Goal: Task Accomplishment & Management: Complete application form

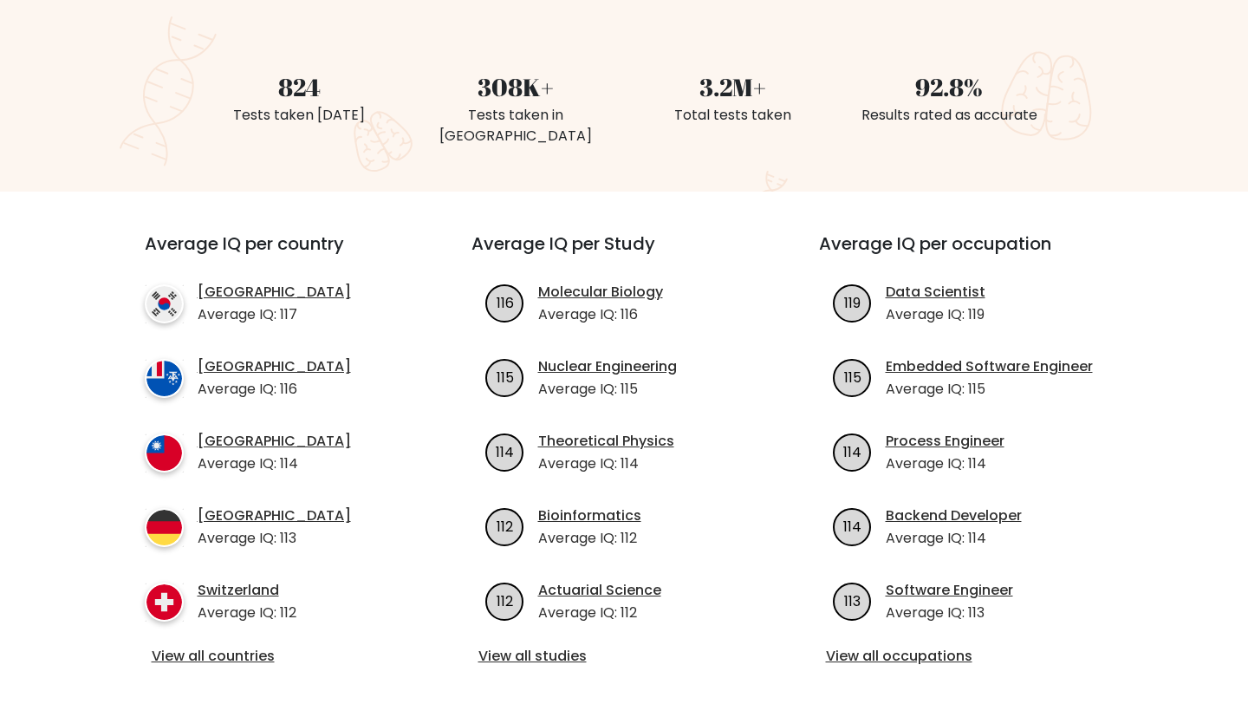
scroll to position [443, 0]
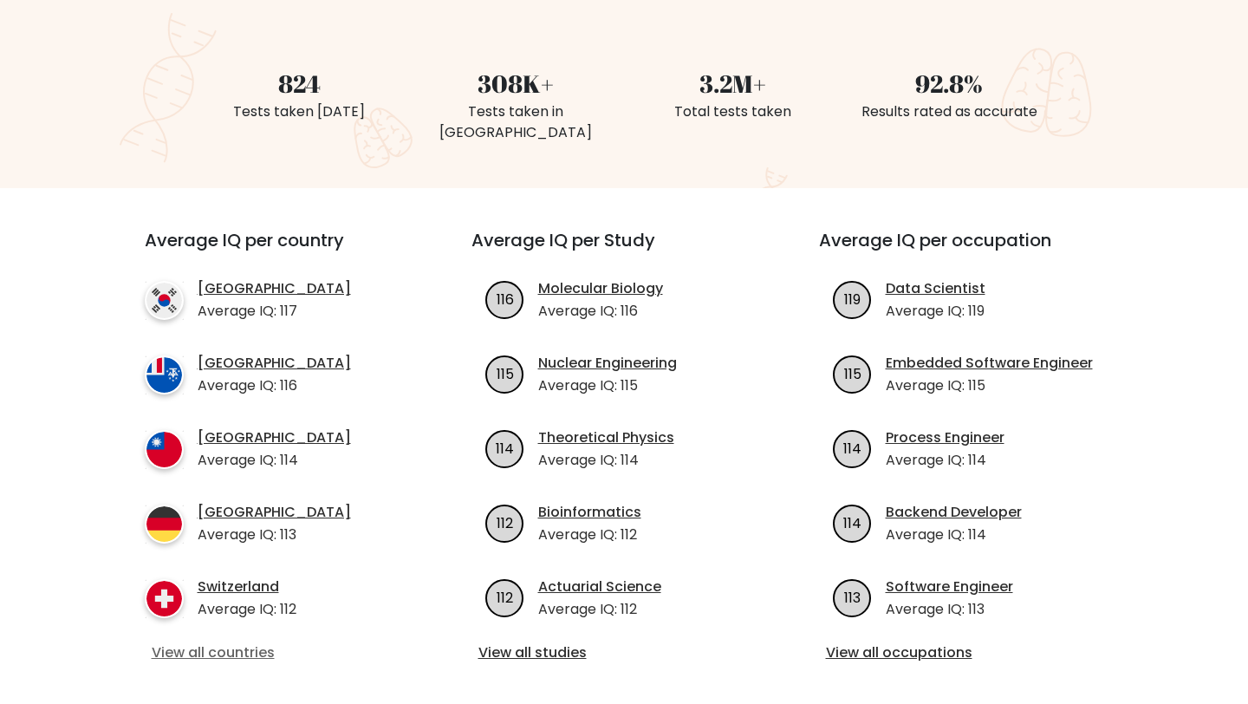
click at [218, 642] on link "View all countries" at bounding box center [277, 652] width 250 height 21
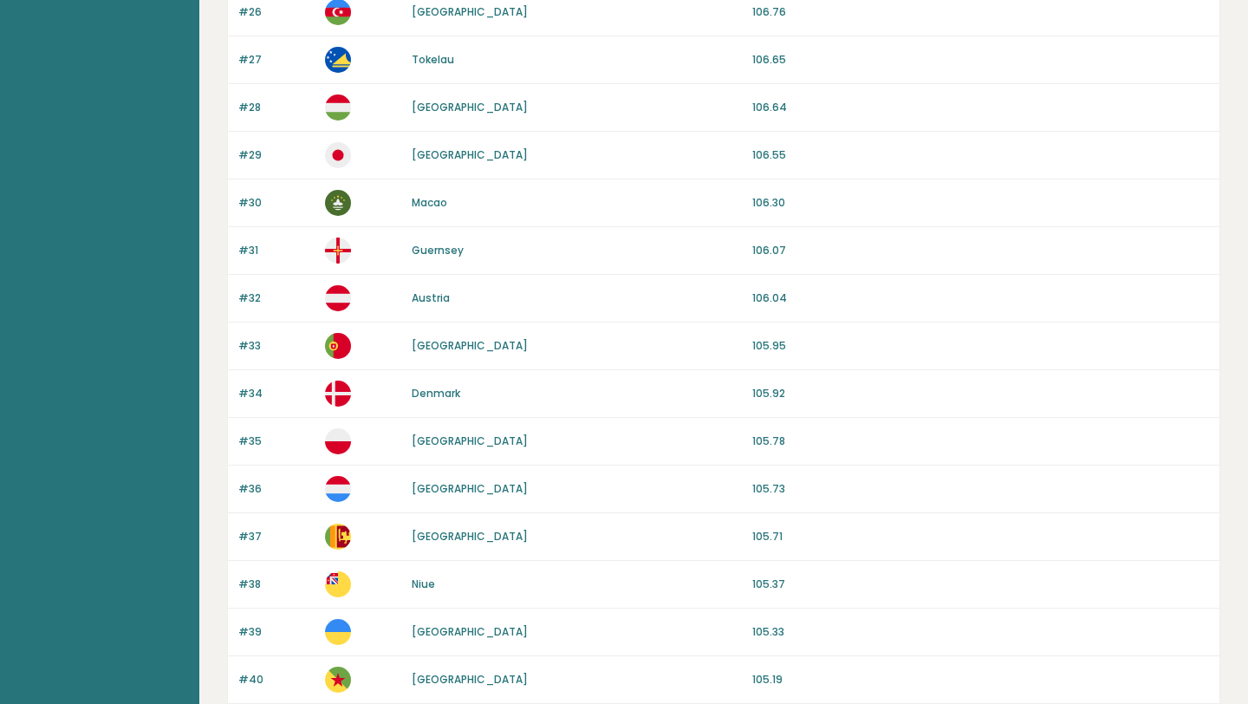
scroll to position [1547, 0]
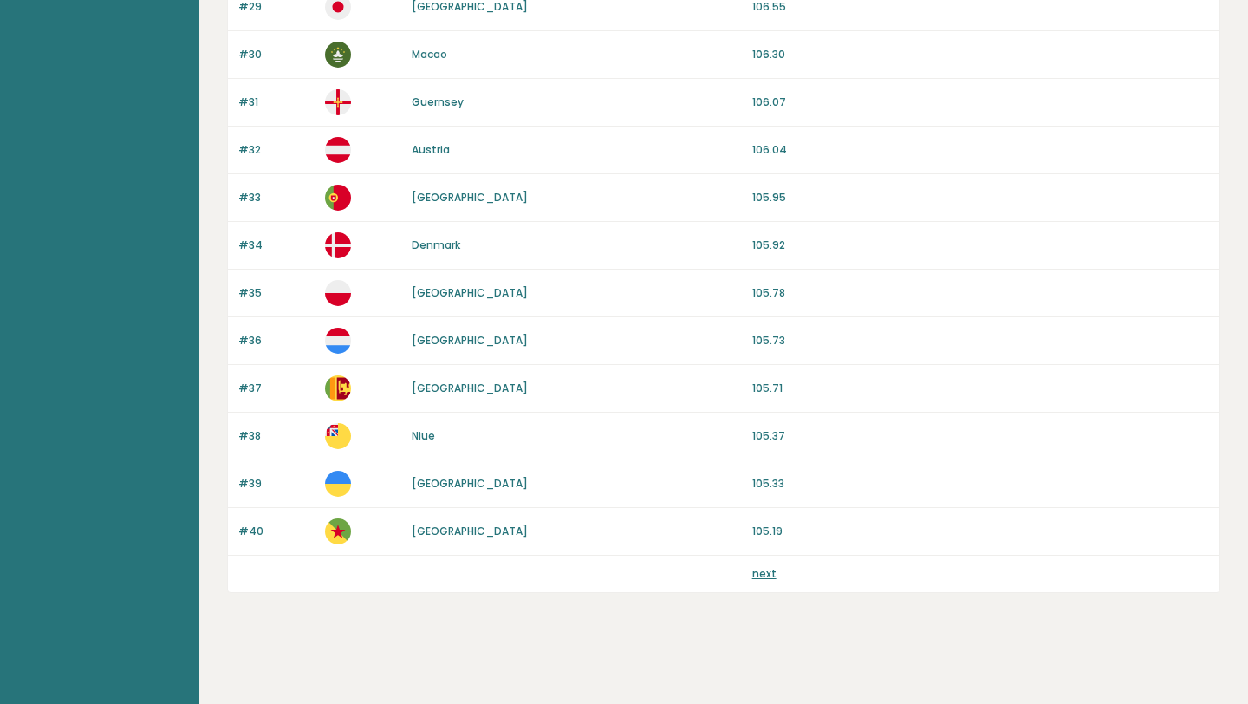
click at [754, 570] on link "next" at bounding box center [764, 573] width 24 height 15
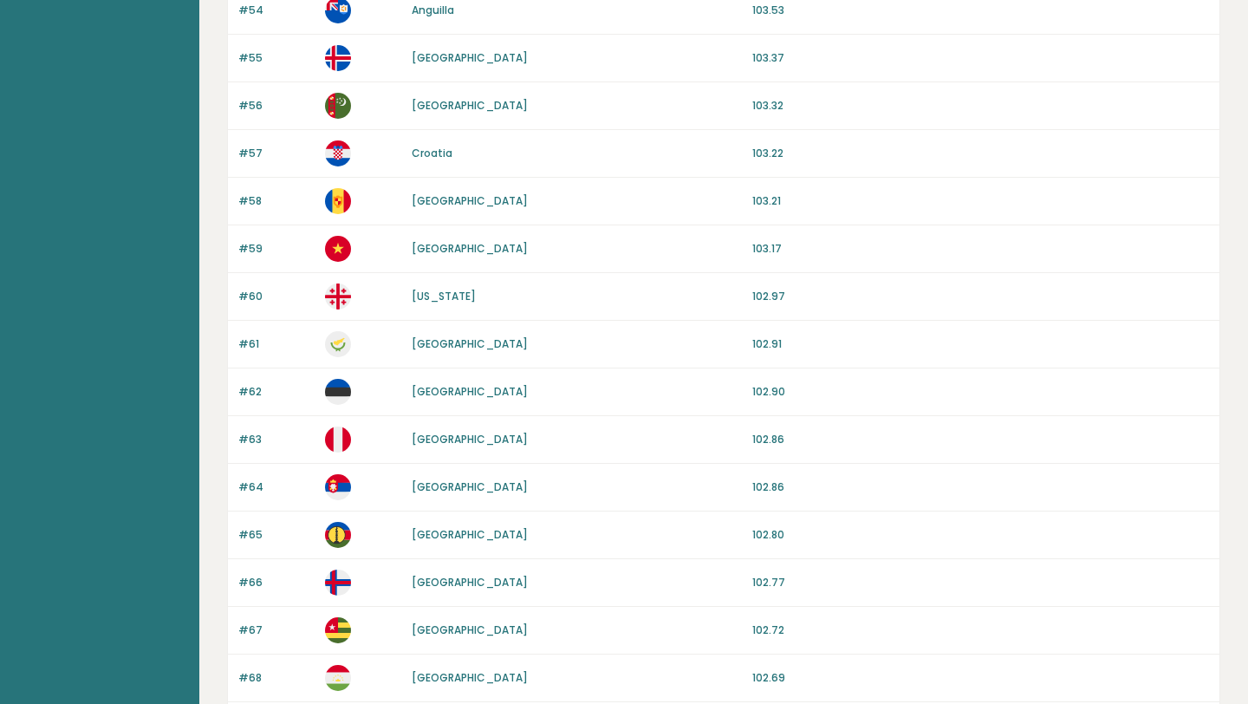
scroll to position [833, 0]
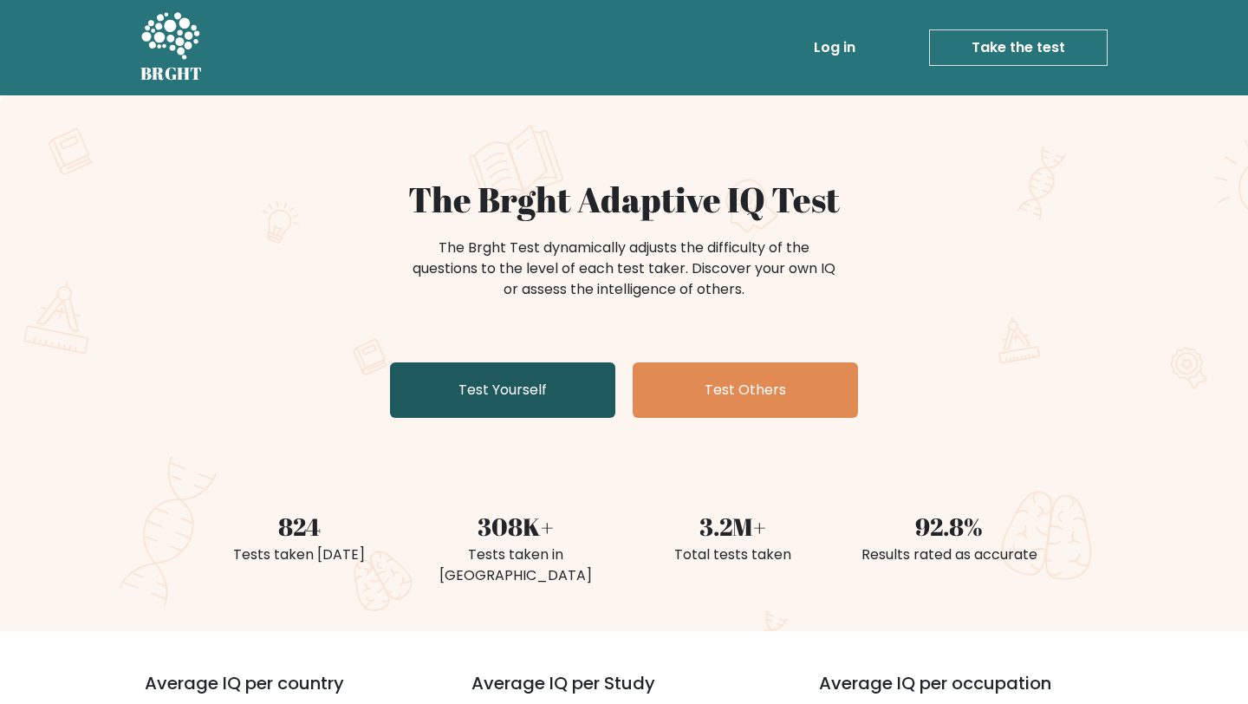
click at [563, 388] on link "Test Yourself" at bounding box center [502, 389] width 225 height 55
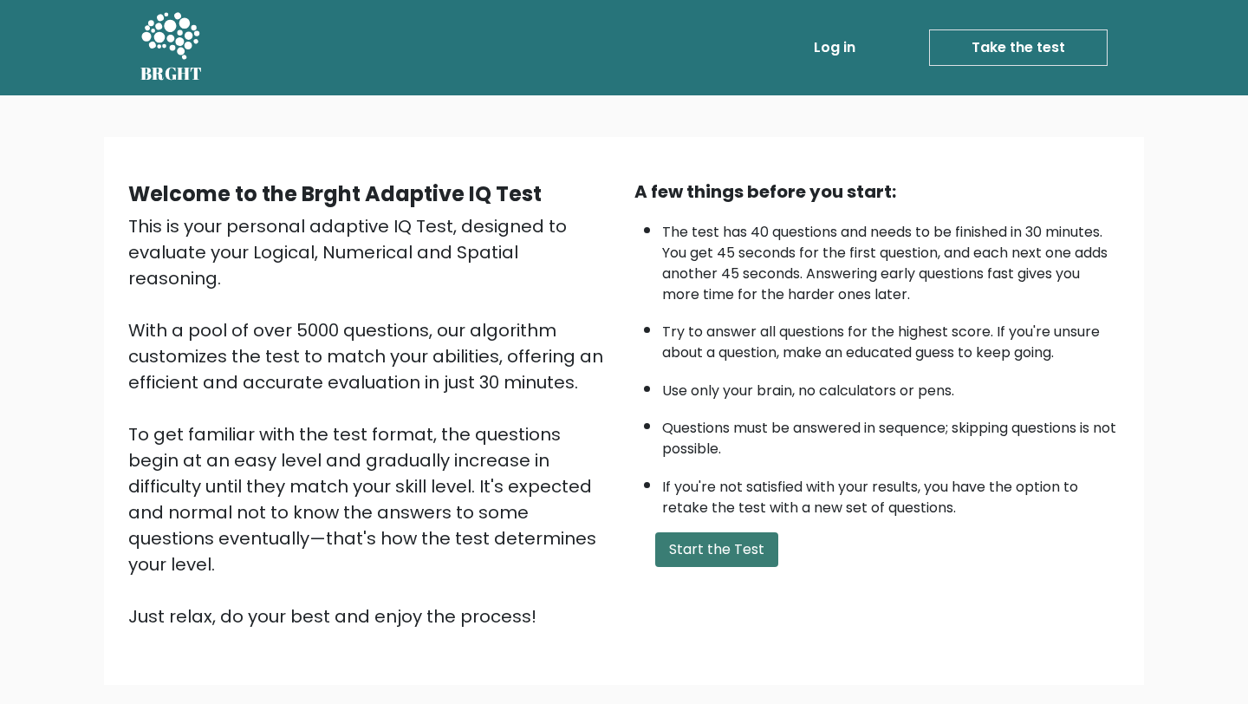
click at [680, 554] on button "Start the Test" at bounding box center [716, 549] width 123 height 35
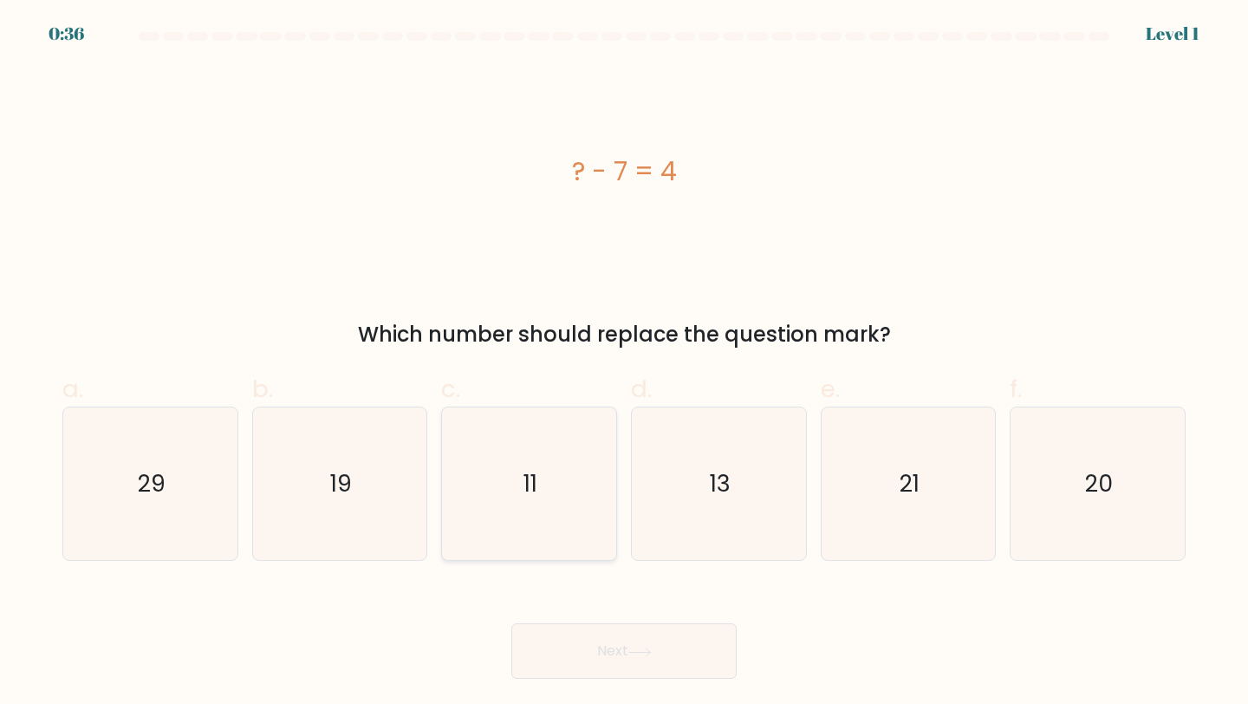
click at [478, 527] on icon "11" at bounding box center [528, 483] width 153 height 153
click at [624, 363] on input "c. 11" at bounding box center [624, 357] width 1 height 11
radio input "true"
click at [583, 651] on button "Next" at bounding box center [623, 650] width 225 height 55
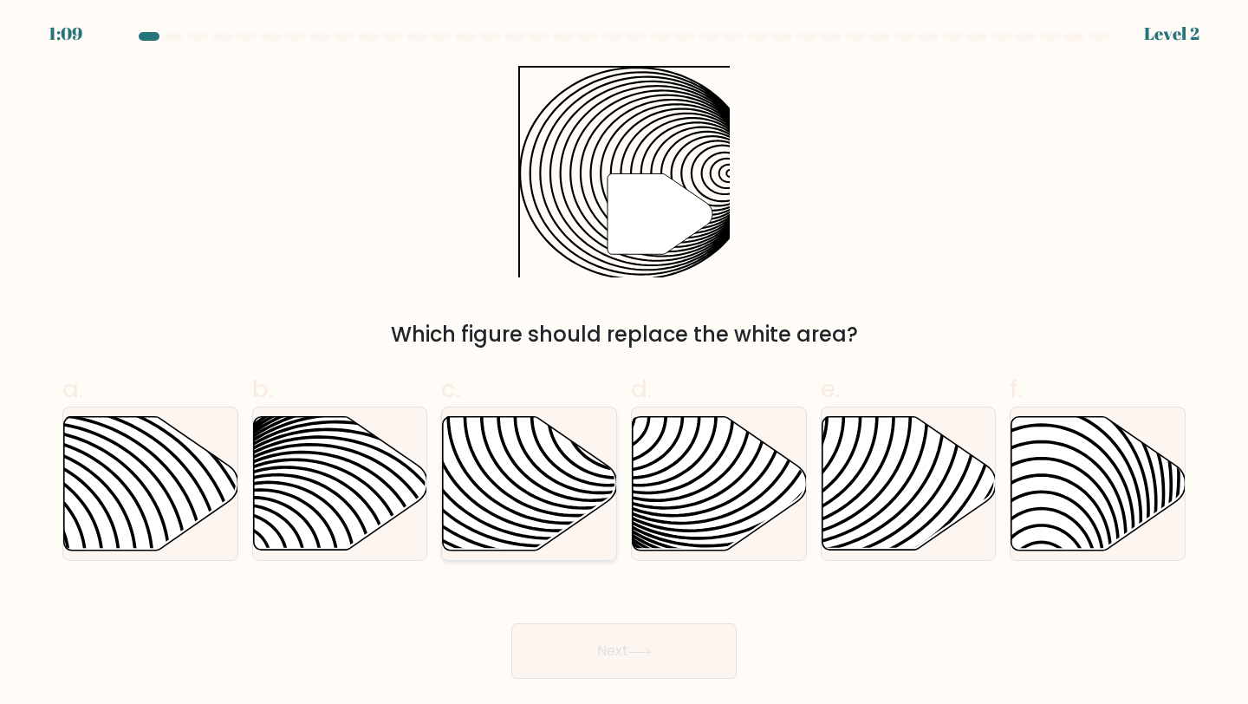
click at [493, 462] on icon at bounding box center [530, 483] width 174 height 133
click at [624, 363] on input "c." at bounding box center [624, 357] width 1 height 11
radio input "true"
click at [608, 647] on button "Next" at bounding box center [623, 650] width 225 height 55
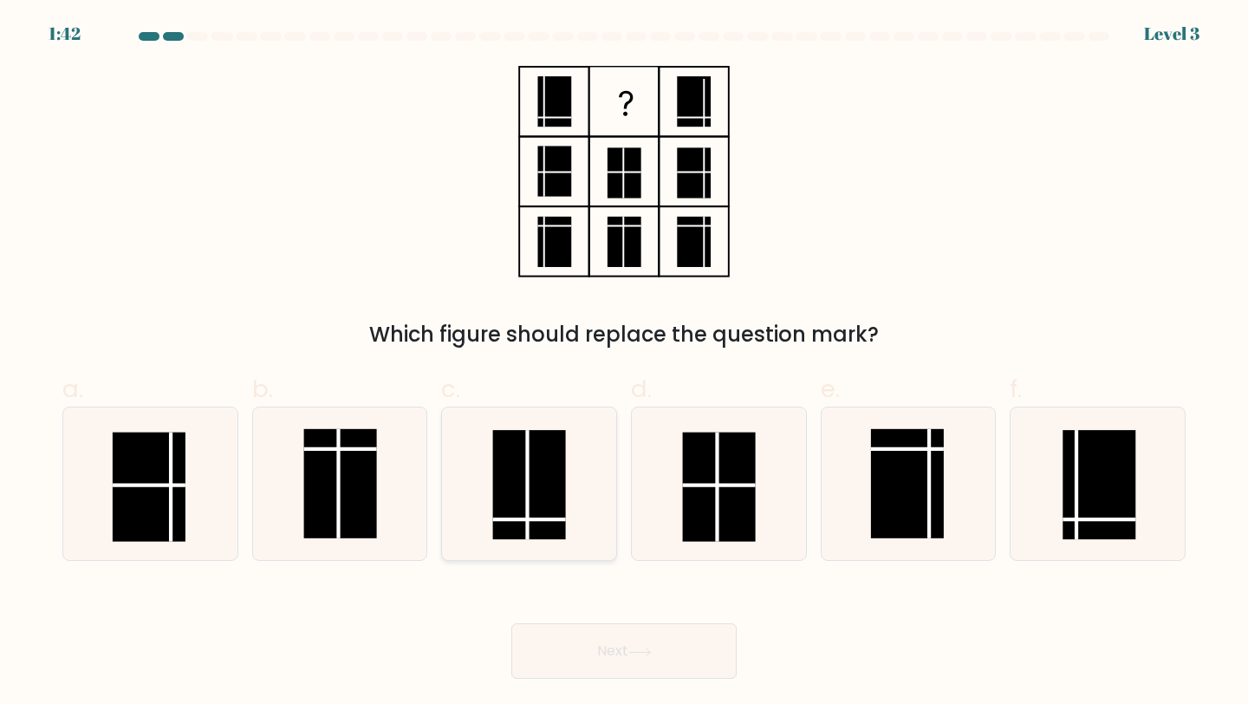
click at [516, 469] on rect at bounding box center [529, 484] width 73 height 109
click at [624, 363] on input "c." at bounding box center [624, 357] width 1 height 11
radio input "true"
click at [634, 663] on button "Next" at bounding box center [623, 650] width 225 height 55
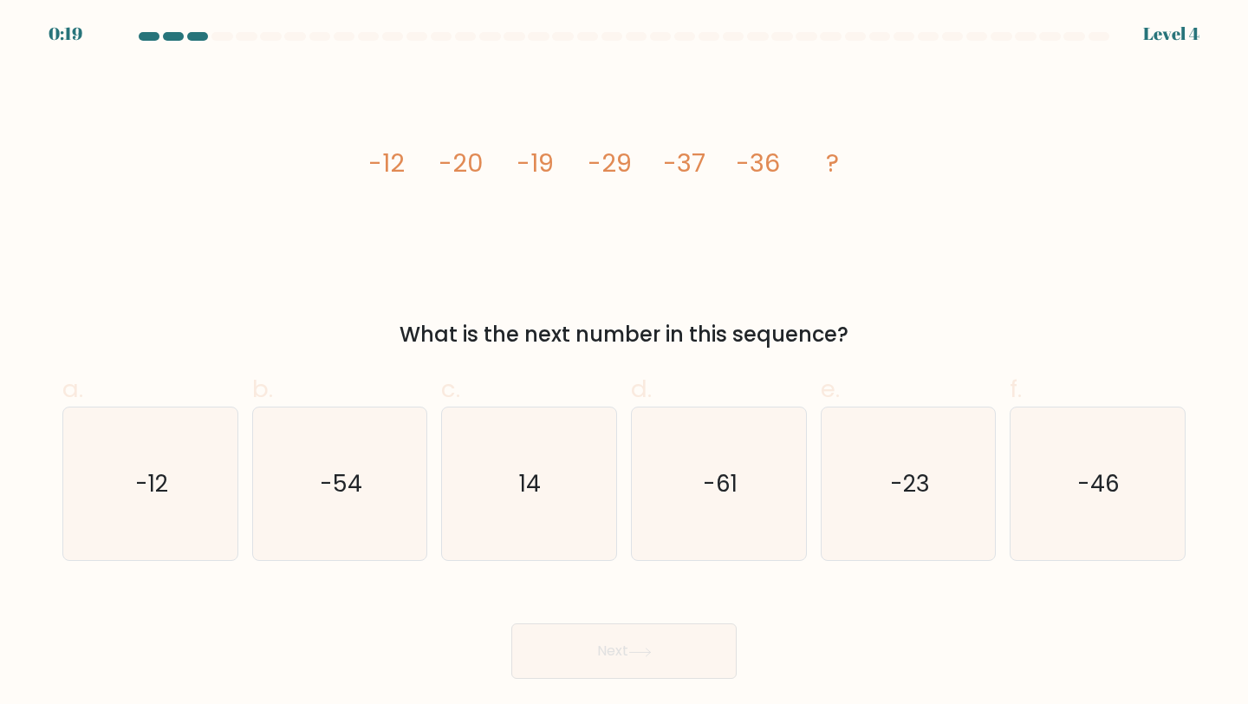
click at [379, 284] on div "image/svg+xml -12 -20 -19 -29 -37 -36 ? What is the next number in this sequenc…" at bounding box center [624, 208] width 1144 height 284
click at [1070, 465] on icon "-46" at bounding box center [1097, 483] width 153 height 153
click at [625, 363] on input "f. -46" at bounding box center [624, 357] width 1 height 11
radio input "true"
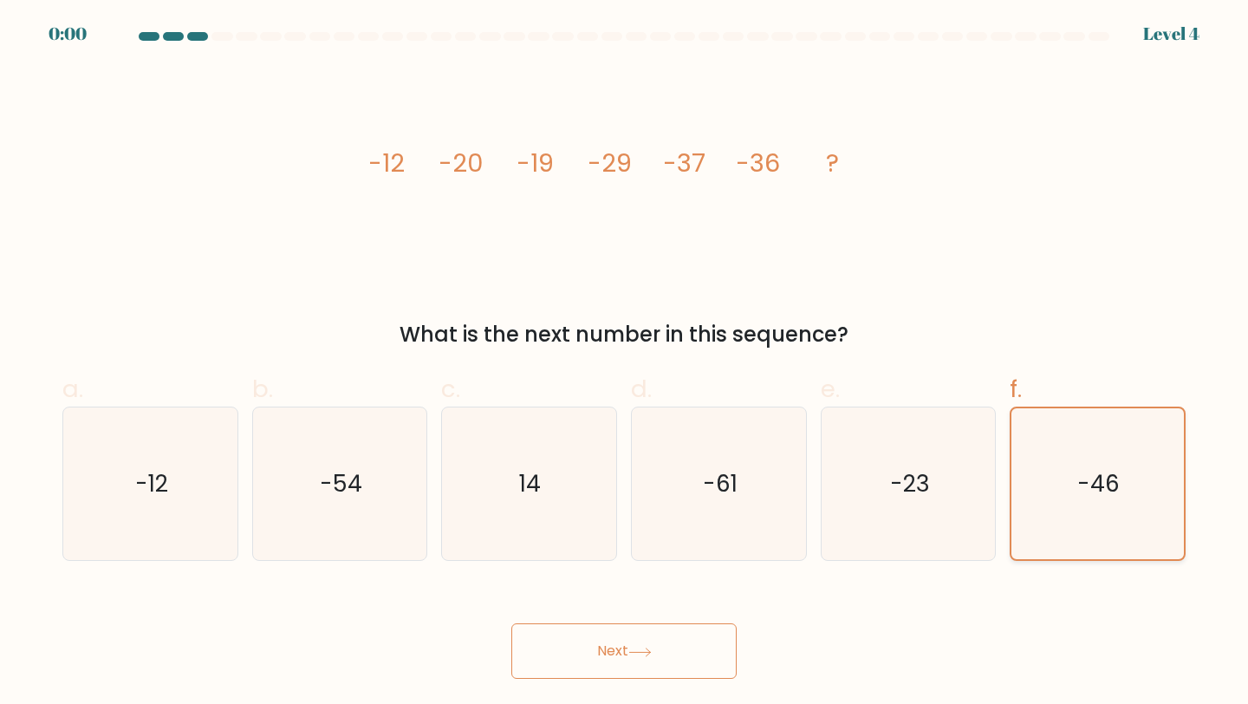
click at [1079, 469] on text "-46" at bounding box center [1099, 483] width 42 height 31
click at [625, 363] on input "f. -46" at bounding box center [624, 357] width 1 height 11
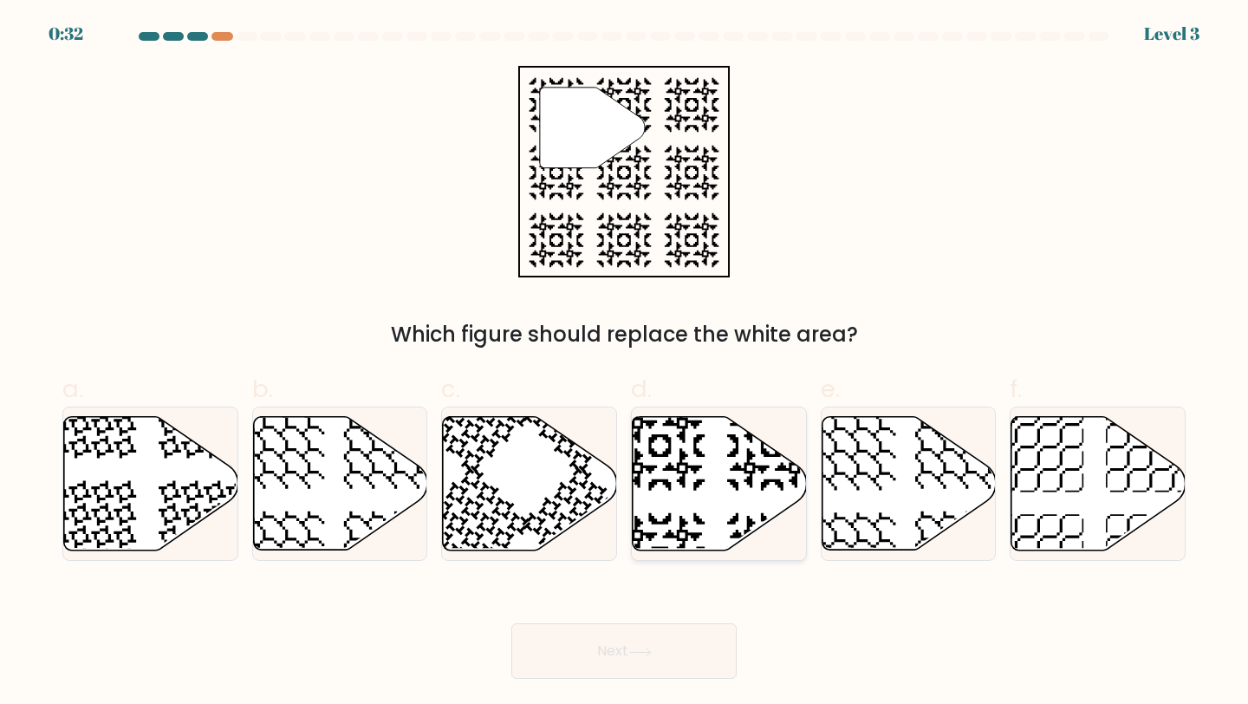
click at [721, 474] on icon at bounding box center [720, 483] width 174 height 133
click at [625, 363] on input "d." at bounding box center [624, 357] width 1 height 11
radio input "true"
click at [701, 651] on button "Next" at bounding box center [623, 650] width 225 height 55
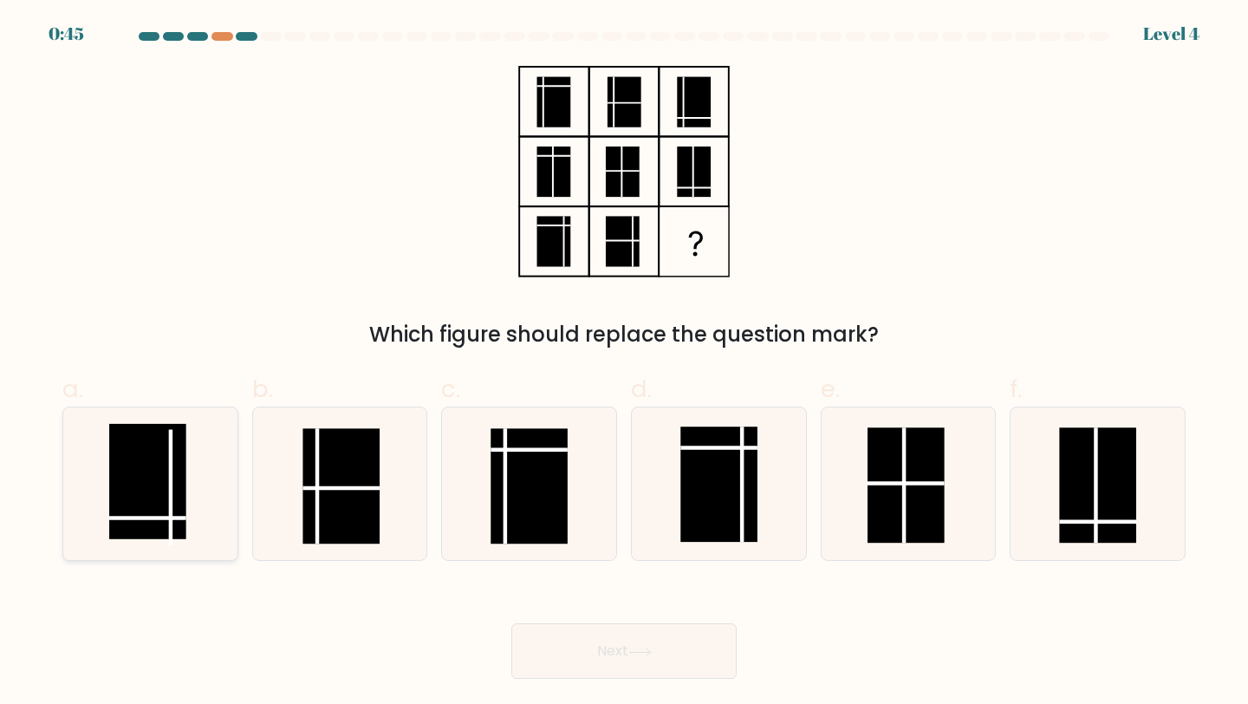
click at [159, 503] on rect at bounding box center [147, 481] width 77 height 115
click at [624, 363] on input "a." at bounding box center [624, 357] width 1 height 11
radio input "true"
click at [537, 651] on button "Next" at bounding box center [623, 650] width 225 height 55
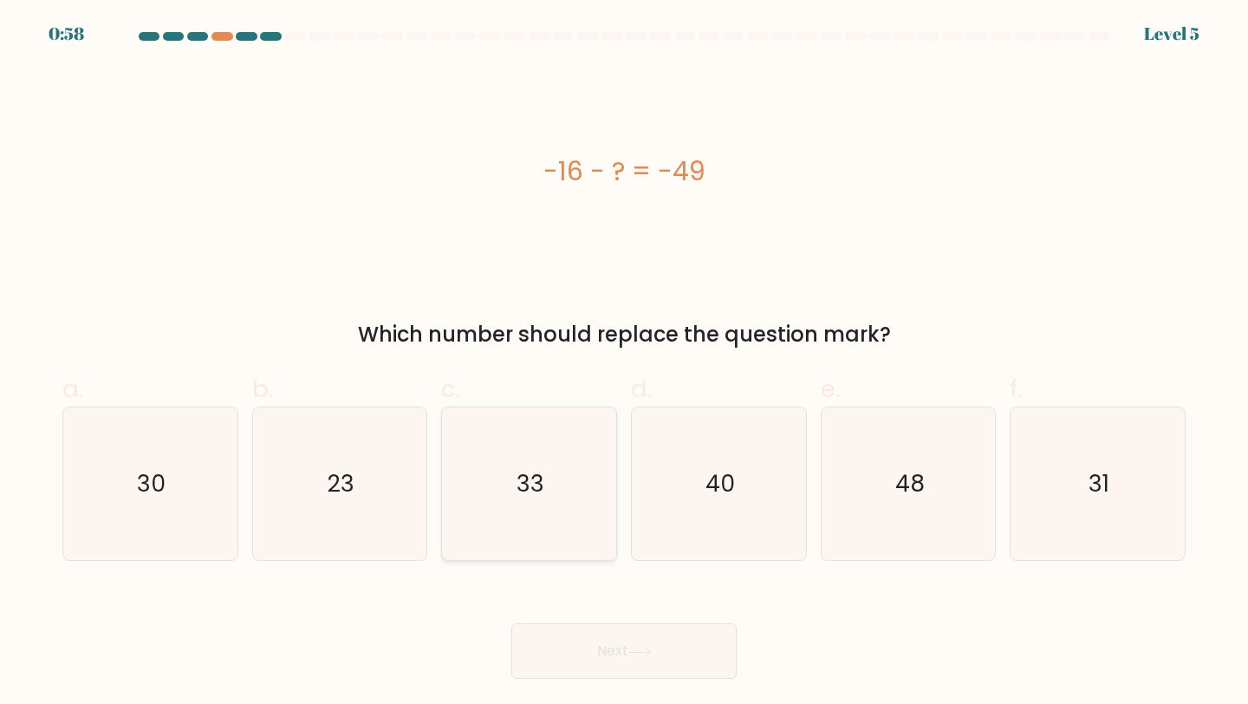
click at [518, 469] on text "33" at bounding box center [531, 483] width 28 height 32
click at [624, 363] on input "c. 33" at bounding box center [624, 357] width 1 height 11
radio input "true"
click at [619, 649] on button "Next" at bounding box center [623, 650] width 225 height 55
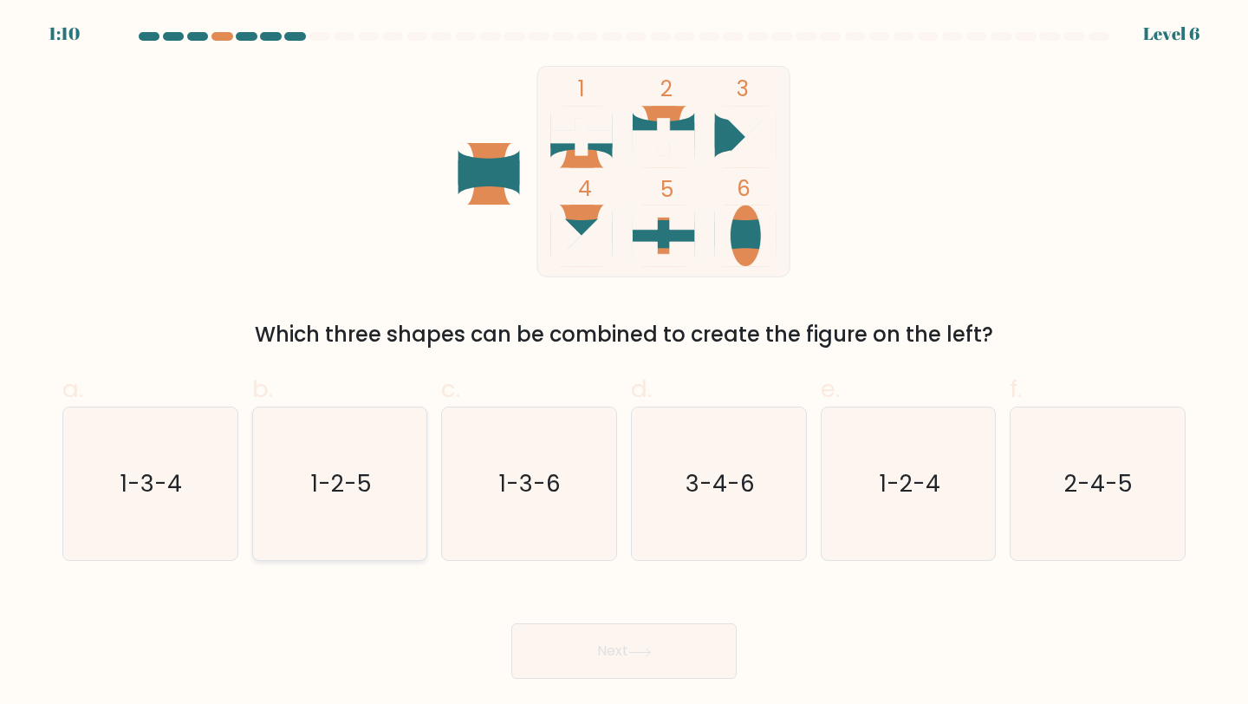
click at [394, 505] on icon "1-2-5" at bounding box center [339, 483] width 153 height 153
click at [624, 363] on input "b. 1-2-5" at bounding box center [624, 357] width 1 height 11
radio input "true"
click at [606, 641] on button "Next" at bounding box center [623, 650] width 225 height 55
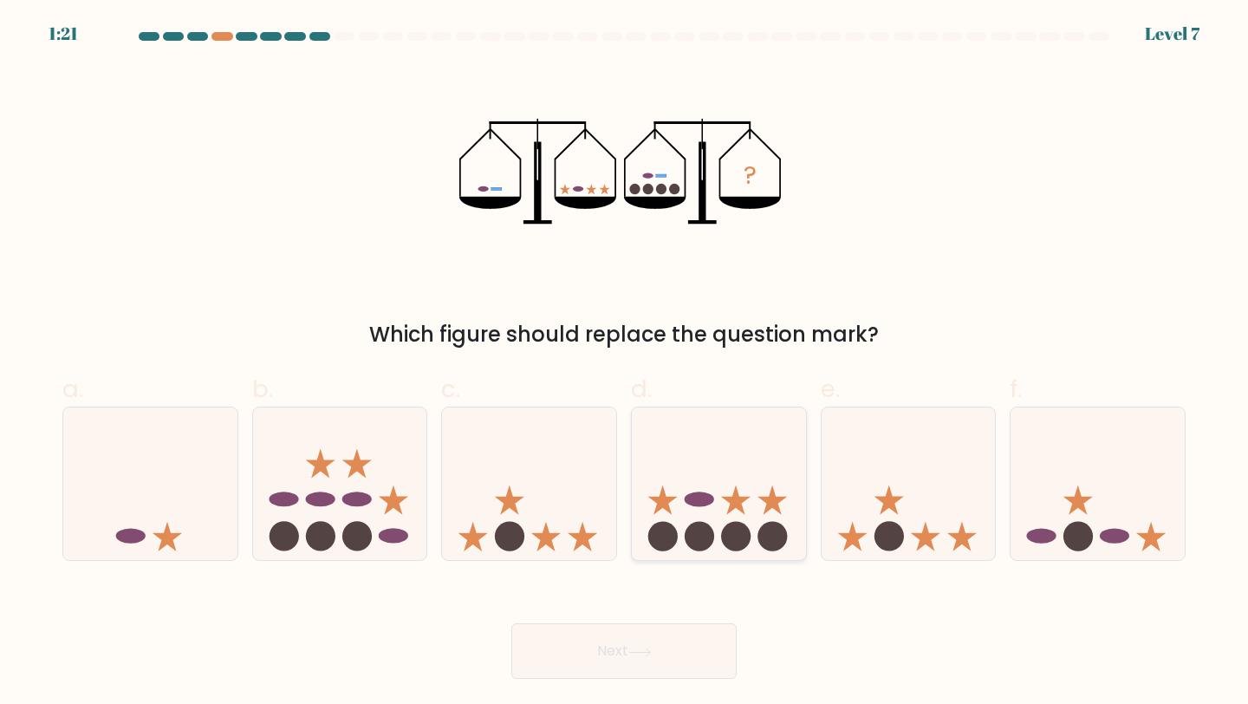
click at [751, 518] on icon at bounding box center [719, 484] width 174 height 144
click at [625, 363] on input "d." at bounding box center [624, 357] width 1 height 11
radio input "true"
click at [661, 644] on button "Next" at bounding box center [623, 650] width 225 height 55
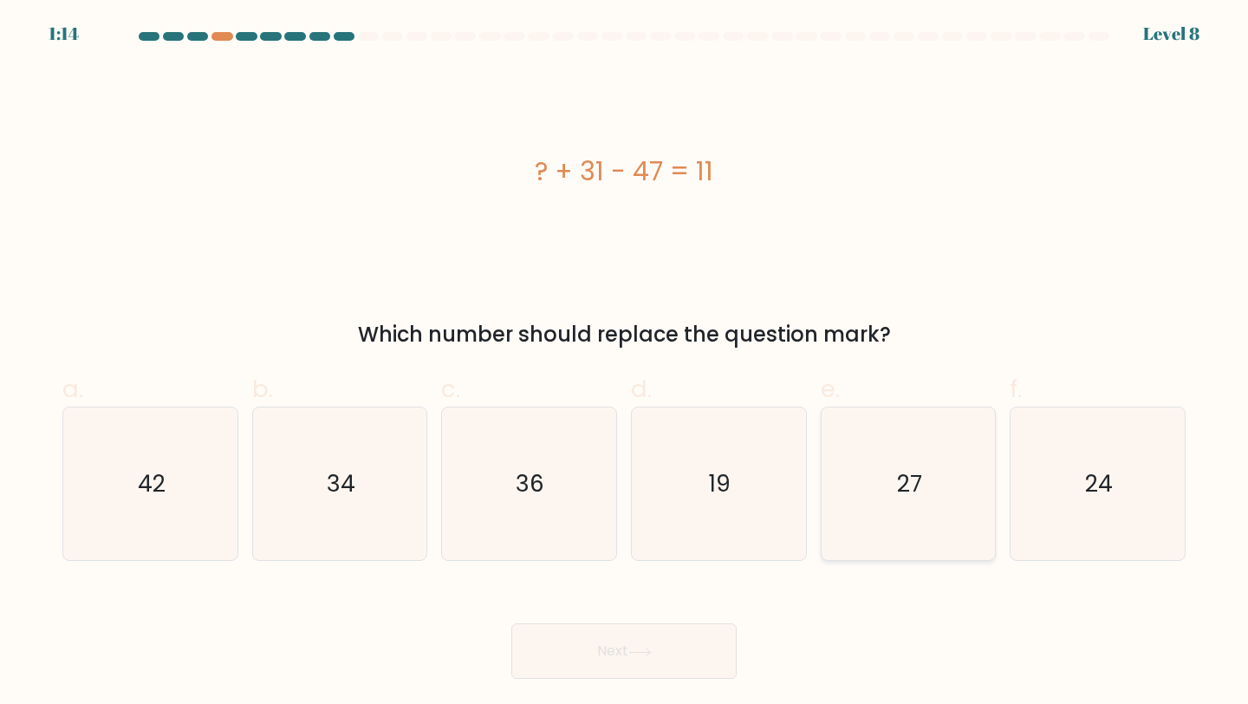
click at [897, 494] on text "27" at bounding box center [909, 483] width 25 height 32
click at [625, 363] on input "e. 27" at bounding box center [624, 357] width 1 height 11
radio input "true"
click at [674, 631] on button "Next" at bounding box center [623, 650] width 225 height 55
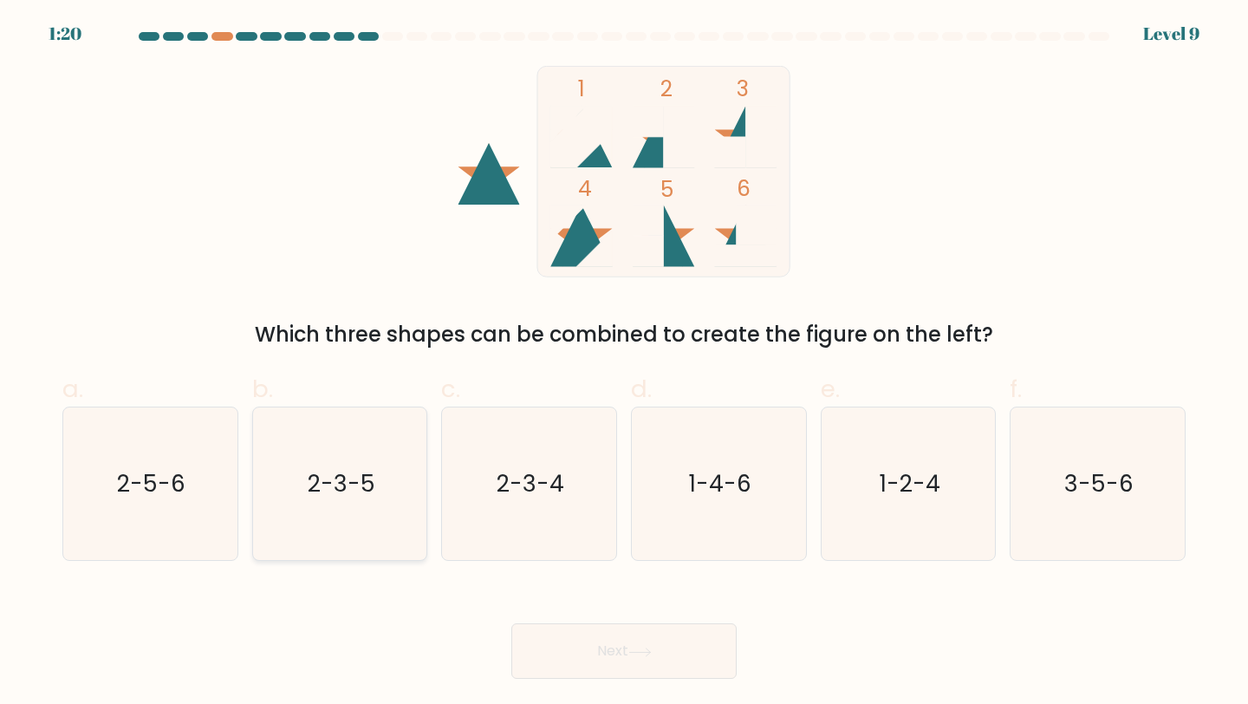
click at [372, 483] on text "2-3-5" at bounding box center [342, 483] width 68 height 32
click at [624, 363] on input "b. 2-3-5" at bounding box center [624, 357] width 1 height 11
radio input "true"
click at [589, 661] on button "Next" at bounding box center [623, 650] width 225 height 55
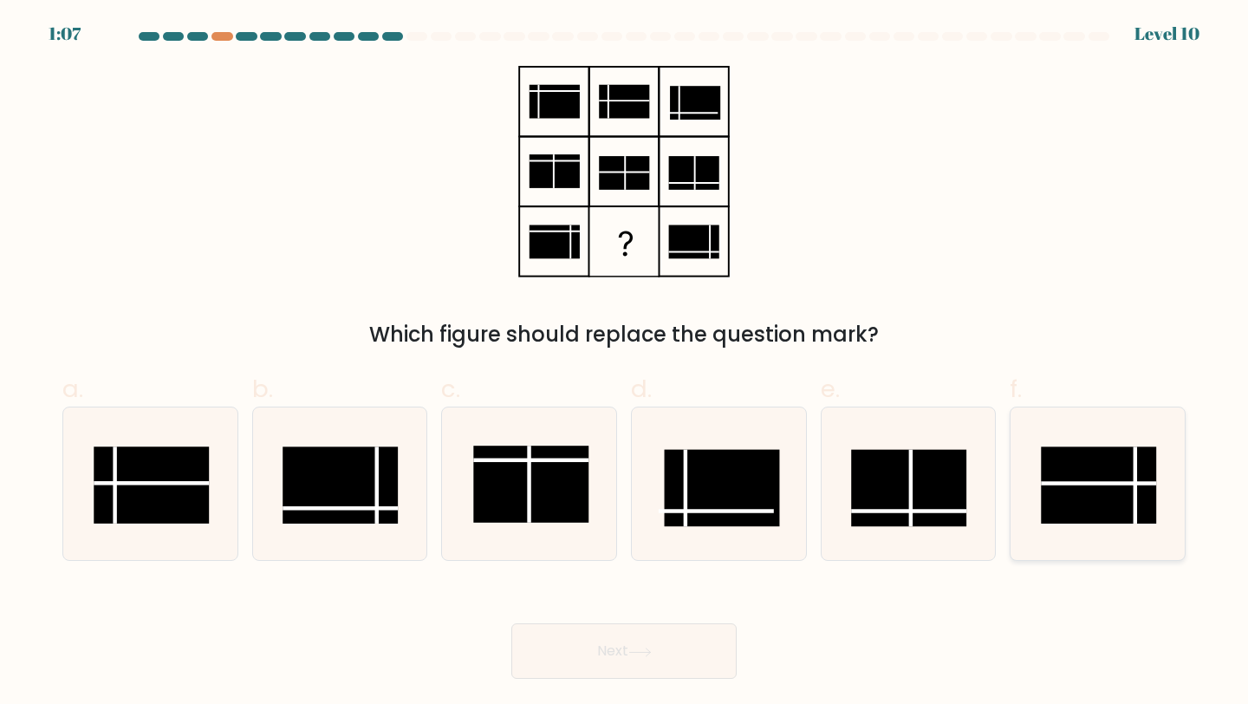
click at [1078, 502] on rect at bounding box center [1099, 484] width 115 height 77
click at [625, 363] on input "f." at bounding box center [624, 357] width 1 height 11
radio input "true"
click at [589, 655] on button "Next" at bounding box center [623, 650] width 225 height 55
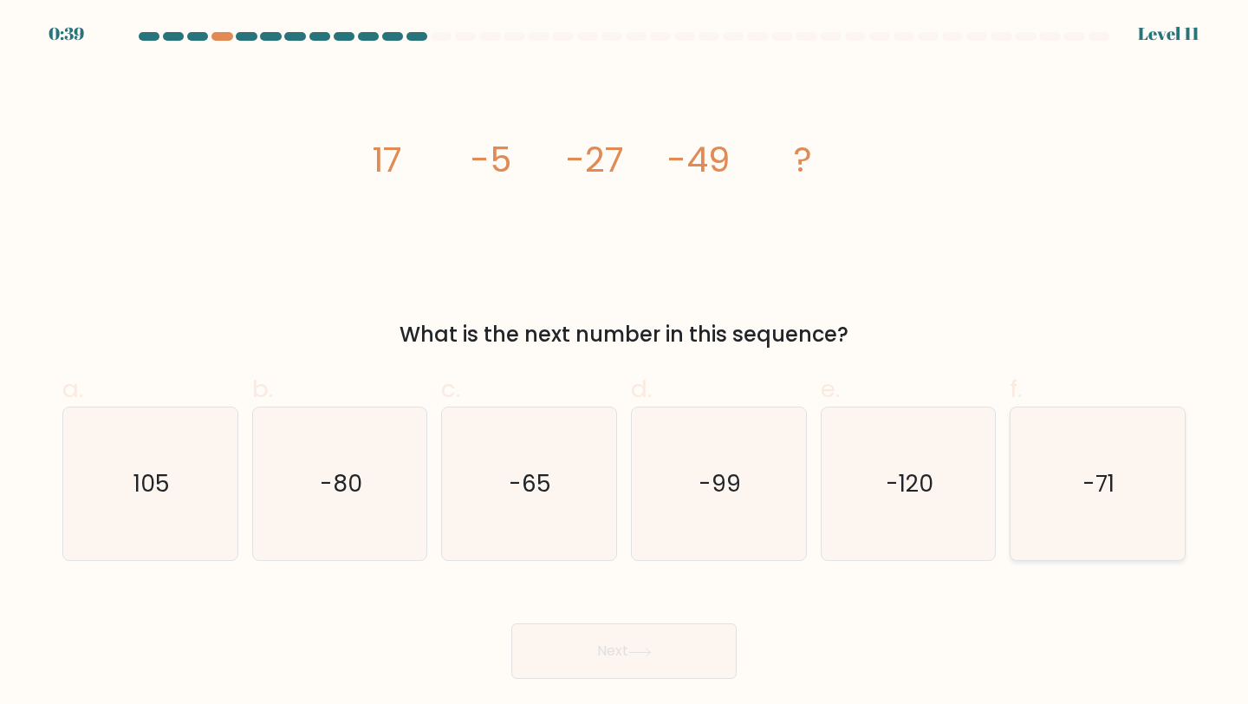
click at [1044, 414] on icon "-71" at bounding box center [1097, 483] width 153 height 153
click at [625, 363] on input "f. -71" at bounding box center [624, 357] width 1 height 11
radio input "true"
click at [641, 667] on button "Next" at bounding box center [623, 650] width 225 height 55
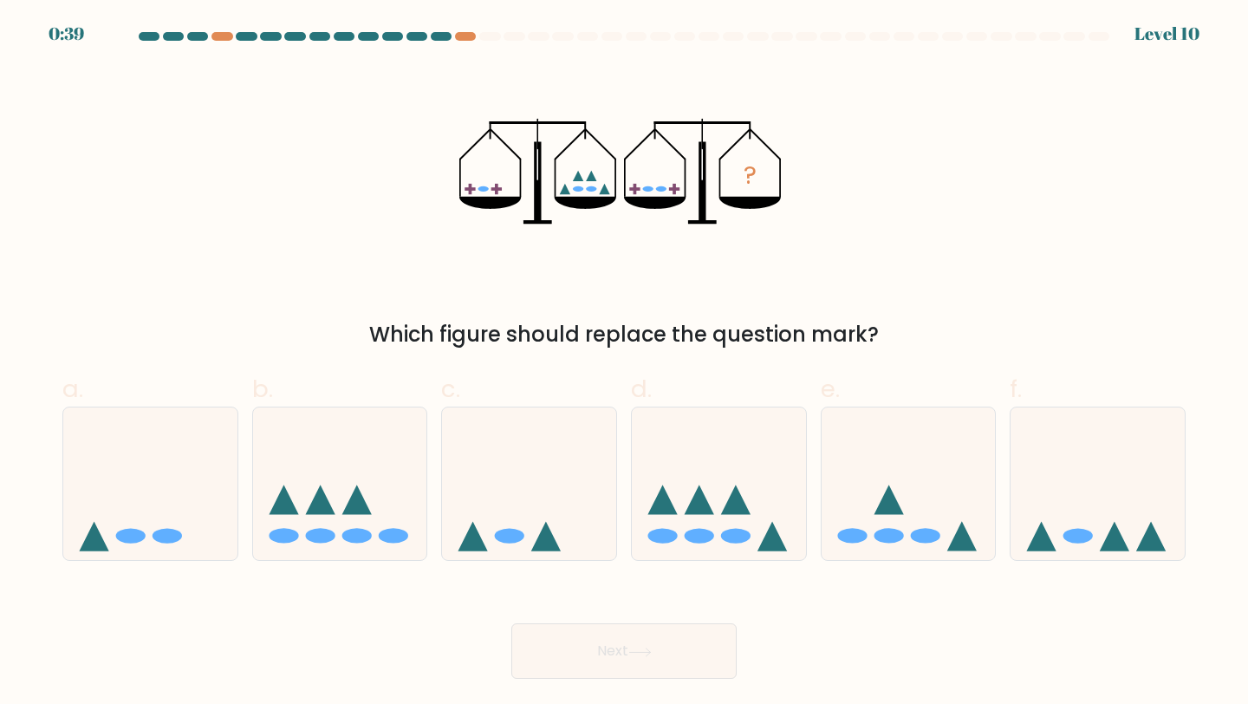
click at [413, 336] on div "Which figure should replace the question mark?" at bounding box center [624, 334] width 1103 height 31
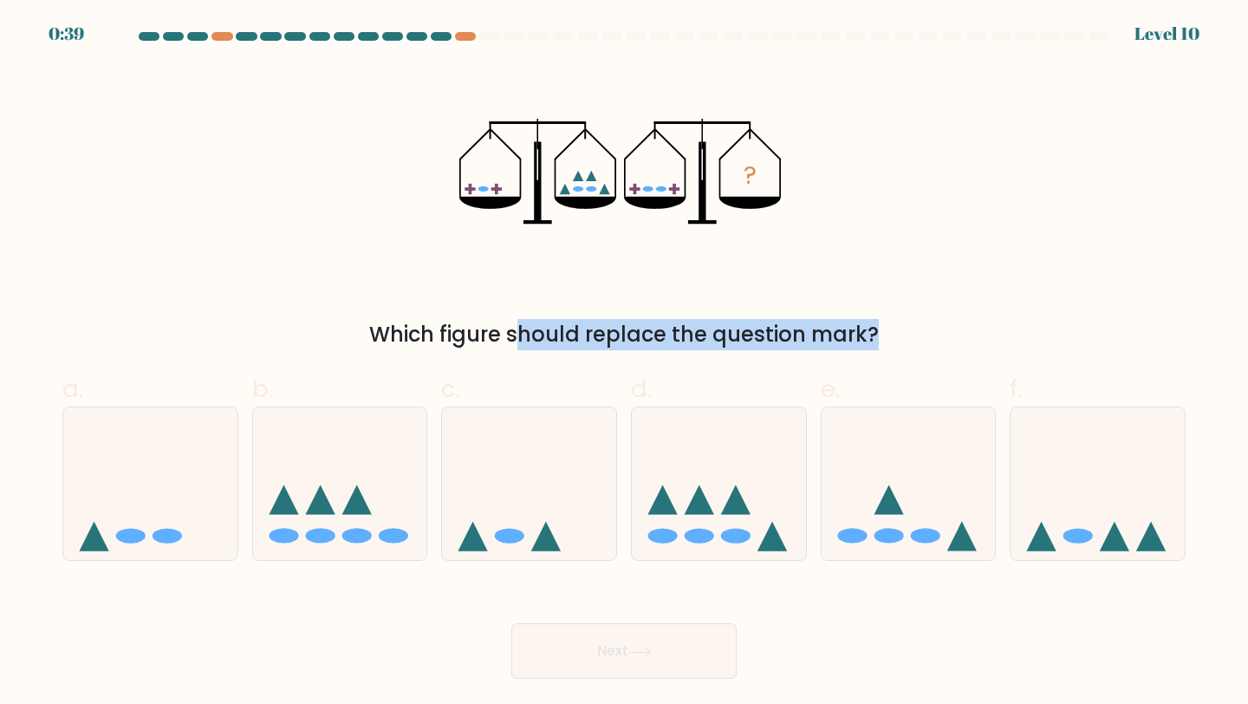
click at [413, 336] on div "Which figure should replace the question mark?" at bounding box center [624, 334] width 1103 height 31
click at [435, 339] on div "Which figure should replace the question mark?" at bounding box center [624, 334] width 1103 height 31
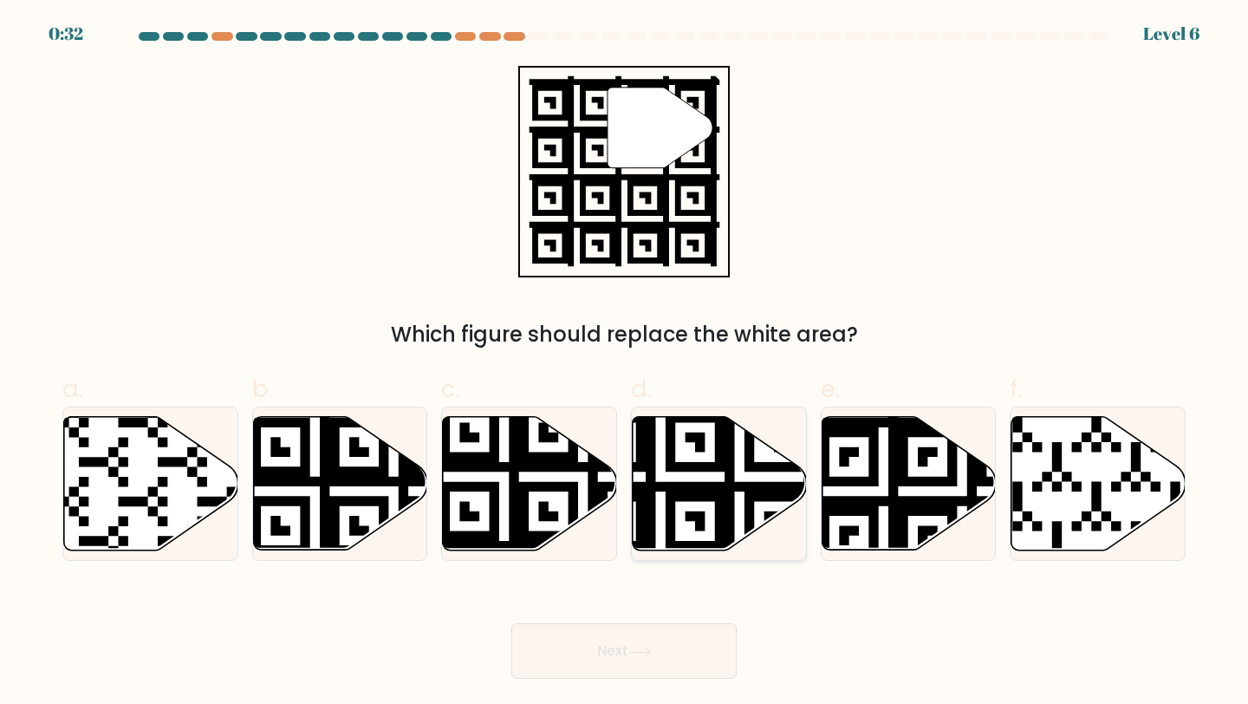
click at [695, 464] on icon at bounding box center [660, 555] width 315 height 315
click at [625, 363] on input "d." at bounding box center [624, 357] width 1 height 11
radio input "true"
click at [647, 647] on button "Next" at bounding box center [623, 650] width 225 height 55
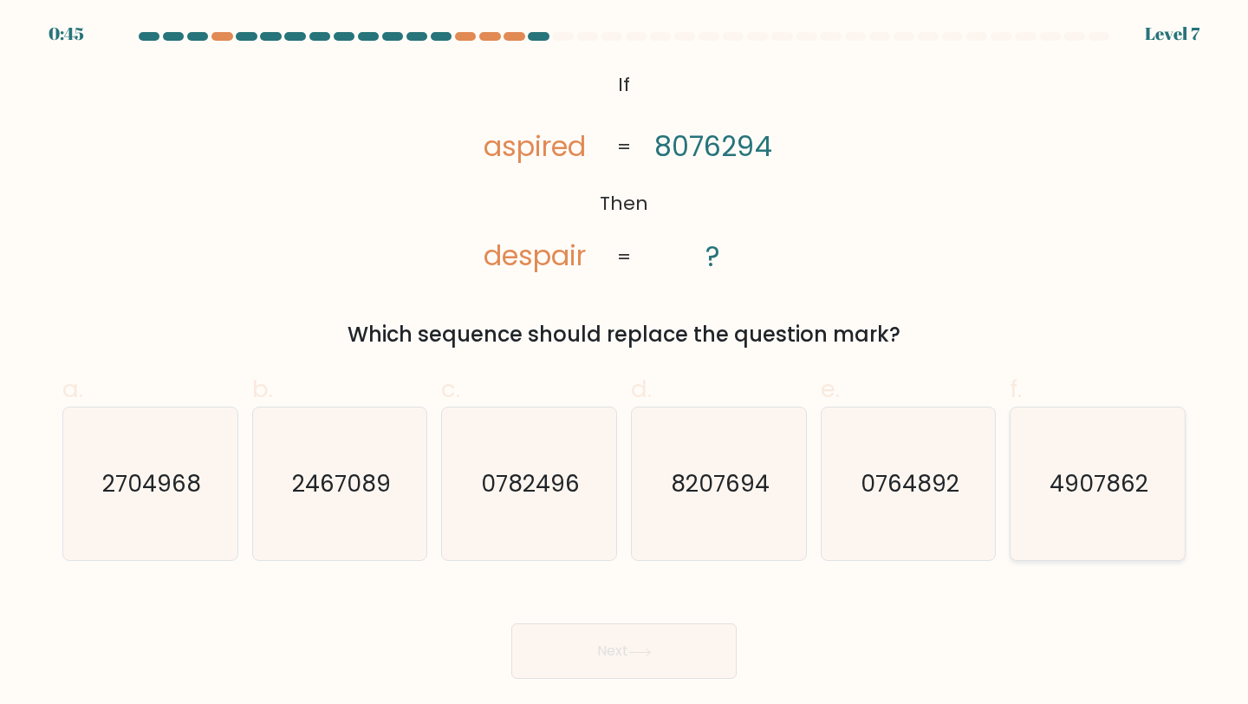
click at [1098, 498] on text "4907862" at bounding box center [1099, 483] width 99 height 32
click at [625, 363] on input "f. 4907862" at bounding box center [624, 357] width 1 height 11
radio input "true"
click at [658, 665] on button "Next" at bounding box center [623, 650] width 225 height 55
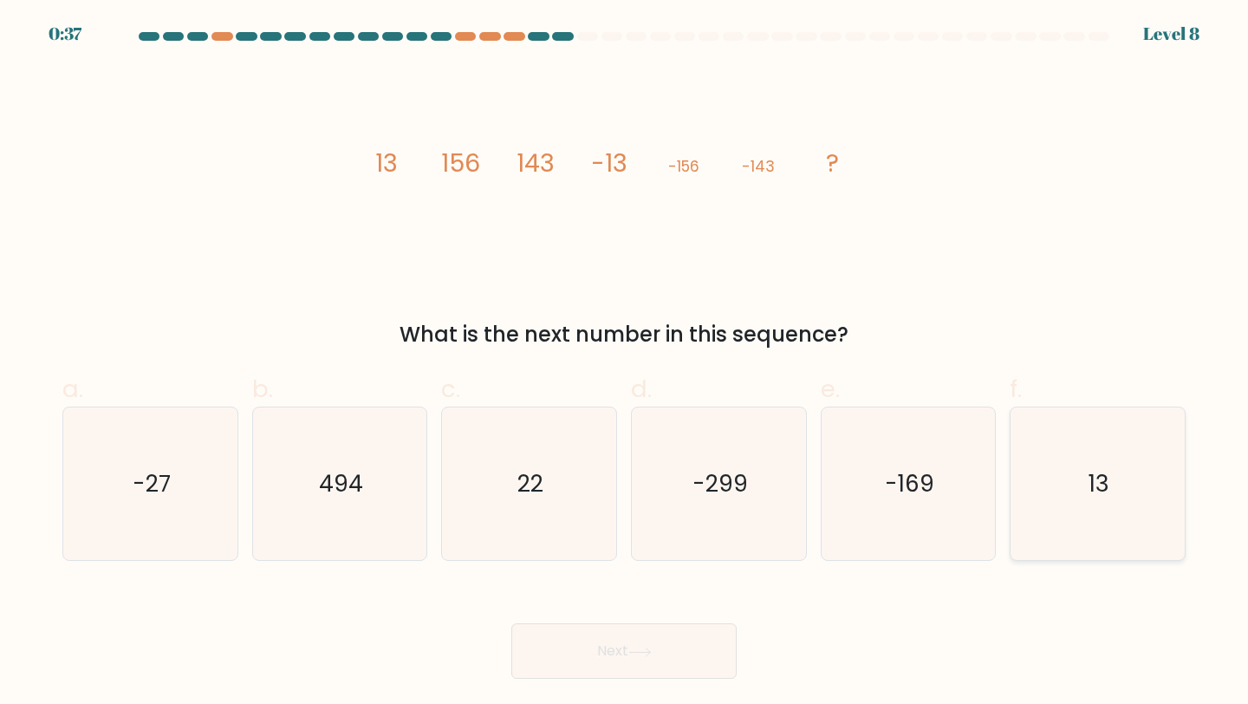
click at [1107, 506] on icon "13" at bounding box center [1097, 483] width 153 height 153
click at [625, 363] on input "f. 13" at bounding box center [624, 357] width 1 height 11
radio input "true"
click at [595, 636] on button "Next" at bounding box center [623, 650] width 225 height 55
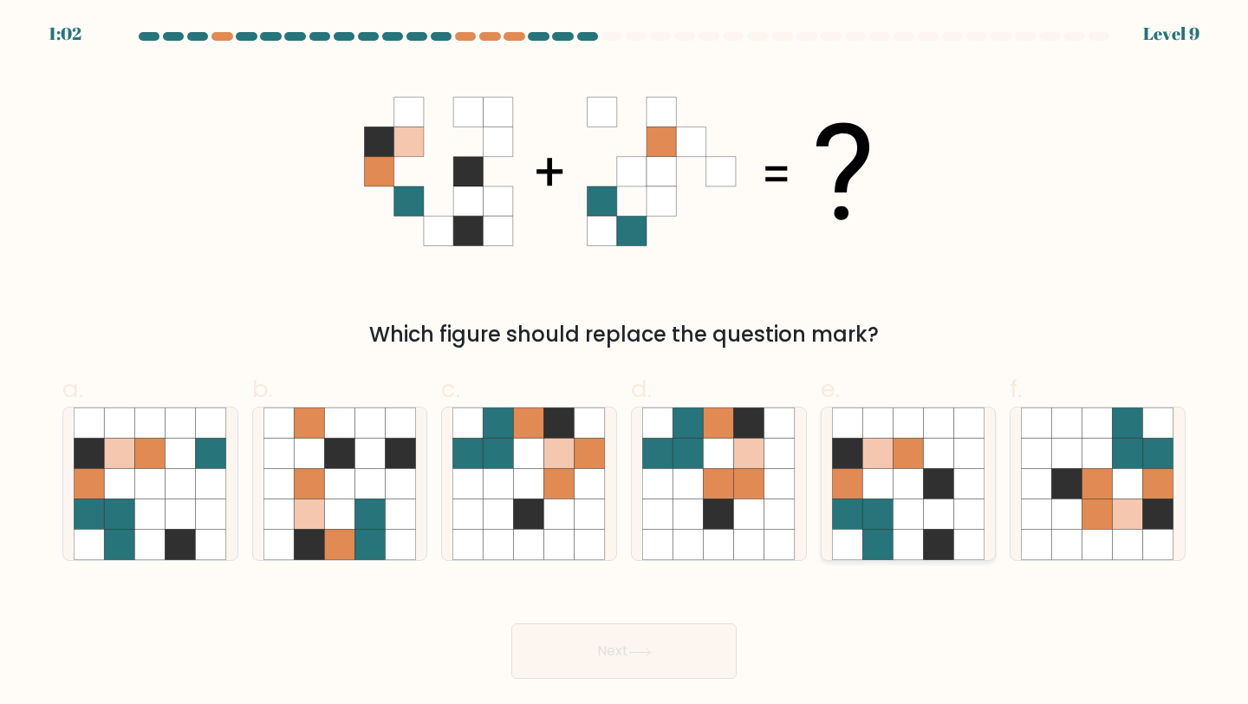
click at [947, 477] on icon at bounding box center [939, 484] width 30 height 30
click at [625, 363] on input "e." at bounding box center [624, 357] width 1 height 11
radio input "true"
click at [565, 649] on button "Next" at bounding box center [623, 650] width 225 height 55
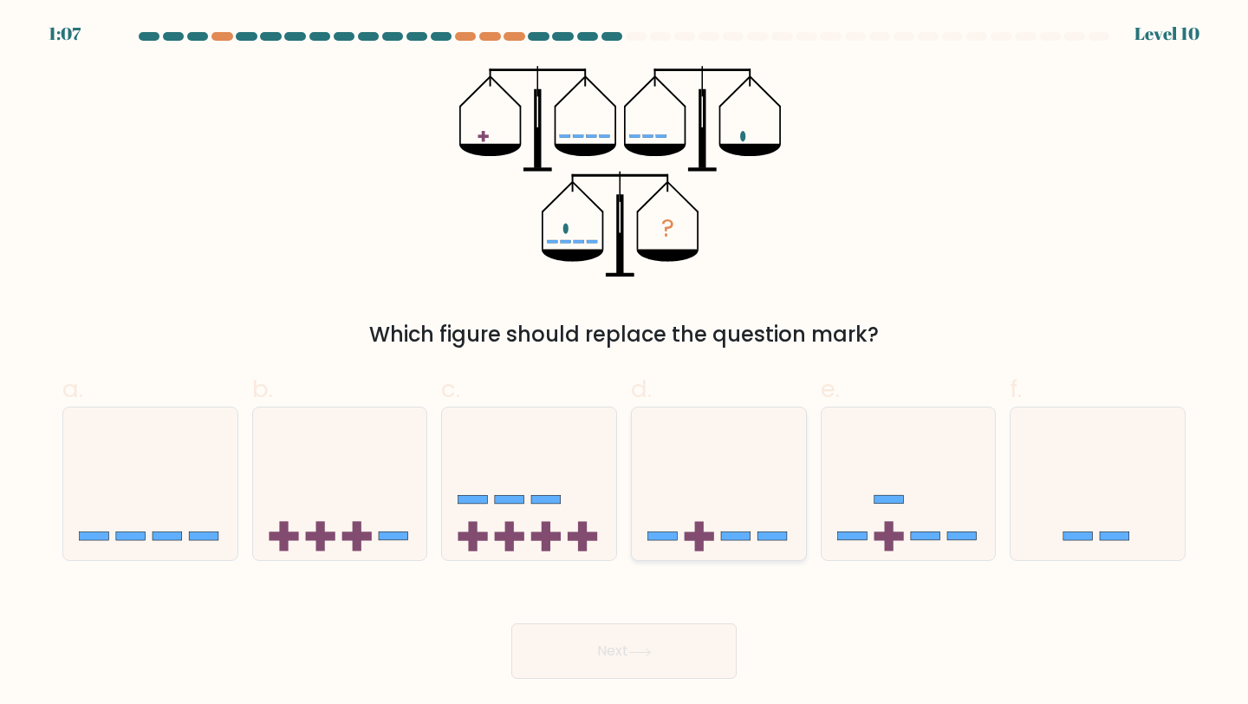
click at [714, 484] on icon at bounding box center [719, 484] width 174 height 144
click at [625, 363] on input "d." at bounding box center [624, 357] width 1 height 11
radio input "true"
click at [645, 641] on button "Next" at bounding box center [623, 650] width 225 height 55
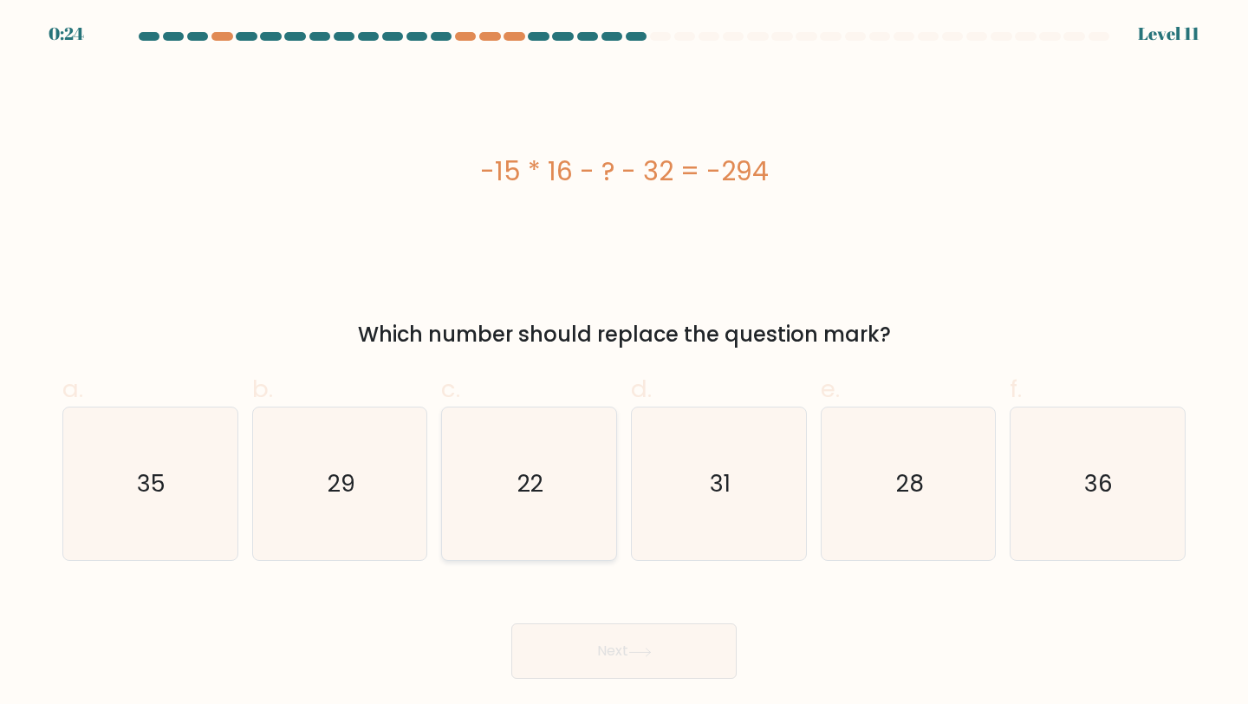
click at [556, 515] on icon "22" at bounding box center [528, 483] width 153 height 153
click at [624, 363] on input "c. 22" at bounding box center [624, 357] width 1 height 11
radio input "true"
click at [602, 640] on button "Next" at bounding box center [623, 650] width 225 height 55
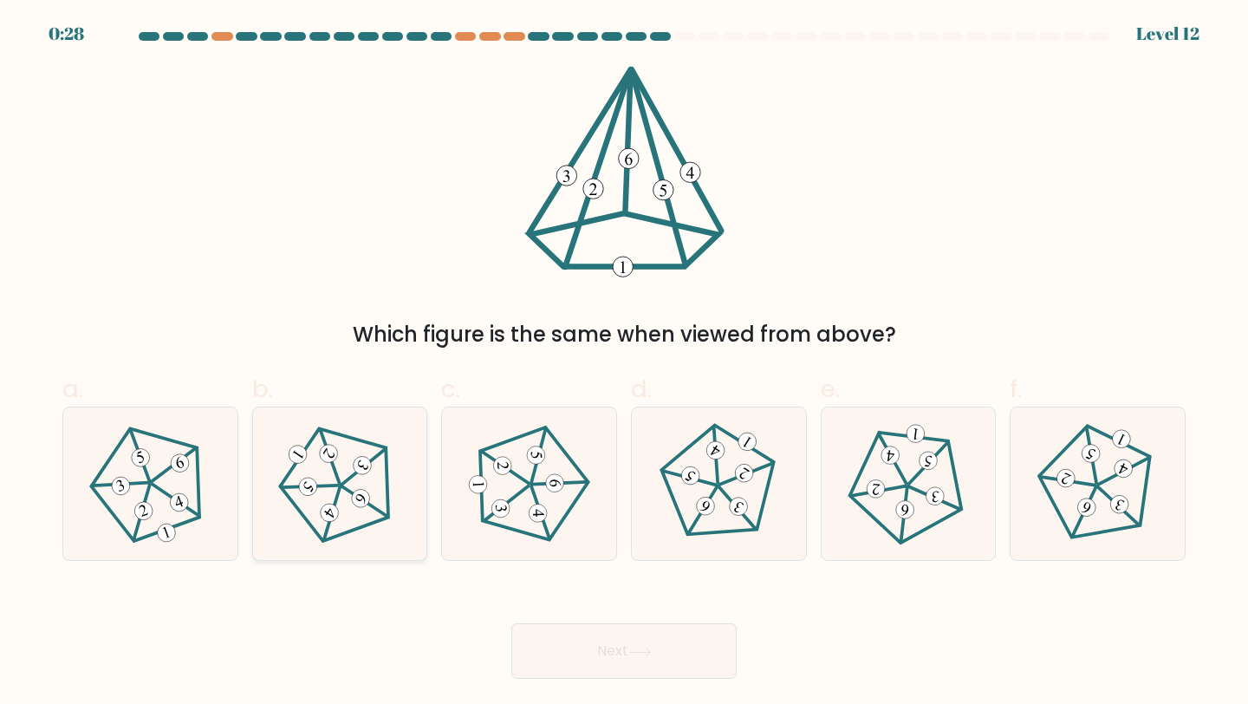
click at [364, 480] on icon at bounding box center [339, 484] width 122 height 122
click at [624, 363] on input "b." at bounding box center [624, 357] width 1 height 11
radio input "true"
click at [590, 660] on button "Next" at bounding box center [623, 650] width 225 height 55
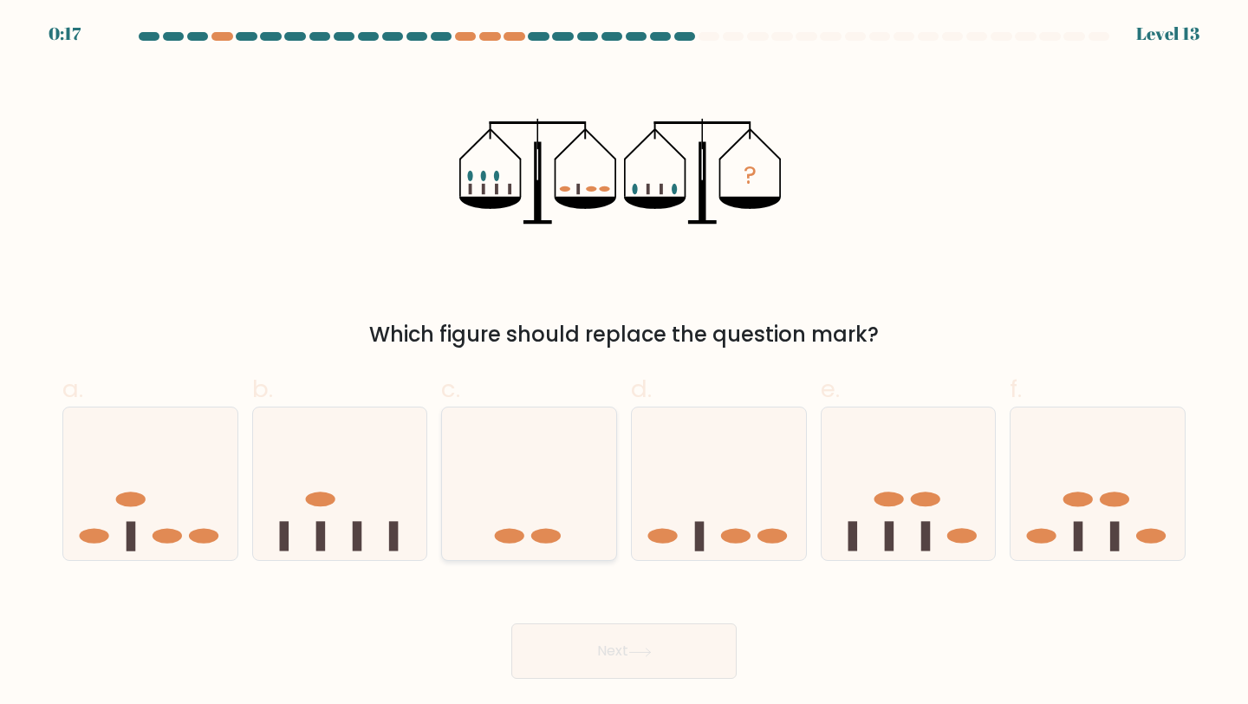
click at [548, 452] on icon at bounding box center [529, 484] width 174 height 144
click at [624, 363] on input "c." at bounding box center [624, 357] width 1 height 11
radio input "true"
click at [609, 627] on button "Next" at bounding box center [623, 650] width 225 height 55
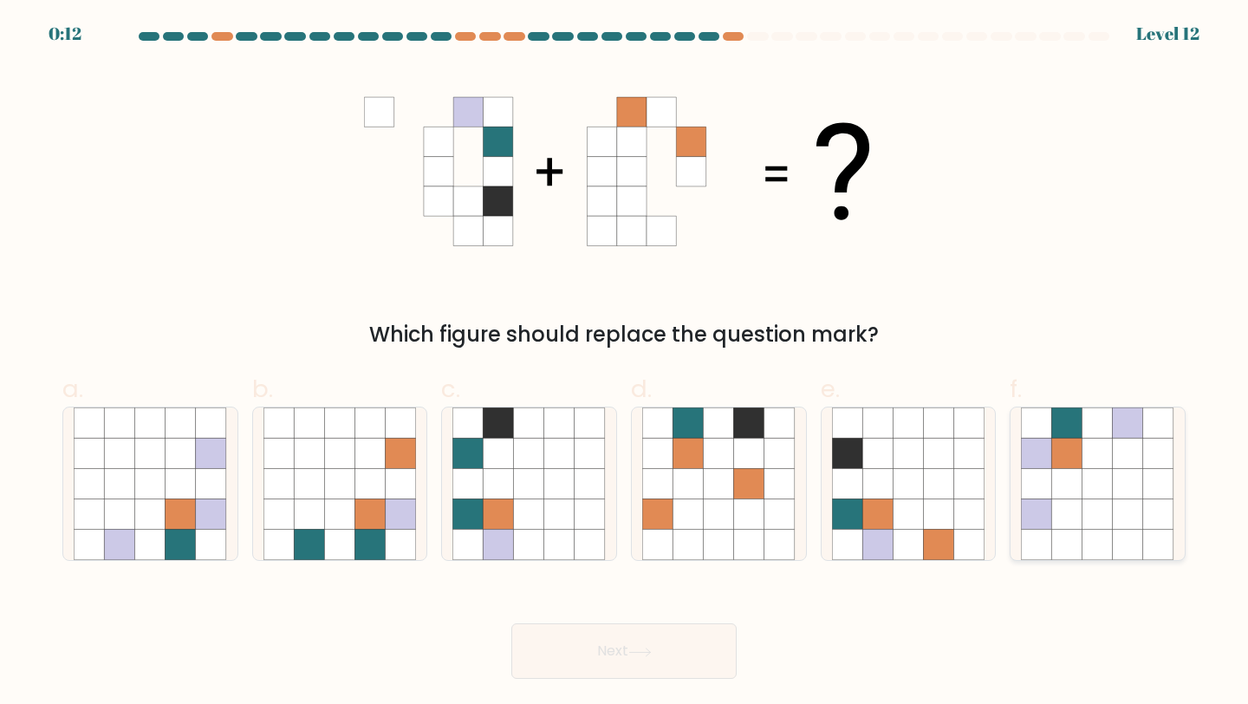
click at [1088, 491] on icon at bounding box center [1098, 484] width 30 height 30
click at [625, 363] on input "f." at bounding box center [624, 357] width 1 height 11
radio input "true"
click at [415, 517] on icon at bounding box center [401, 514] width 30 height 30
click at [624, 363] on input "b." at bounding box center [624, 357] width 1 height 11
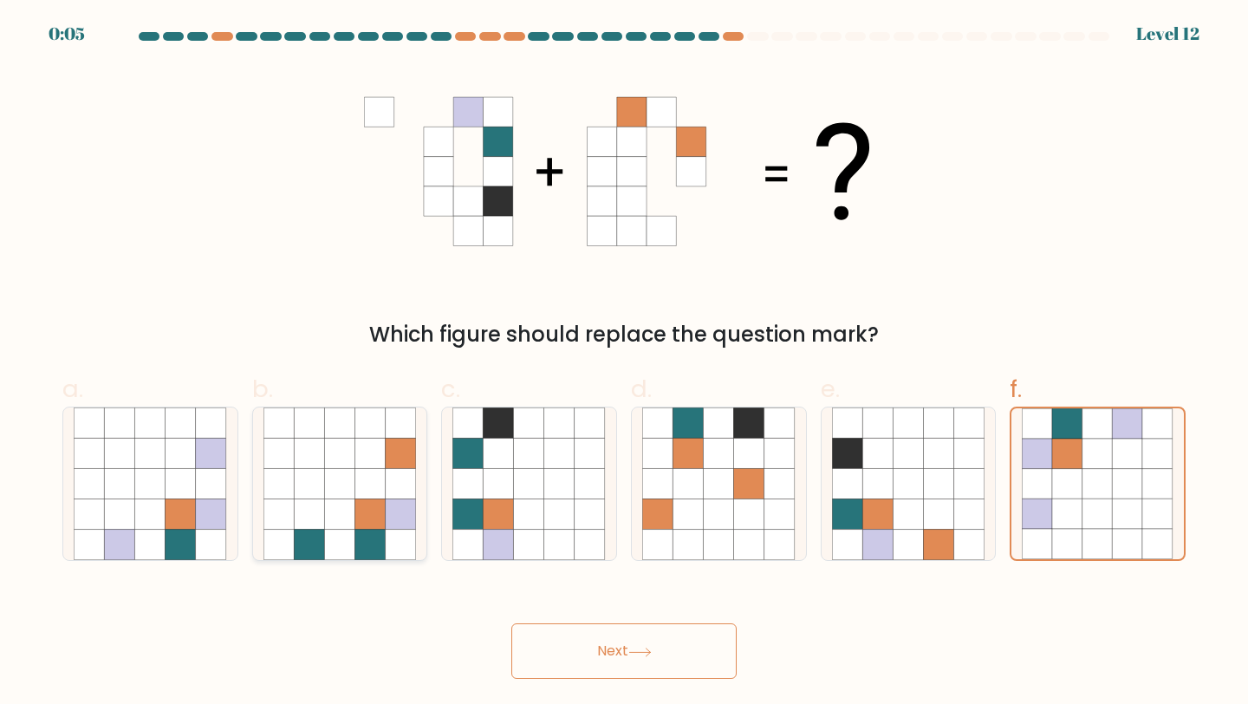
radio input "true"
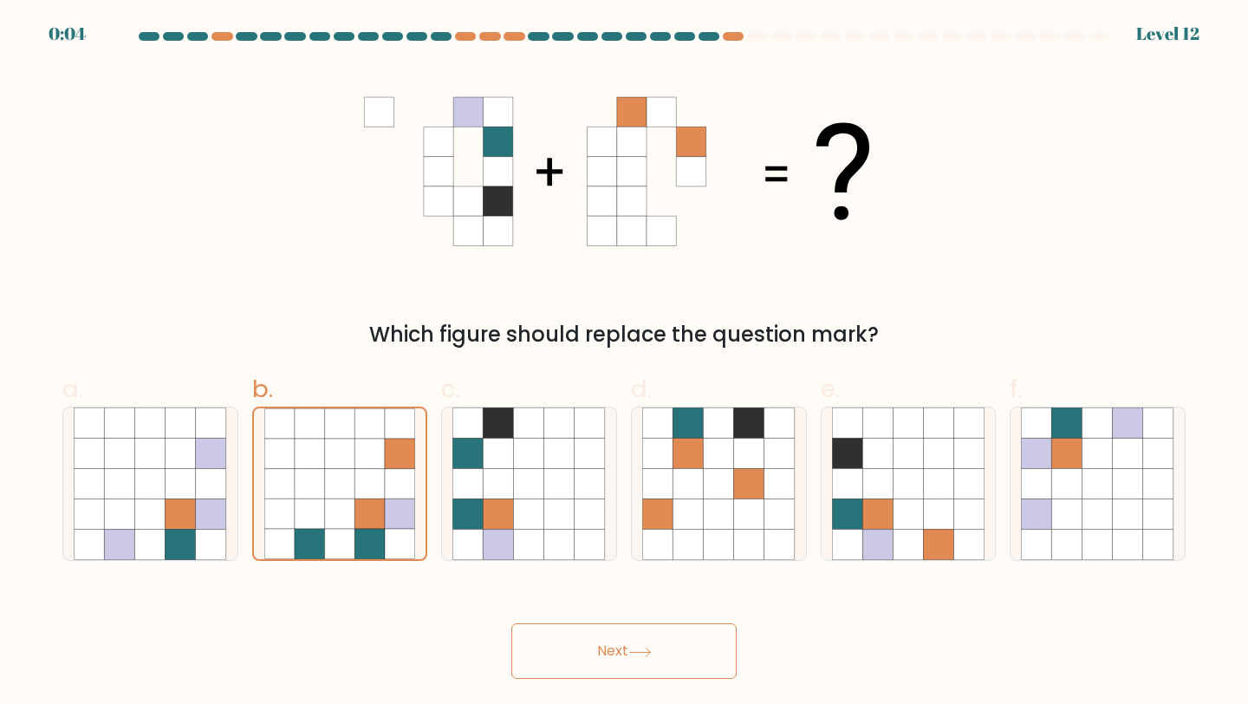
click at [594, 679] on body "0:04 Level 12" at bounding box center [624, 352] width 1248 height 704
click at [194, 500] on icon at bounding box center [181, 514] width 30 height 30
click at [624, 363] on input "a." at bounding box center [624, 357] width 1 height 11
radio input "true"
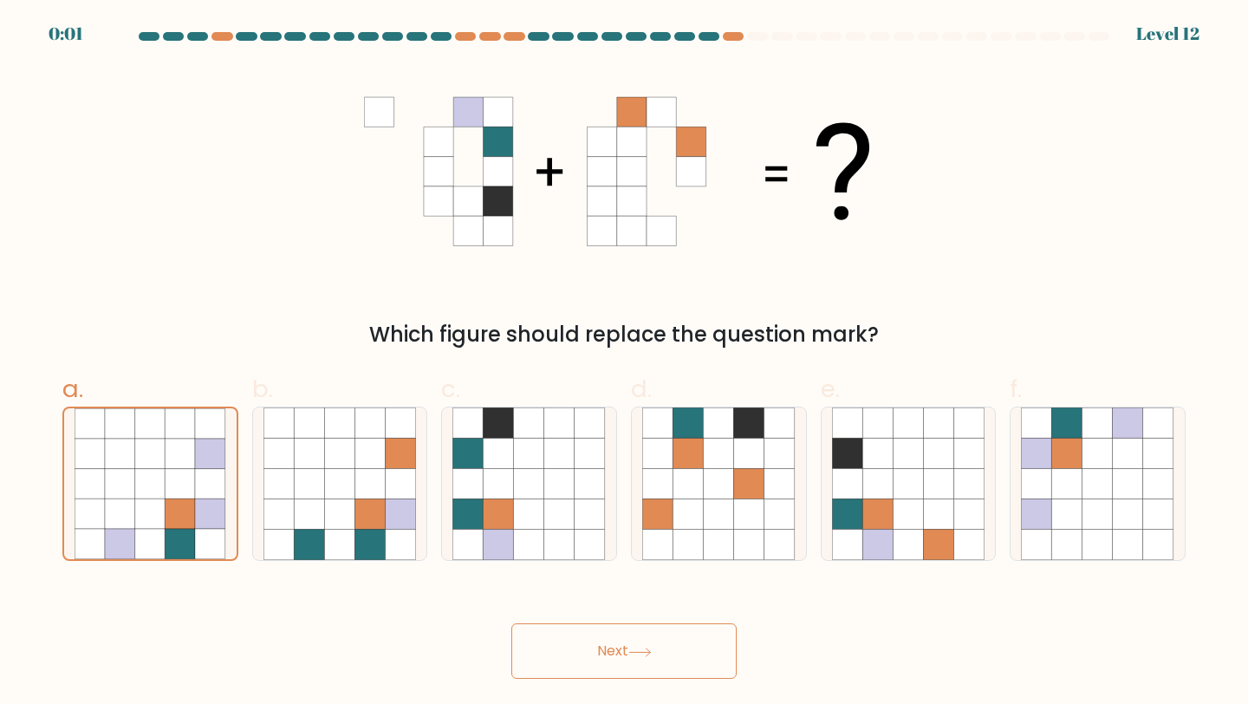
click at [570, 650] on button "Next" at bounding box center [623, 650] width 225 height 55
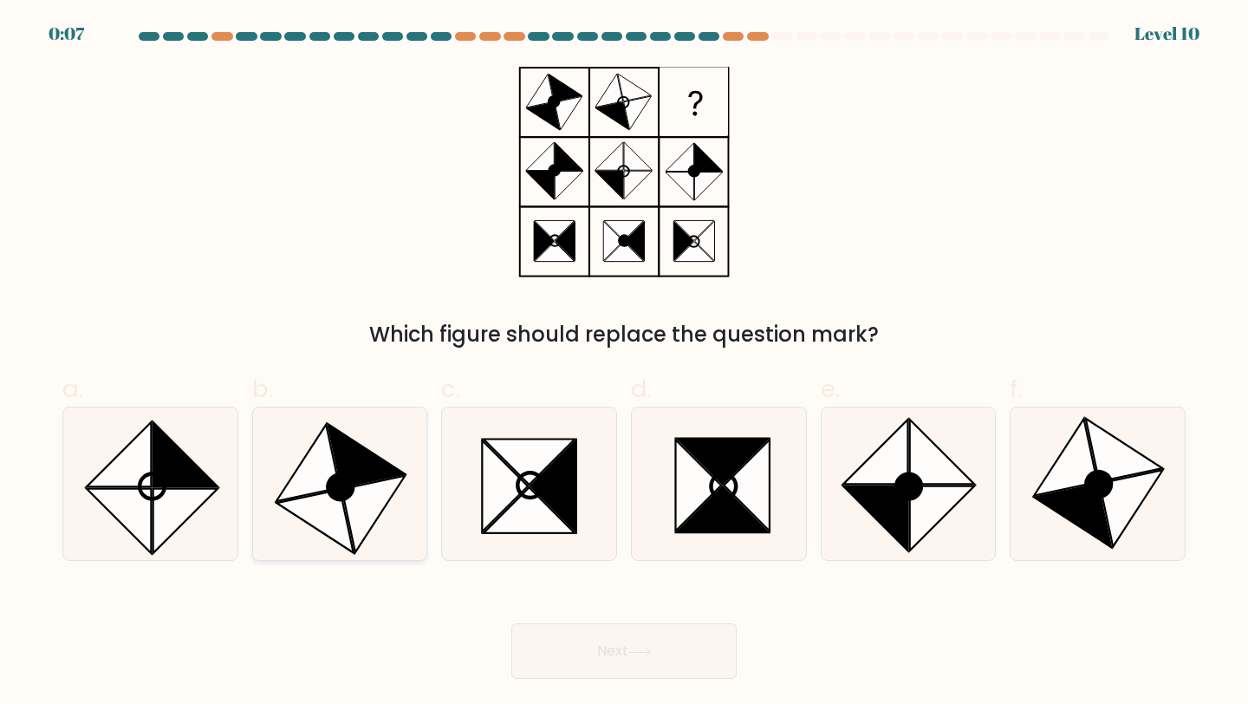
click at [322, 500] on icon at bounding box center [314, 521] width 77 height 63
click at [624, 363] on input "b." at bounding box center [624, 357] width 1 height 11
radio input "true"
click at [586, 646] on button "Next" at bounding box center [623, 650] width 225 height 55
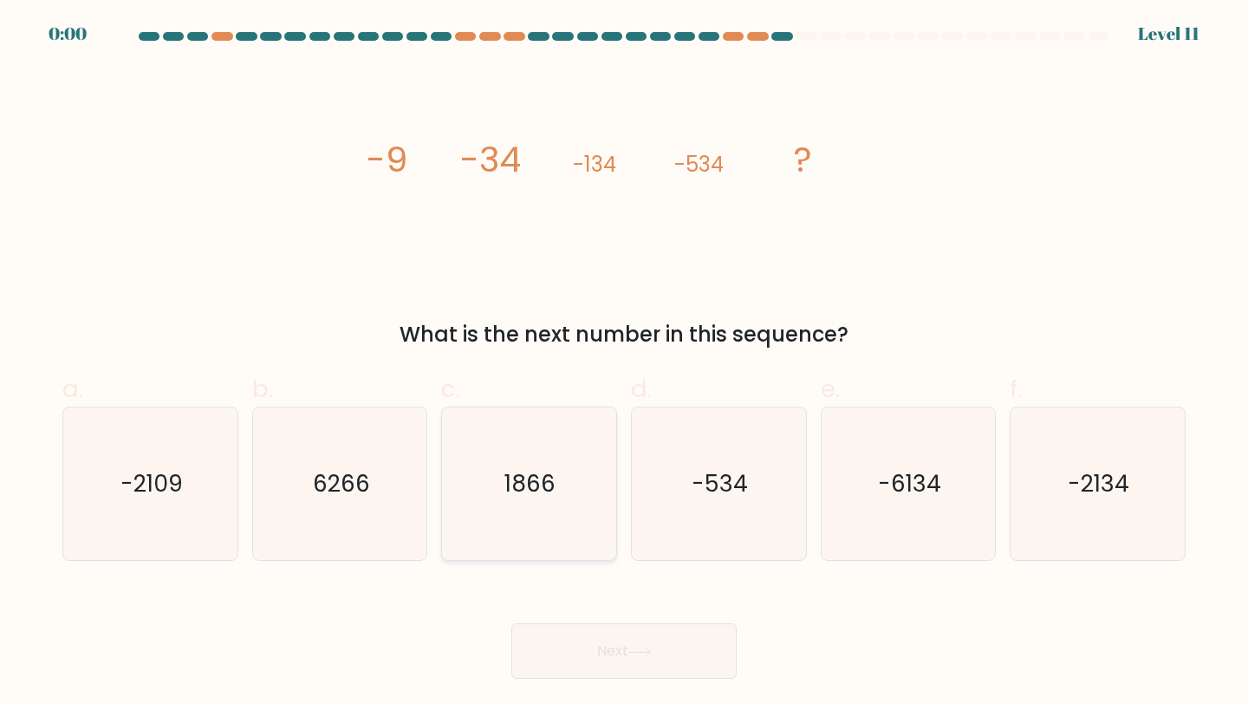
click at [543, 499] on icon "1866" at bounding box center [528, 483] width 153 height 153
click at [624, 363] on input "c. 1866" at bounding box center [624, 357] width 1 height 11
radio input "true"
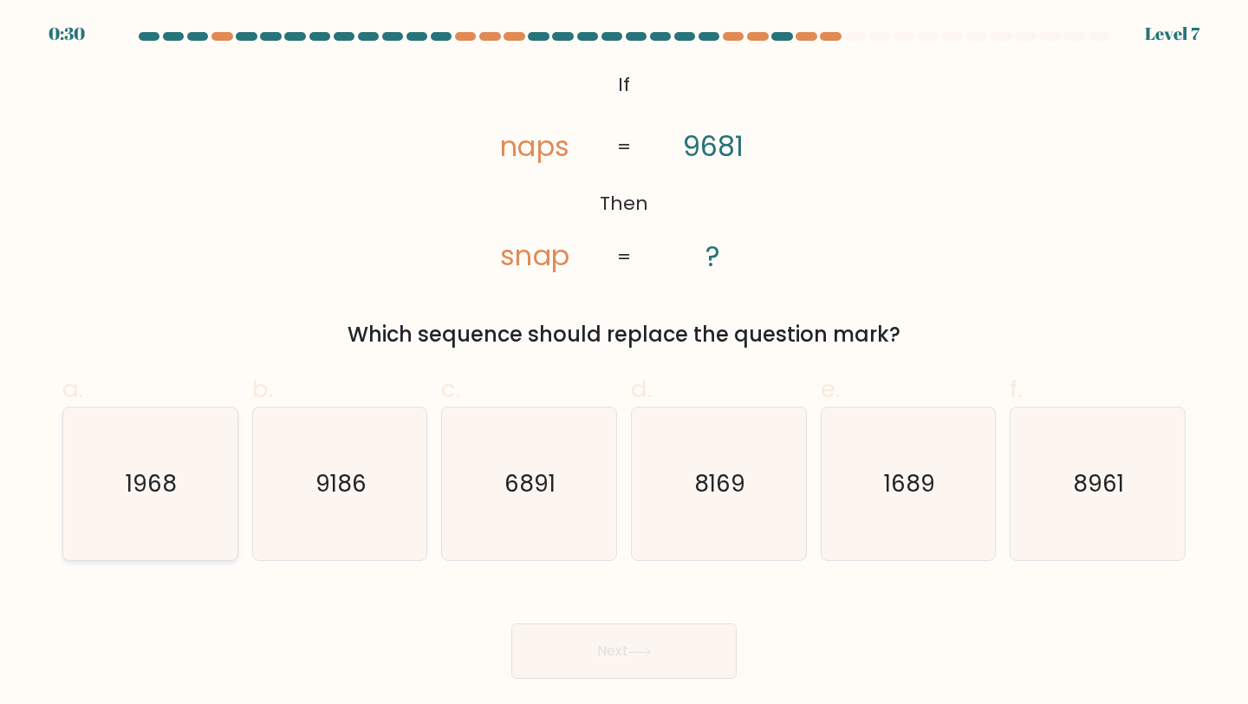
click at [165, 457] on icon "1968" at bounding box center [150, 483] width 153 height 153
click at [624, 363] on input "a. 1968" at bounding box center [624, 357] width 1 height 11
radio input "true"
click at [662, 638] on button "Next" at bounding box center [623, 650] width 225 height 55
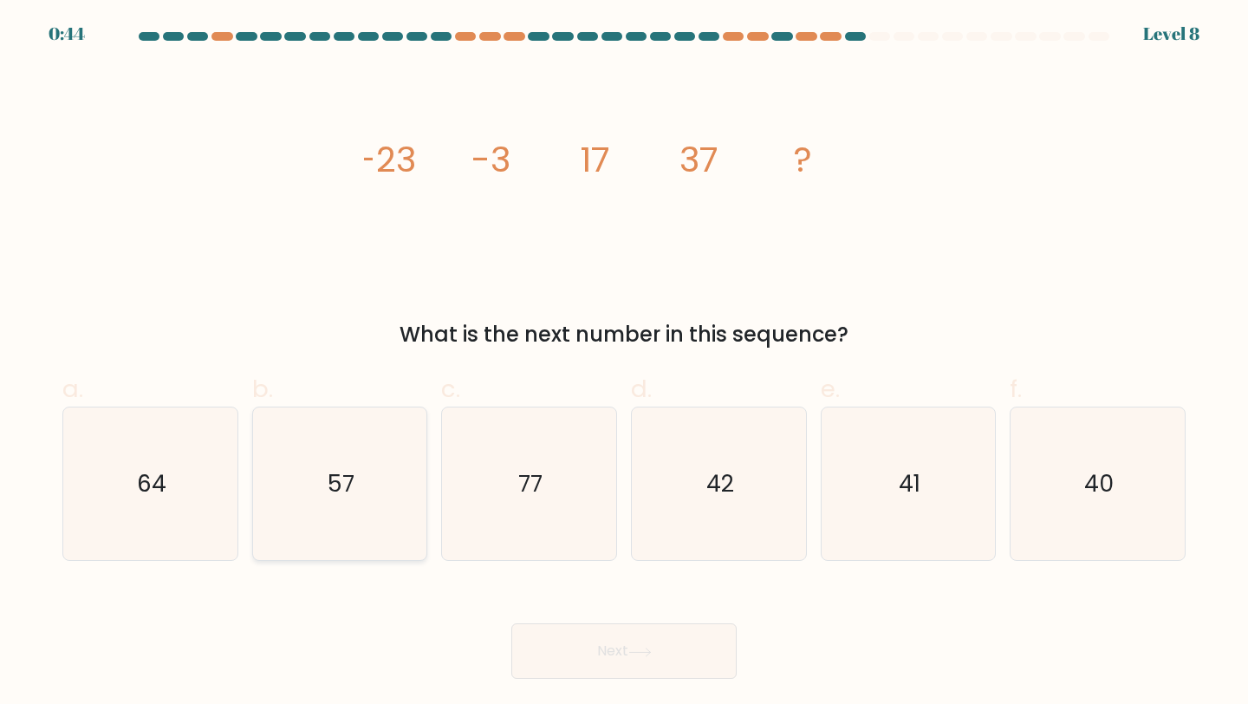
click at [352, 550] on icon "57" at bounding box center [339, 483] width 153 height 153
click at [624, 363] on input "b. 57" at bounding box center [624, 357] width 1 height 11
radio input "true"
click at [611, 662] on button "Next" at bounding box center [623, 650] width 225 height 55
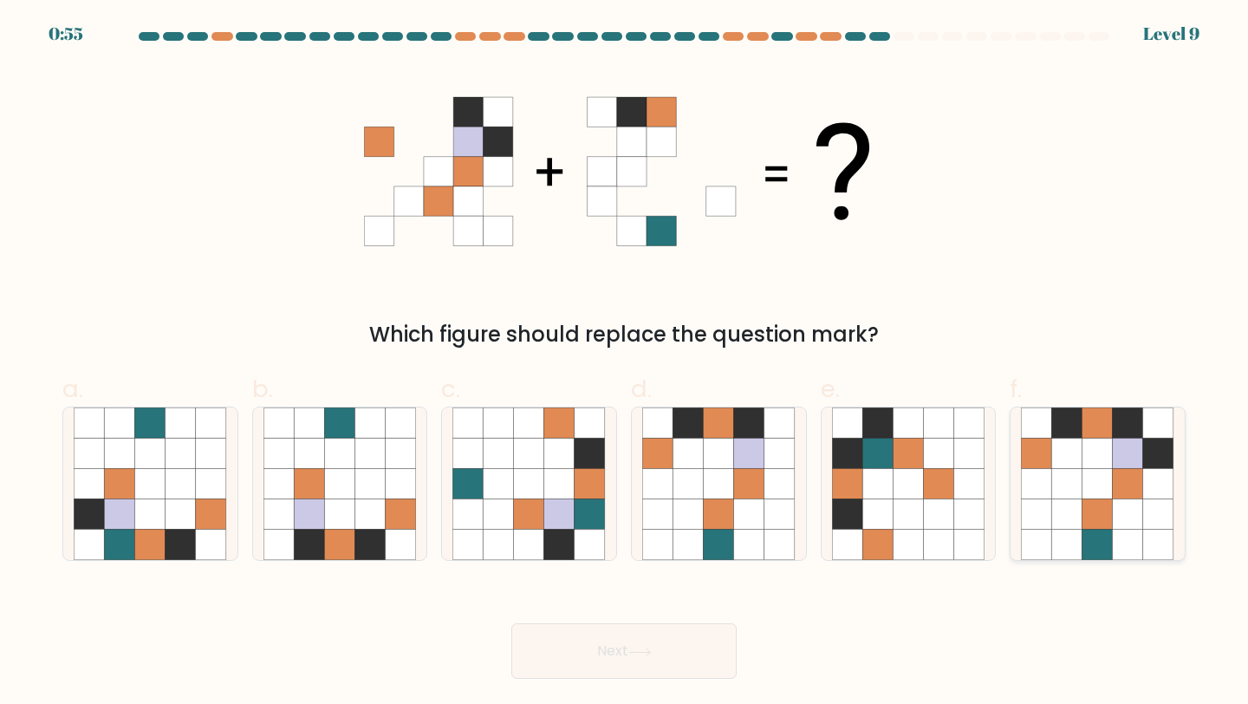
click at [1129, 465] on icon at bounding box center [1128, 453] width 30 height 30
click at [625, 363] on input "f." at bounding box center [624, 357] width 1 height 11
radio input "true"
click at [647, 670] on button "Next" at bounding box center [623, 650] width 225 height 55
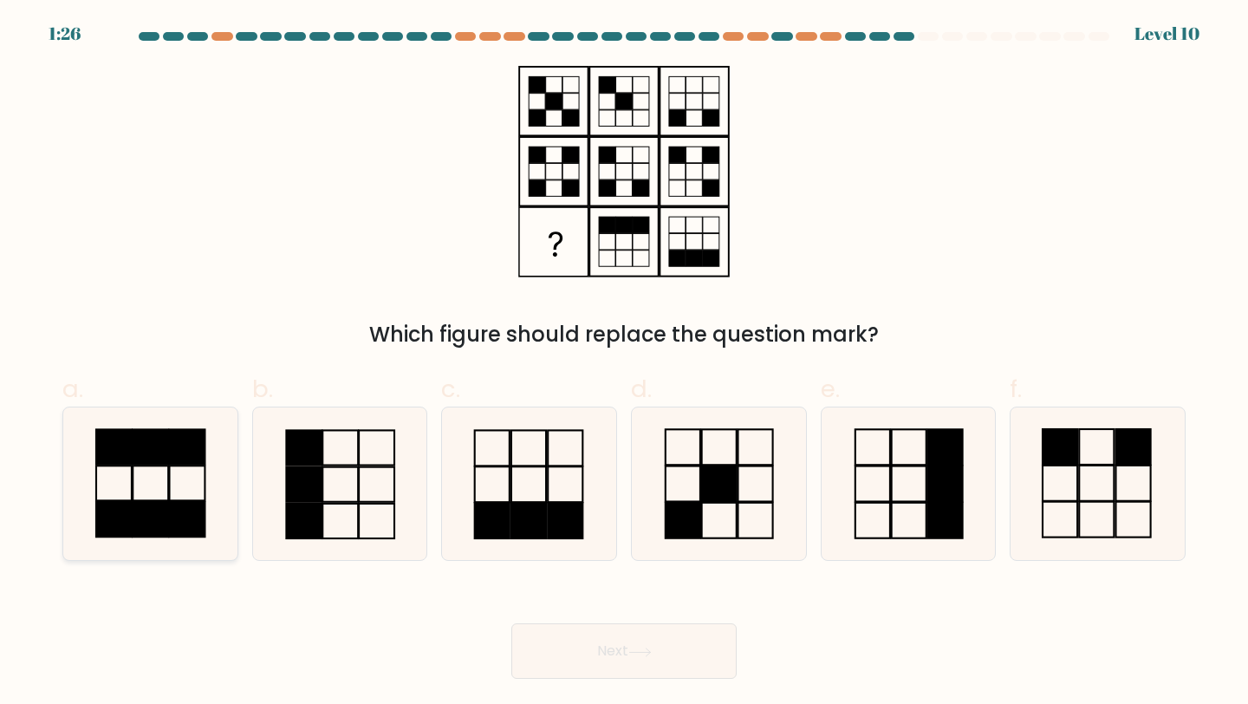
click at [171, 496] on icon at bounding box center [150, 483] width 153 height 153
click at [624, 363] on input "a." at bounding box center [624, 357] width 1 height 11
radio input "true"
click at [579, 653] on button "Next" at bounding box center [623, 650] width 225 height 55
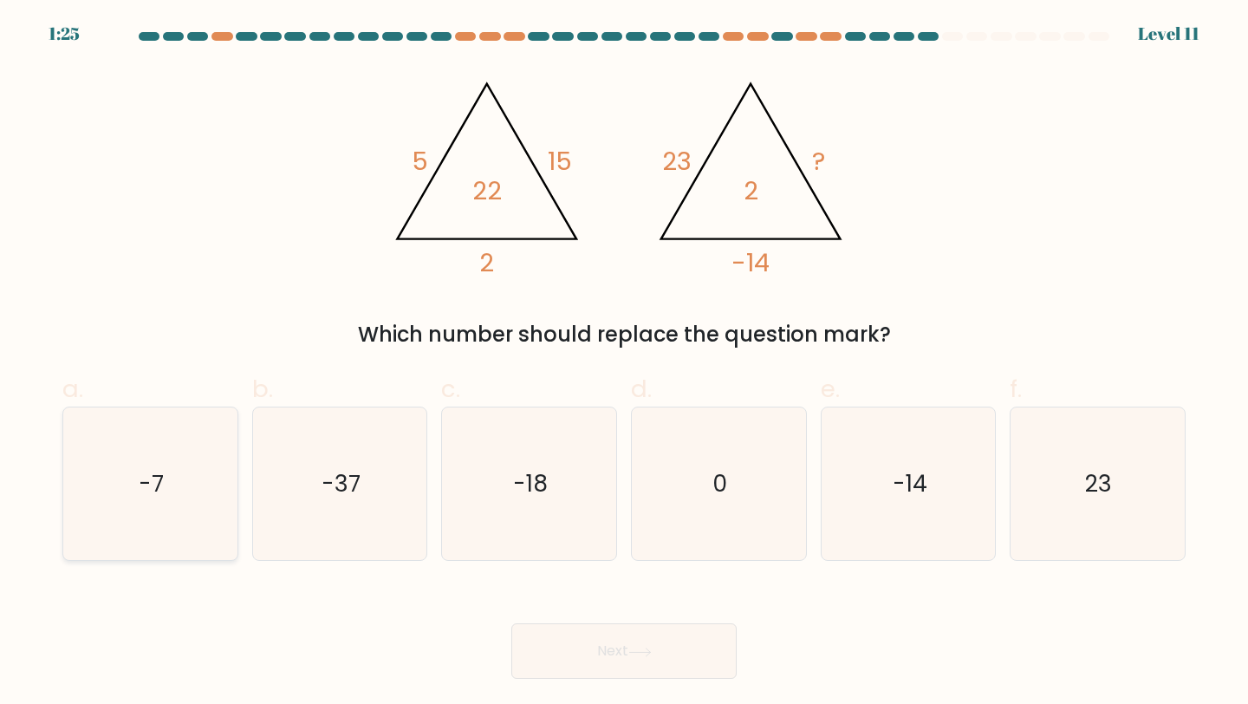
click at [153, 456] on icon "-7" at bounding box center [150, 483] width 153 height 153
click at [624, 363] on input "a. -7" at bounding box center [624, 357] width 1 height 11
radio input "true"
click at [556, 660] on button "Next" at bounding box center [623, 650] width 225 height 55
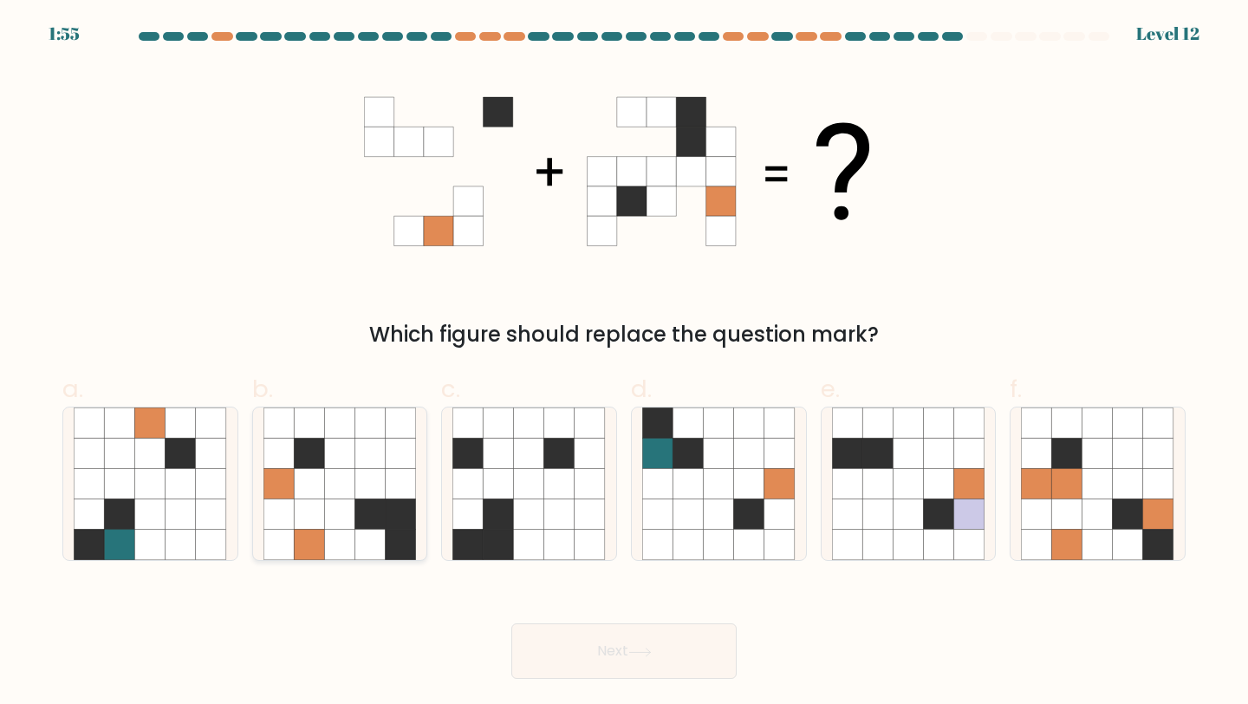
click at [313, 503] on icon at bounding box center [309, 514] width 30 height 30
click at [624, 363] on input "b." at bounding box center [624, 357] width 1 height 11
radio input "true"
click at [597, 675] on button "Next" at bounding box center [623, 650] width 225 height 55
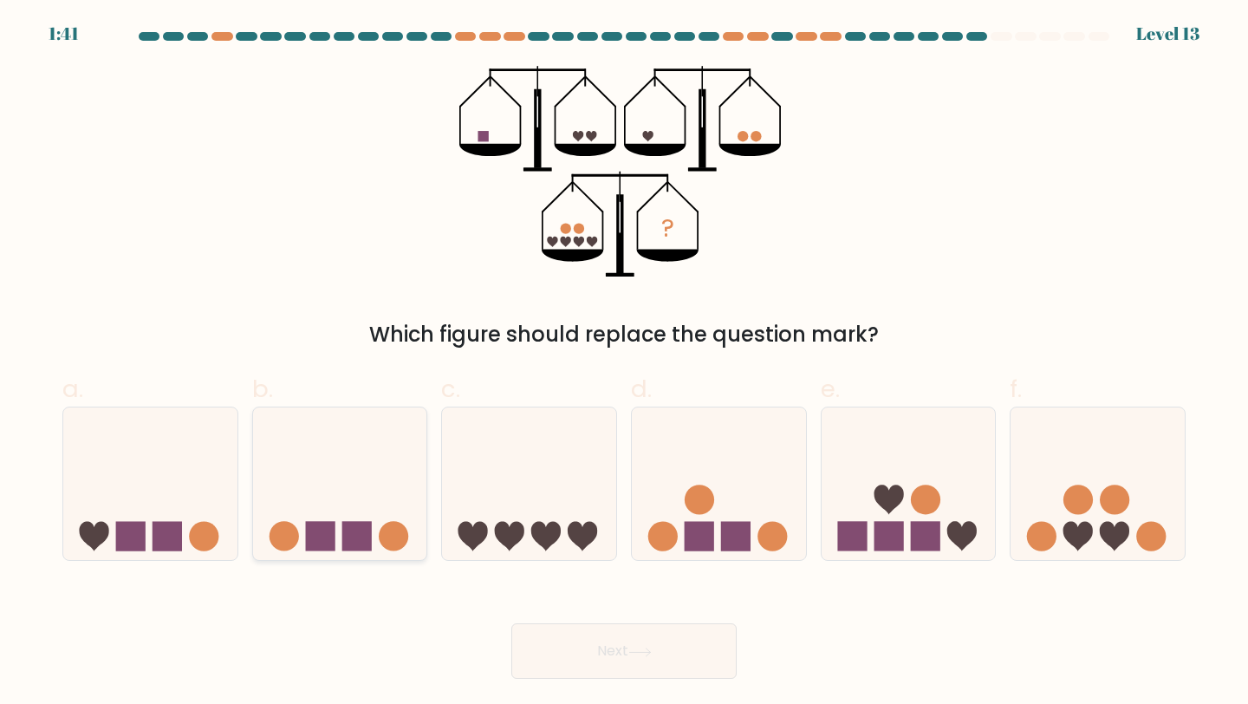
click at [291, 459] on icon at bounding box center [340, 484] width 174 height 144
click at [624, 363] on input "b." at bounding box center [624, 357] width 1 height 11
radio input "true"
click at [583, 647] on button "Next" at bounding box center [623, 650] width 225 height 55
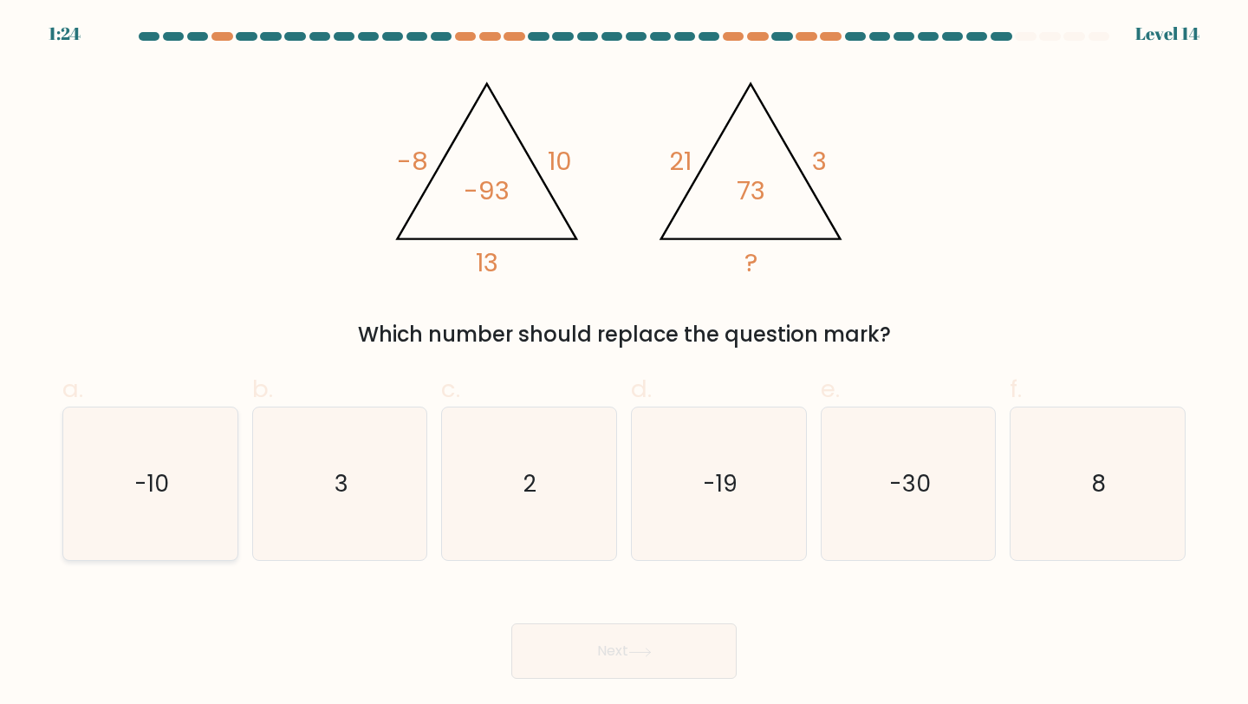
click at [185, 458] on icon "-10" at bounding box center [150, 483] width 153 height 153
click at [624, 363] on input "a. -10" at bounding box center [624, 357] width 1 height 11
radio input "true"
click at [588, 655] on button "Next" at bounding box center [623, 650] width 225 height 55
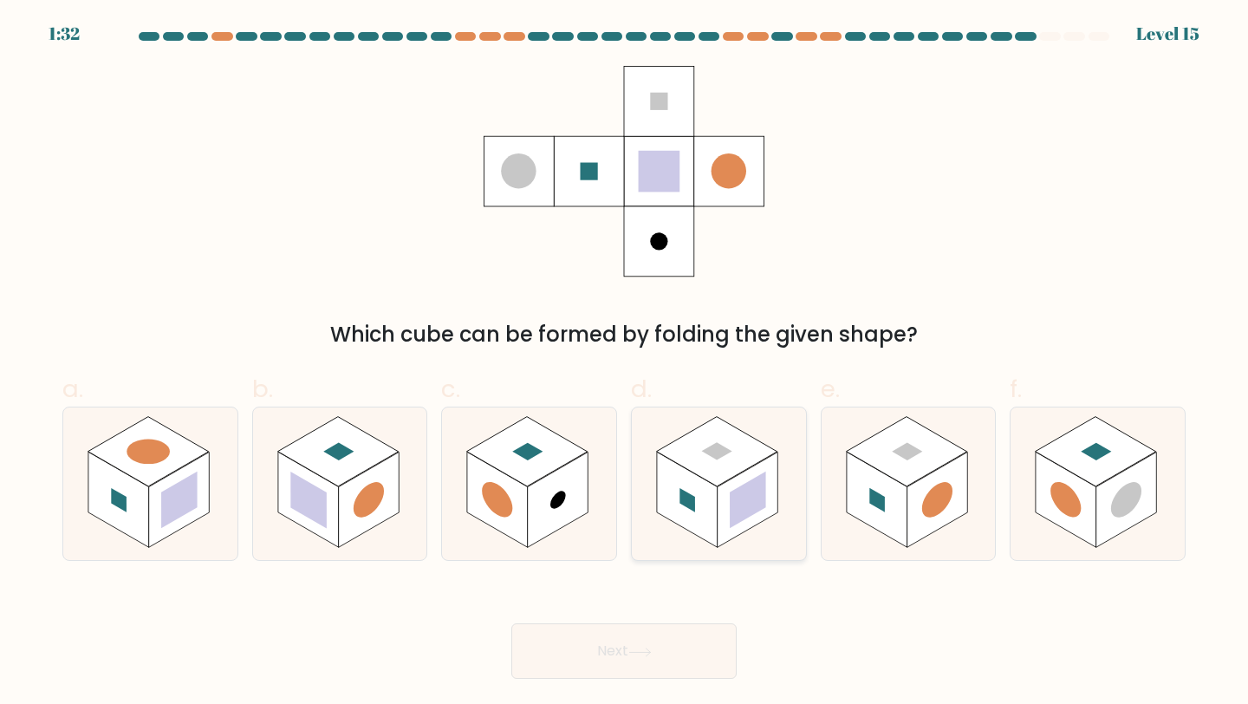
click at [767, 510] on rect at bounding box center [748, 499] width 61 height 95
click at [625, 363] on input "d." at bounding box center [624, 357] width 1 height 11
radio input "true"
click at [714, 629] on button "Next" at bounding box center [623, 650] width 225 height 55
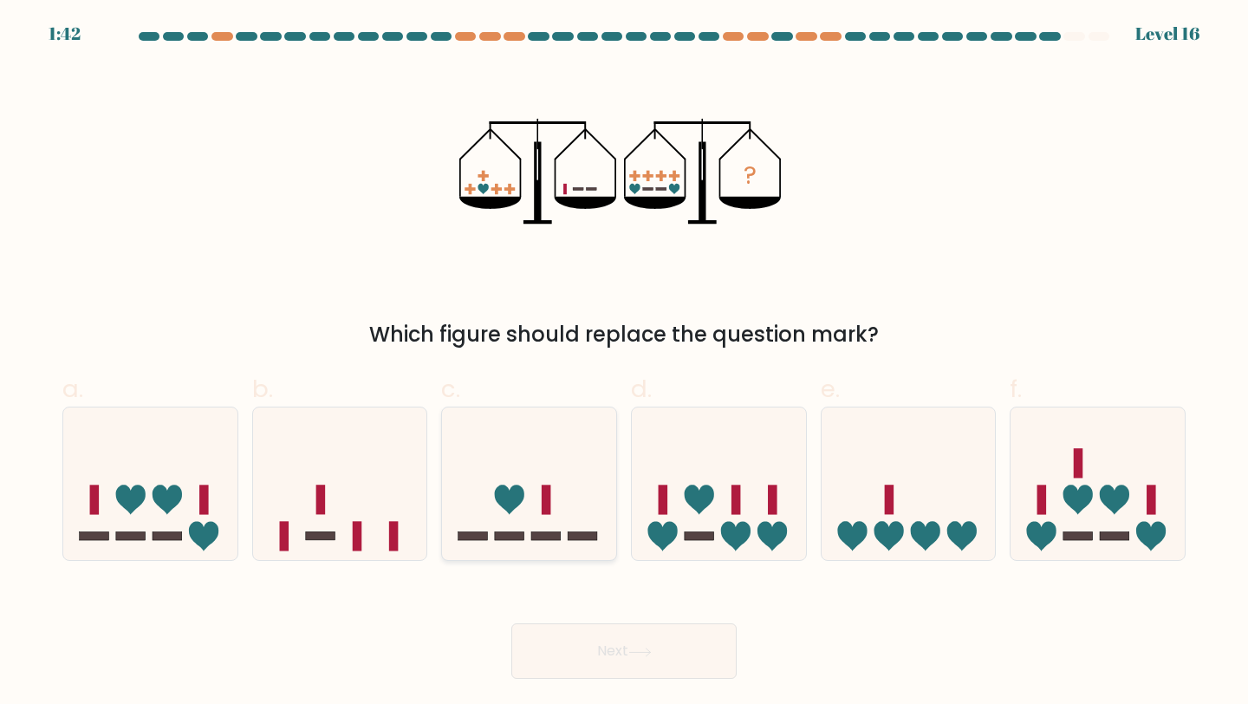
click at [525, 458] on icon at bounding box center [529, 484] width 174 height 144
click at [624, 363] on input "c." at bounding box center [624, 357] width 1 height 11
radio input "true"
click at [569, 652] on button "Next" at bounding box center [623, 650] width 225 height 55
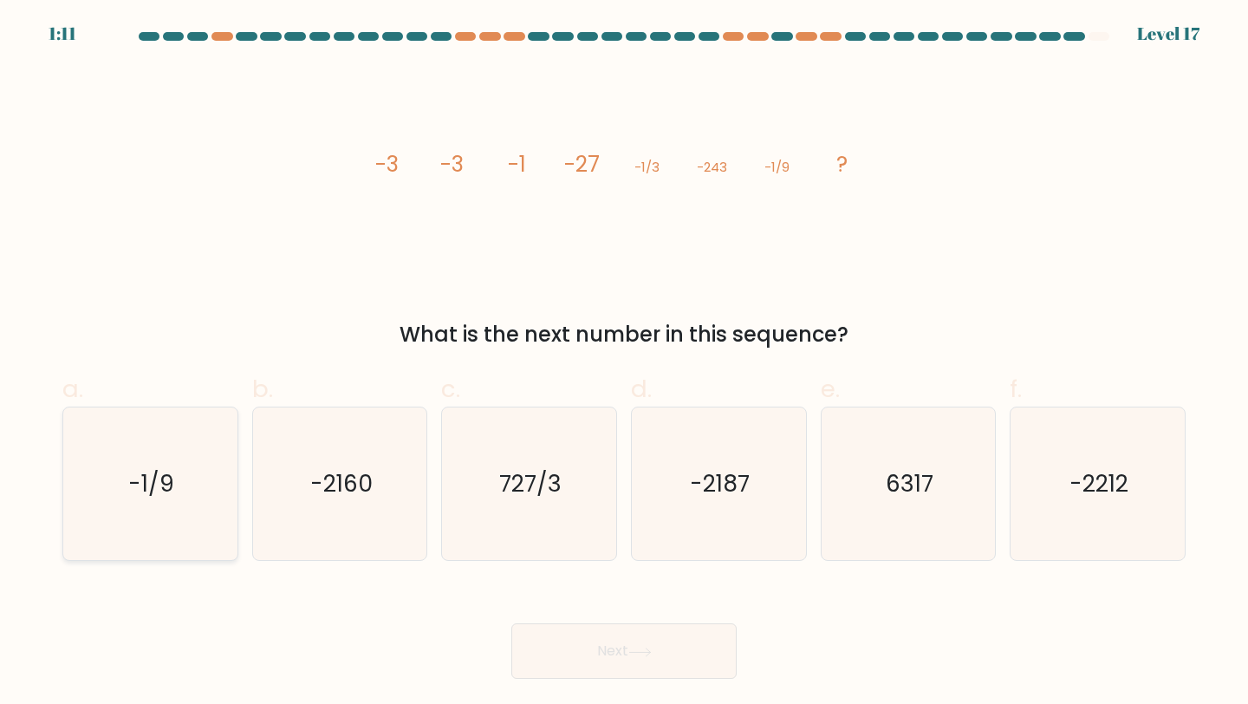
click at [172, 470] on text "-1/9" at bounding box center [152, 483] width 46 height 32
click at [624, 363] on input "a. -1/9" at bounding box center [624, 357] width 1 height 11
radio input "true"
click at [569, 672] on button "Next" at bounding box center [623, 650] width 225 height 55
click at [616, 642] on button "Next" at bounding box center [623, 650] width 225 height 55
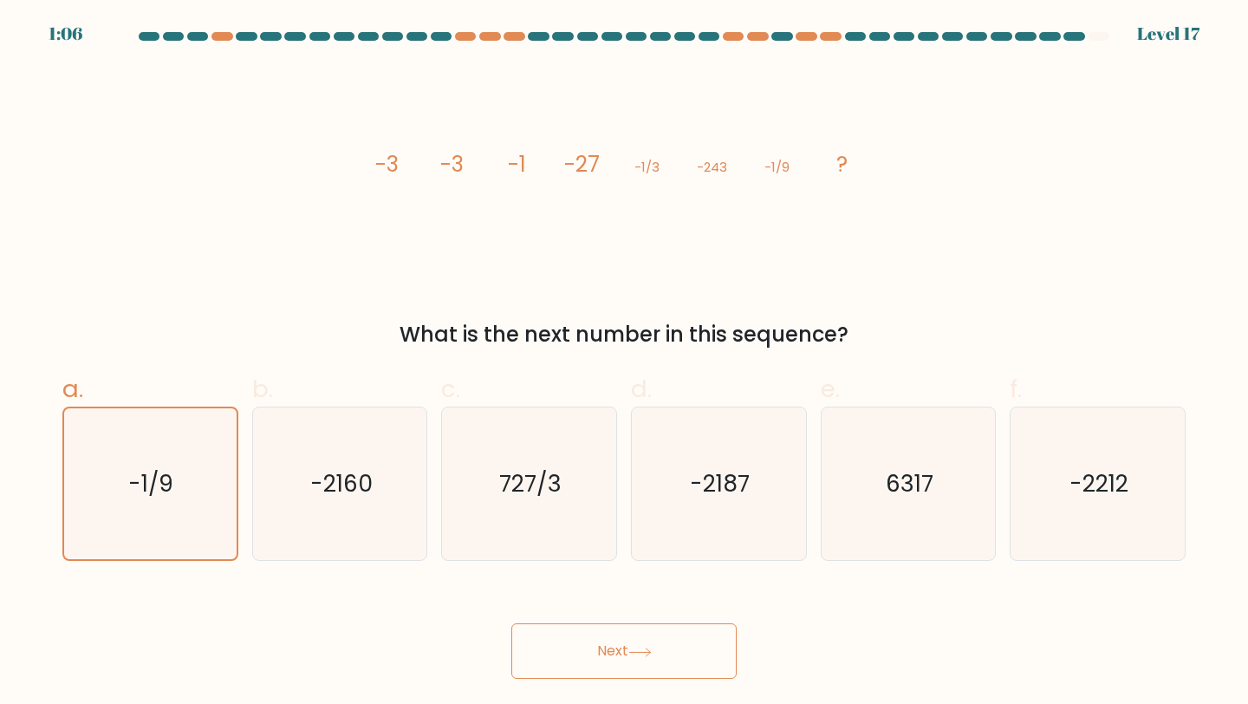
click at [842, 703] on body "1:06 Level 17" at bounding box center [624, 352] width 1248 height 704
click at [656, 667] on button "Next" at bounding box center [623, 650] width 225 height 55
click at [670, 648] on button "Next" at bounding box center [623, 650] width 225 height 55
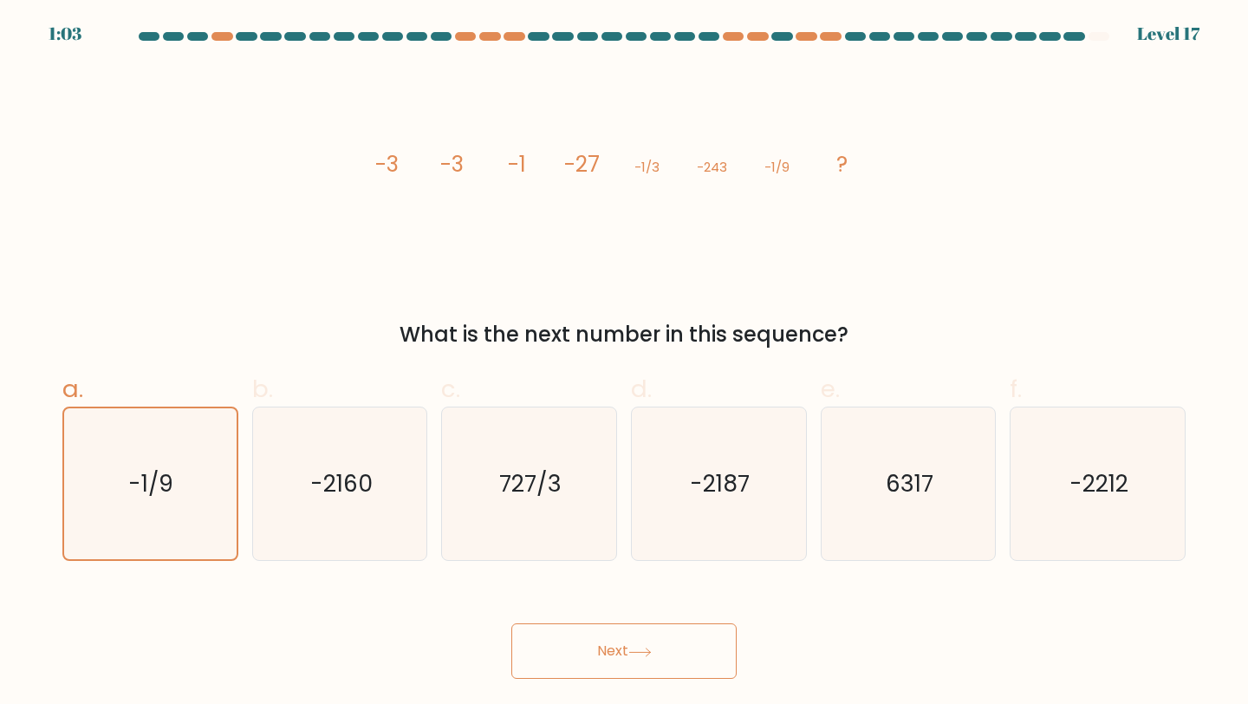
click at [670, 648] on button "Next" at bounding box center [623, 650] width 225 height 55
click at [332, 494] on text "-2160" at bounding box center [341, 483] width 62 height 32
click at [624, 363] on input "b. -2160" at bounding box center [624, 357] width 1 height 11
radio input "true"
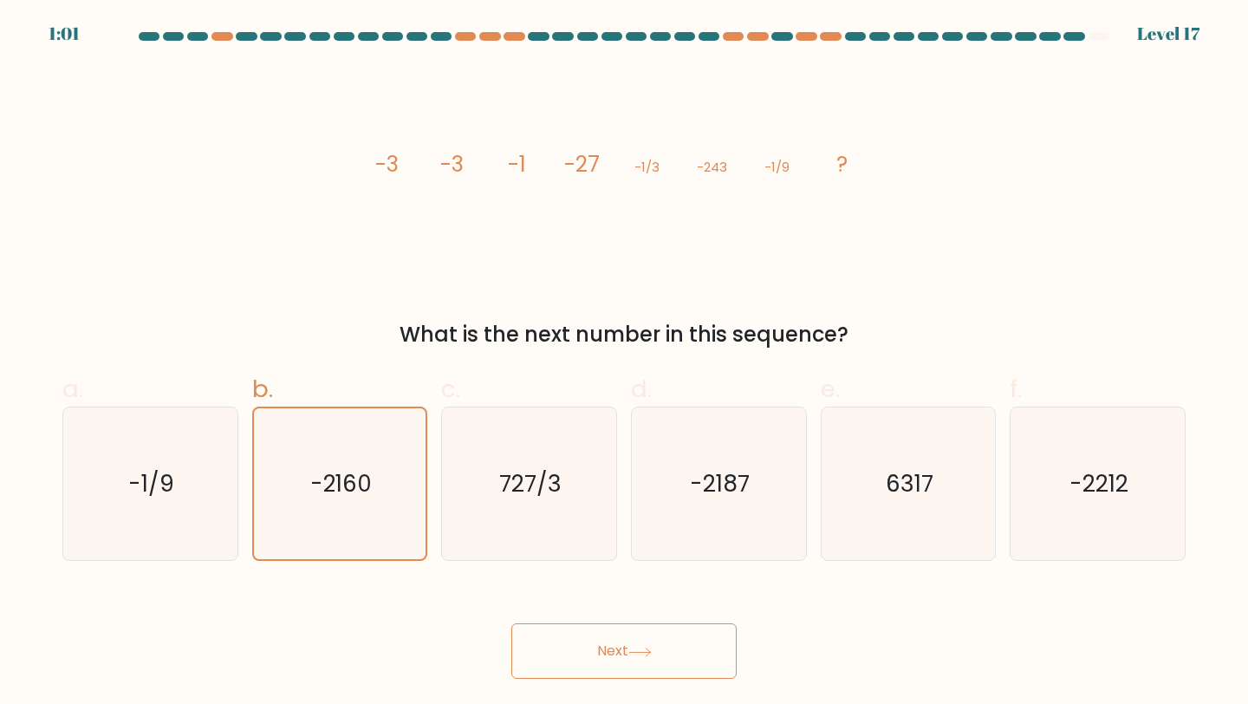
click at [595, 673] on button "Next" at bounding box center [623, 650] width 225 height 55
click at [608, 656] on button "Next" at bounding box center [623, 650] width 225 height 55
click at [506, 418] on icon "727/3" at bounding box center [528, 483] width 153 height 153
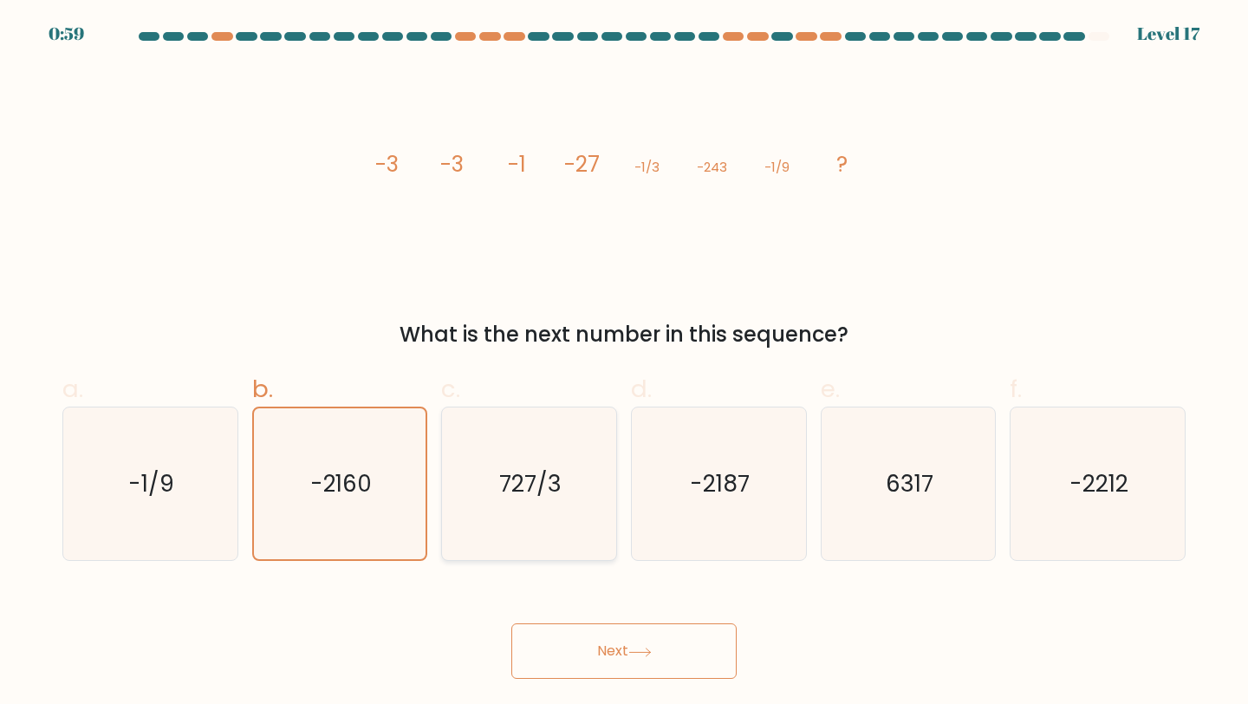
click at [624, 363] on input "c. 727/3" at bounding box center [624, 357] width 1 height 11
radio input "true"
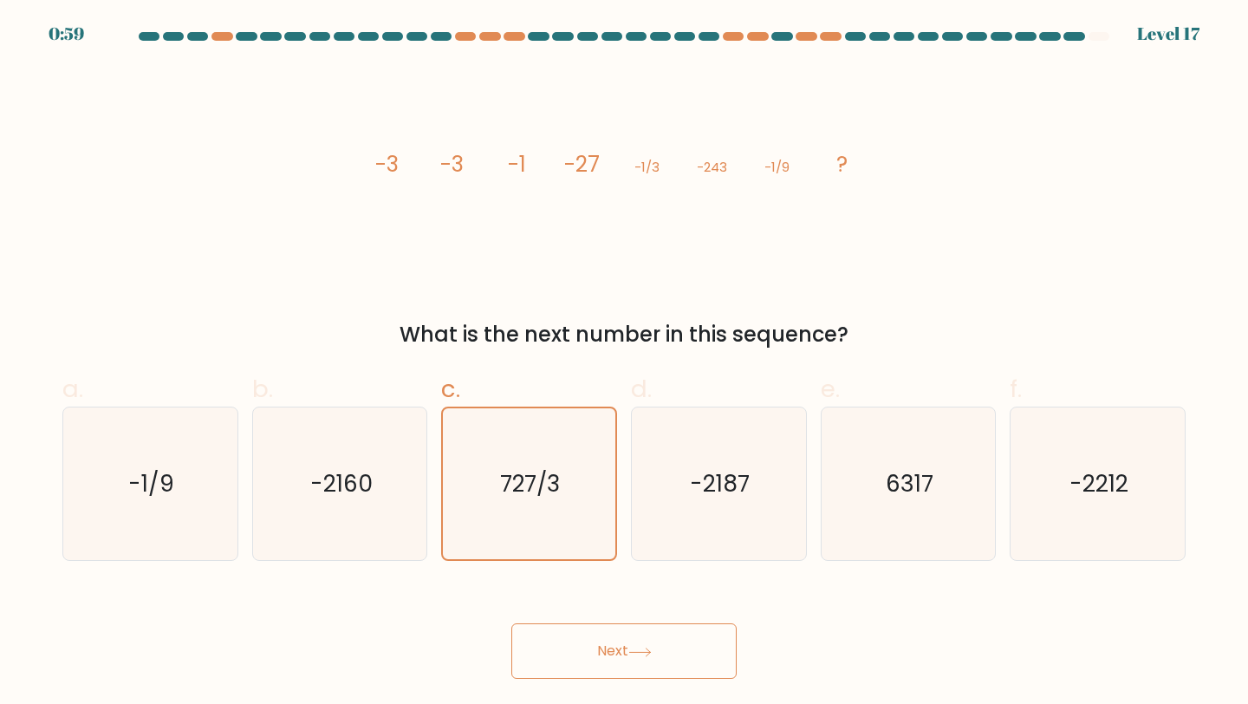
click at [619, 654] on button "Next" at bounding box center [623, 650] width 225 height 55
click at [686, 498] on icon "-2187" at bounding box center [718, 483] width 153 height 153
click at [625, 363] on input "d. -2187" at bounding box center [624, 357] width 1 height 11
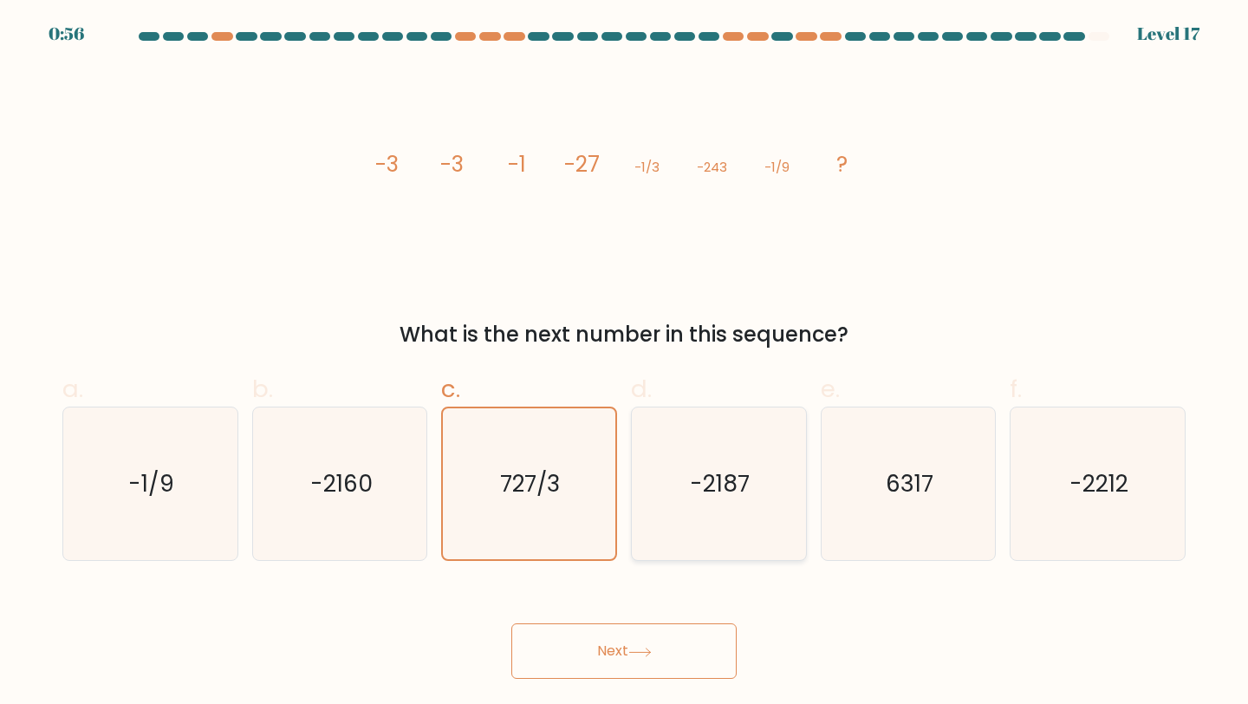
radio input "true"
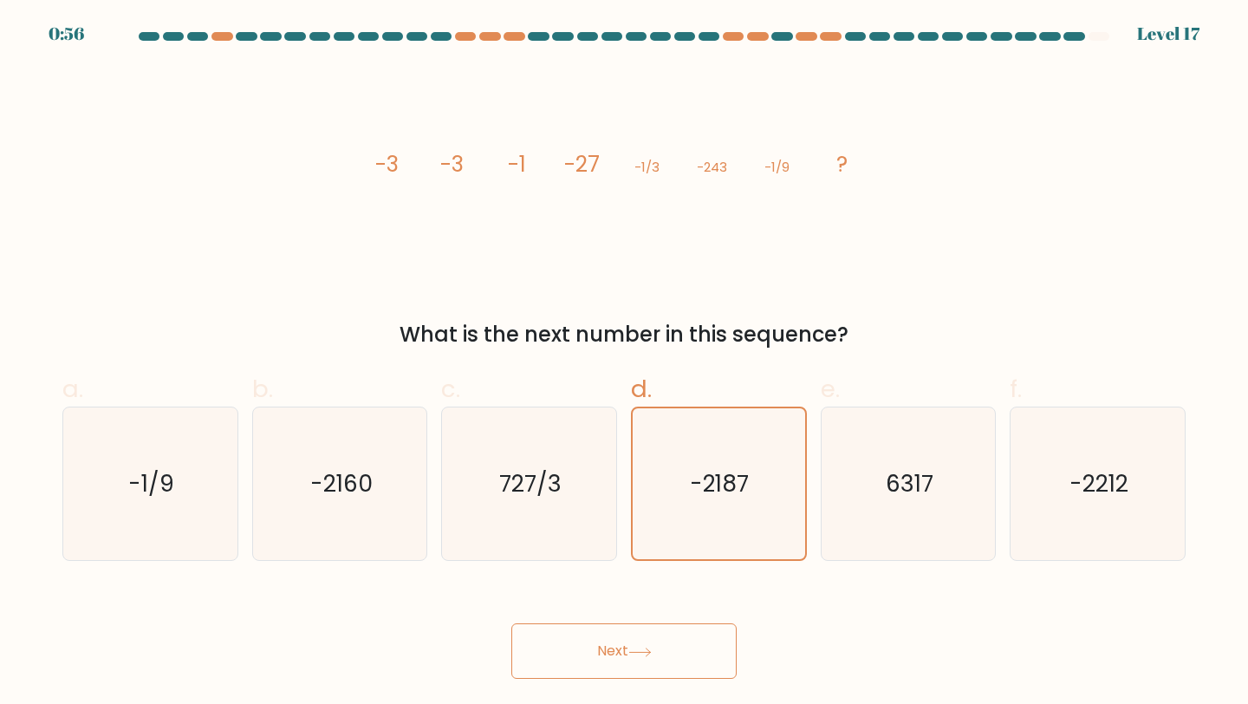
click at [638, 641] on button "Next" at bounding box center [623, 650] width 225 height 55
click at [894, 547] on icon "6317" at bounding box center [908, 483] width 153 height 153
click at [625, 363] on input "e. 6317" at bounding box center [624, 357] width 1 height 11
radio input "true"
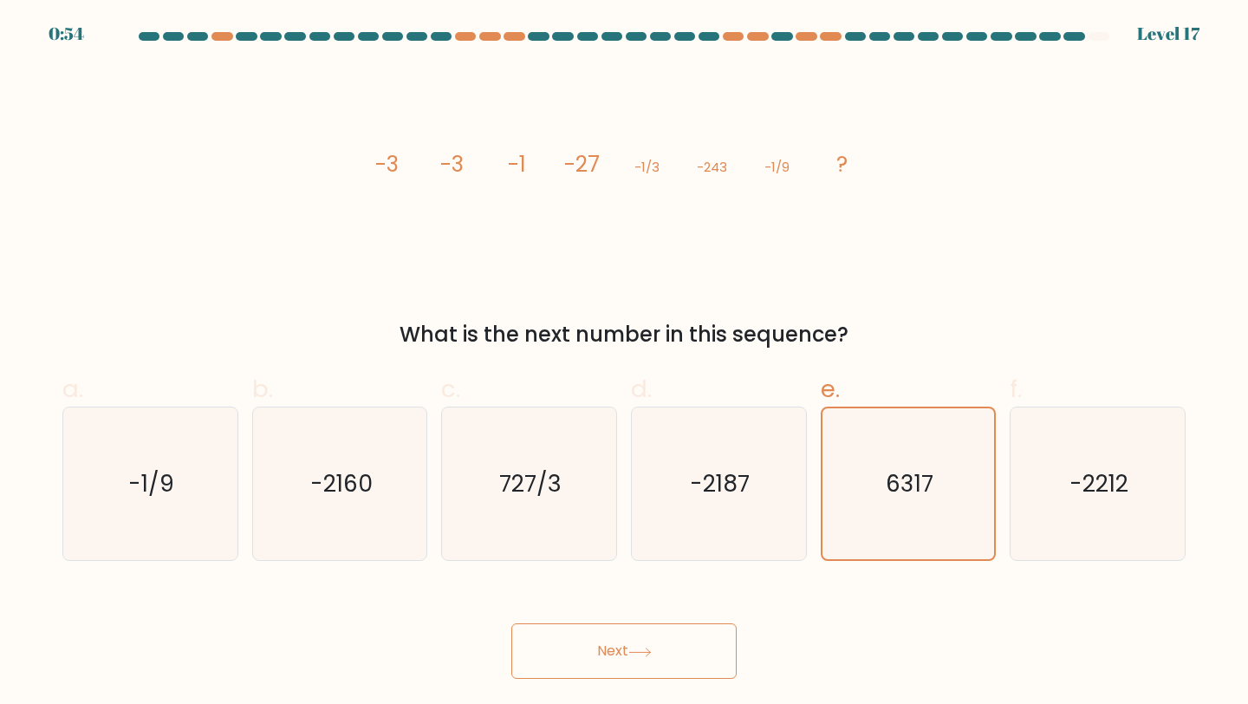
click at [673, 653] on button "Next" at bounding box center [623, 650] width 225 height 55
click at [619, 643] on button "Next" at bounding box center [623, 650] width 225 height 55
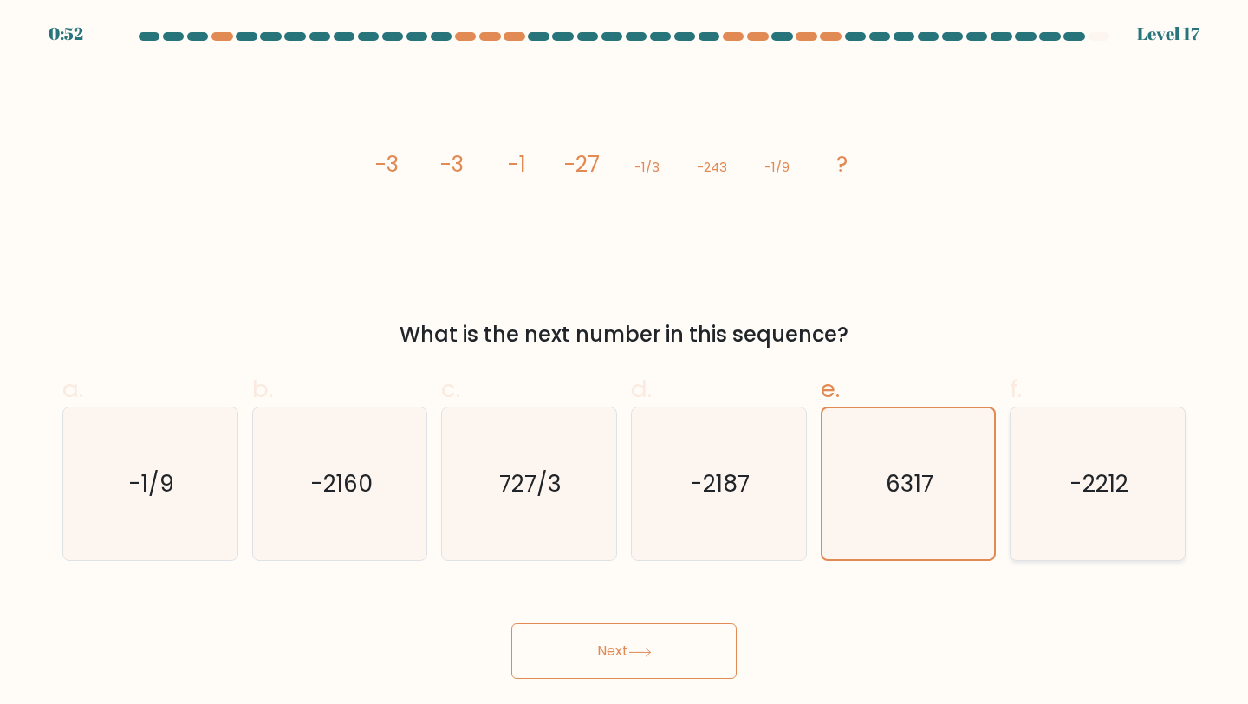
click at [1137, 480] on icon "-2212" at bounding box center [1097, 483] width 153 height 153
click at [625, 363] on input "f. -2212" at bounding box center [624, 357] width 1 height 11
radio input "true"
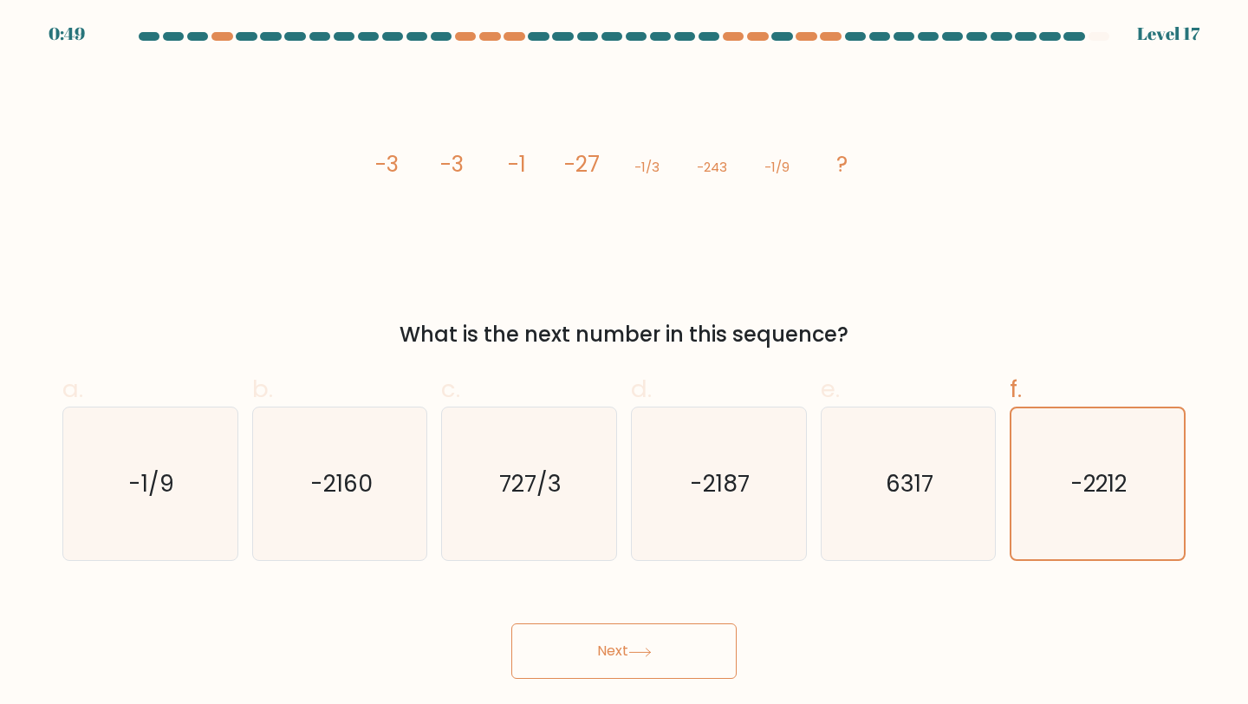
click at [380, 226] on icon "image/svg+xml -3 -3 -1 -27 -1/3 -243 -1/9 ?" at bounding box center [624, 171] width 520 height 211
click at [218, 529] on icon "-1/9" at bounding box center [150, 483] width 153 height 153
click at [624, 363] on input "a. -1/9" at bounding box center [624, 357] width 1 height 11
radio input "true"
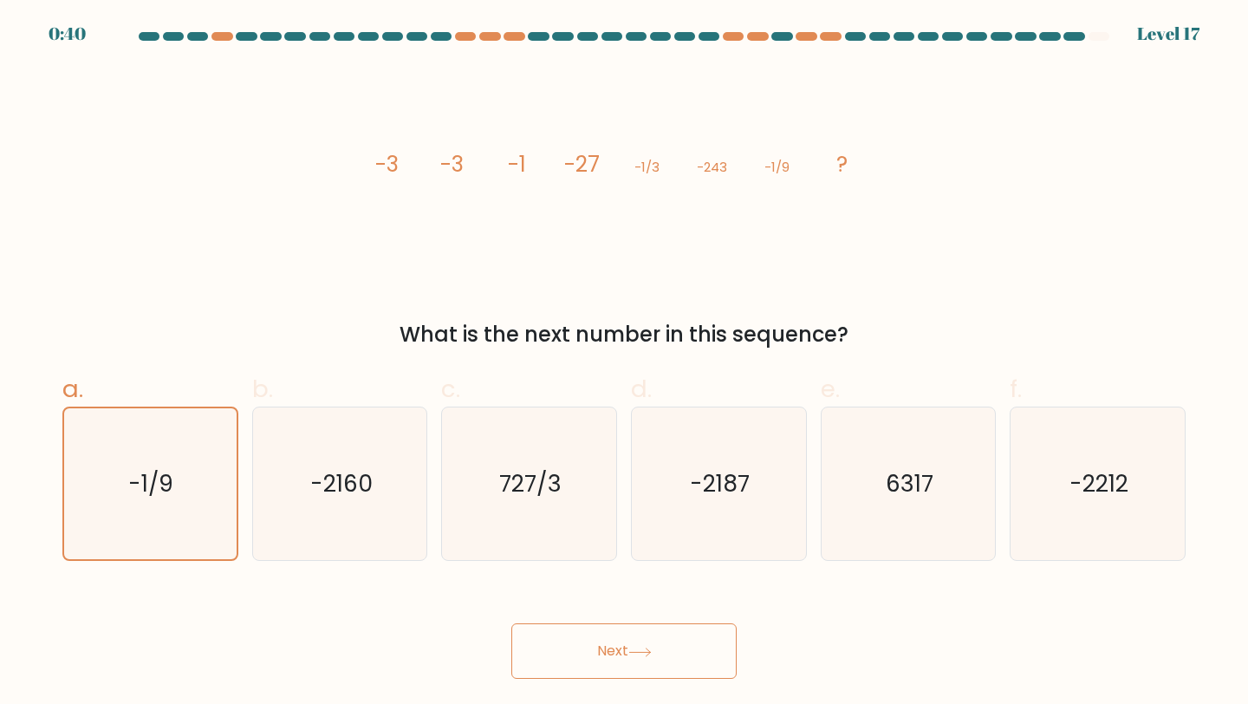
click at [648, 672] on button "Next" at bounding box center [623, 650] width 225 height 55
click at [870, 509] on icon "6317" at bounding box center [908, 483] width 153 height 153
click at [625, 363] on input "e. 6317" at bounding box center [624, 357] width 1 height 11
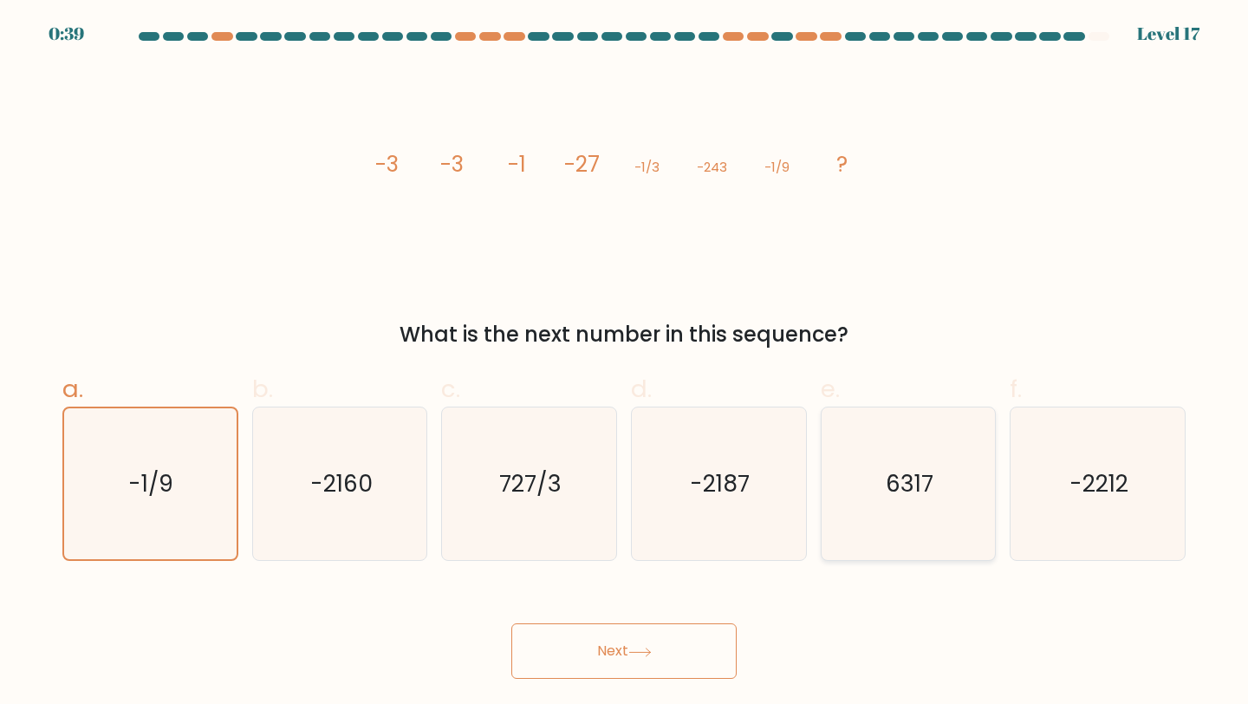
radio input "true"
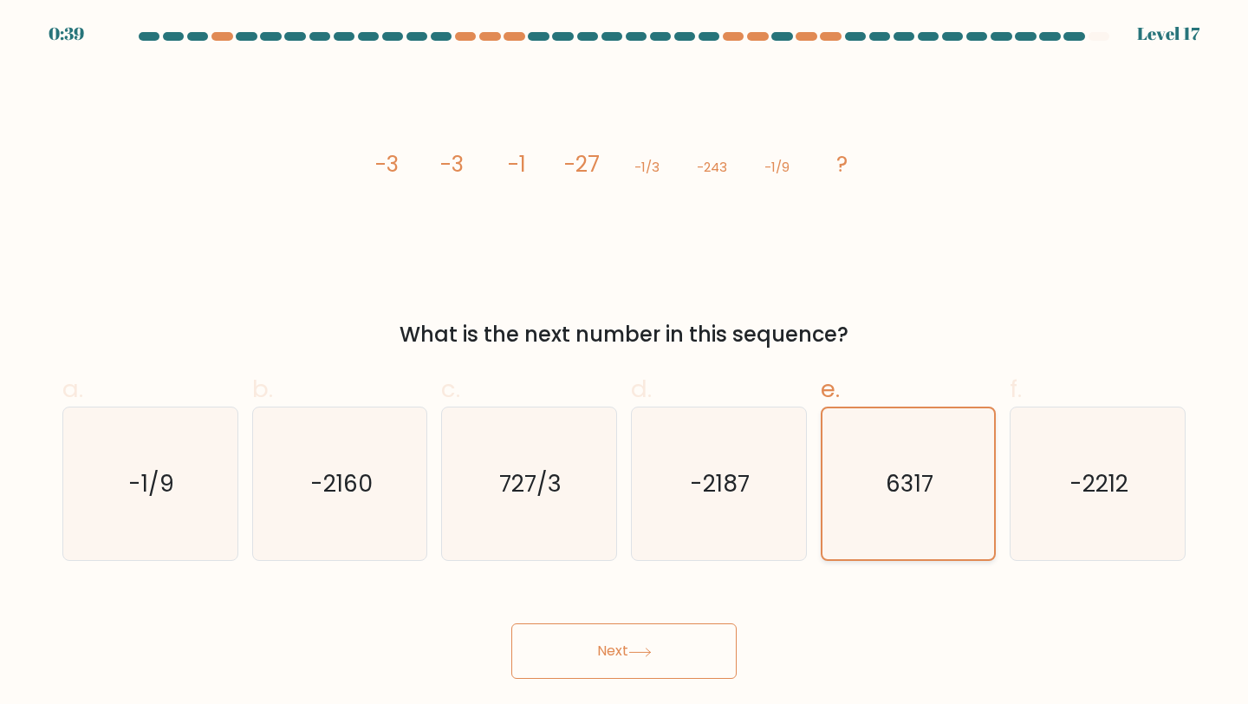
click at [992, 497] on div "6317" at bounding box center [909, 484] width 176 height 155
click at [625, 363] on input "e. 6317" at bounding box center [624, 357] width 1 height 11
click at [1043, 497] on icon "-2212" at bounding box center [1097, 483] width 153 height 153
click at [625, 363] on input "f. -2212" at bounding box center [624, 357] width 1 height 11
radio input "true"
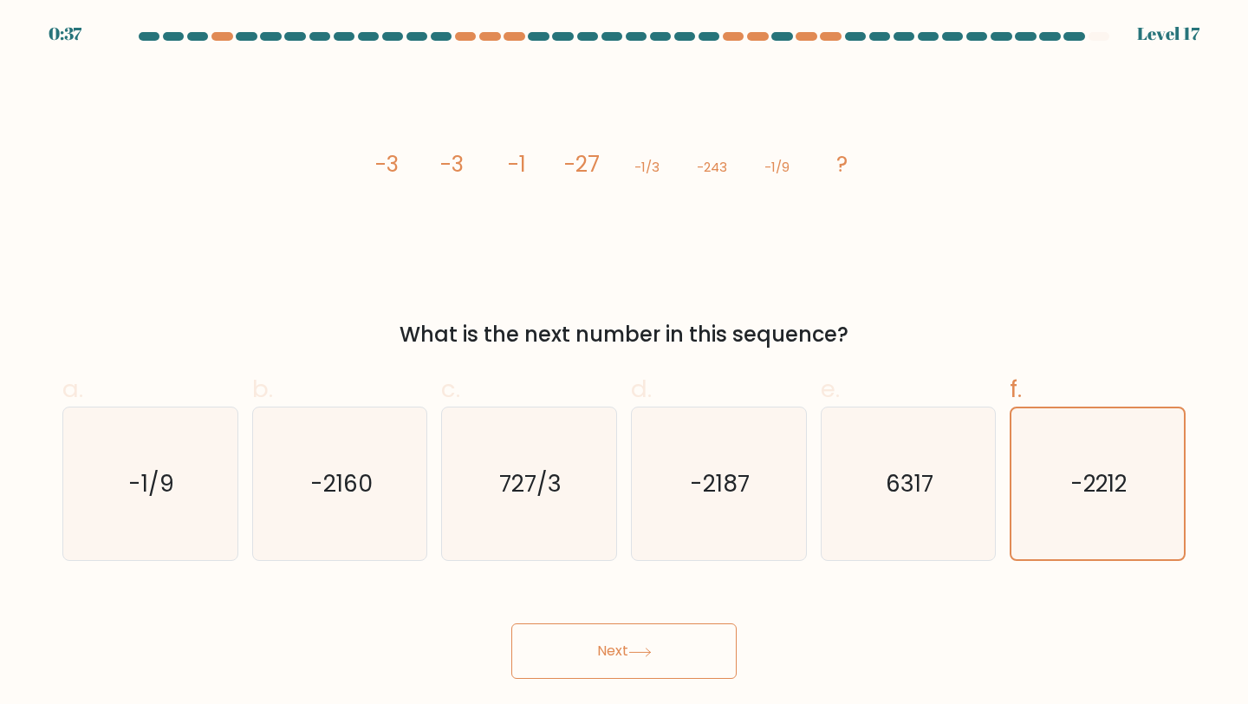
click at [628, 673] on button "Next" at bounding box center [623, 650] width 225 height 55
click at [597, 655] on button "Next" at bounding box center [623, 650] width 225 height 55
click at [875, 525] on icon "6317" at bounding box center [908, 483] width 153 height 153
click at [625, 363] on input "e. 6317" at bounding box center [624, 357] width 1 height 11
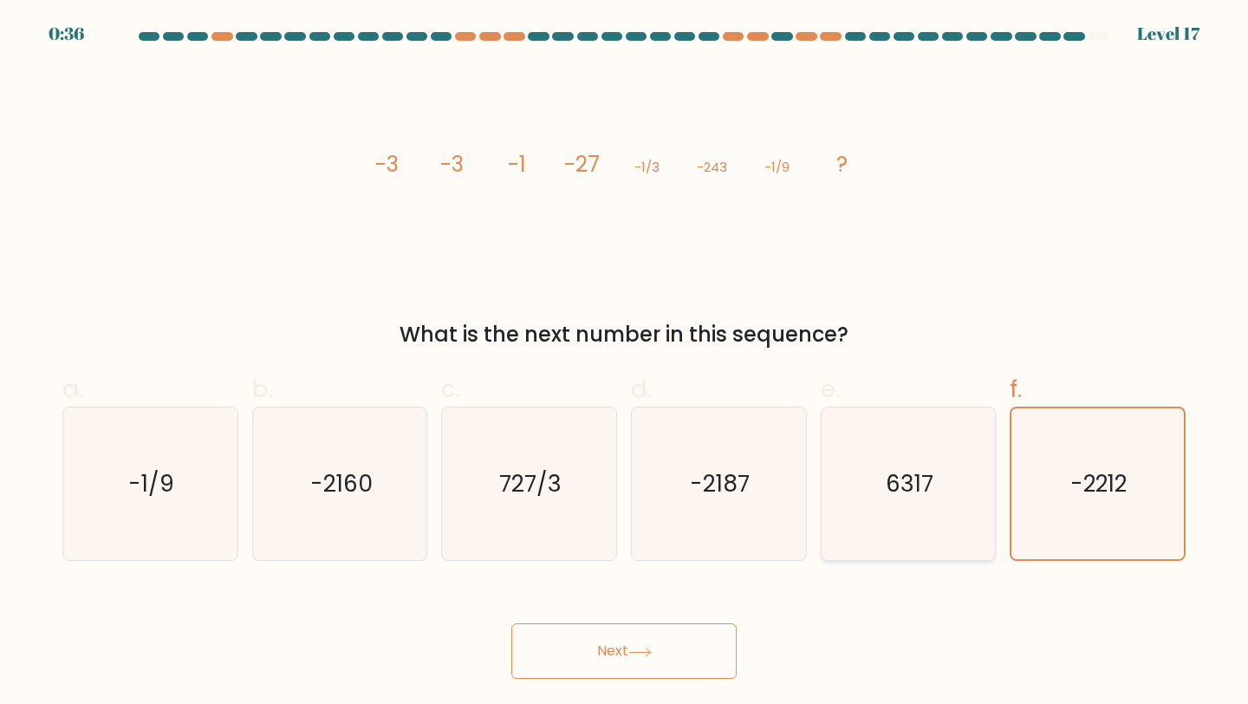
radio input "true"
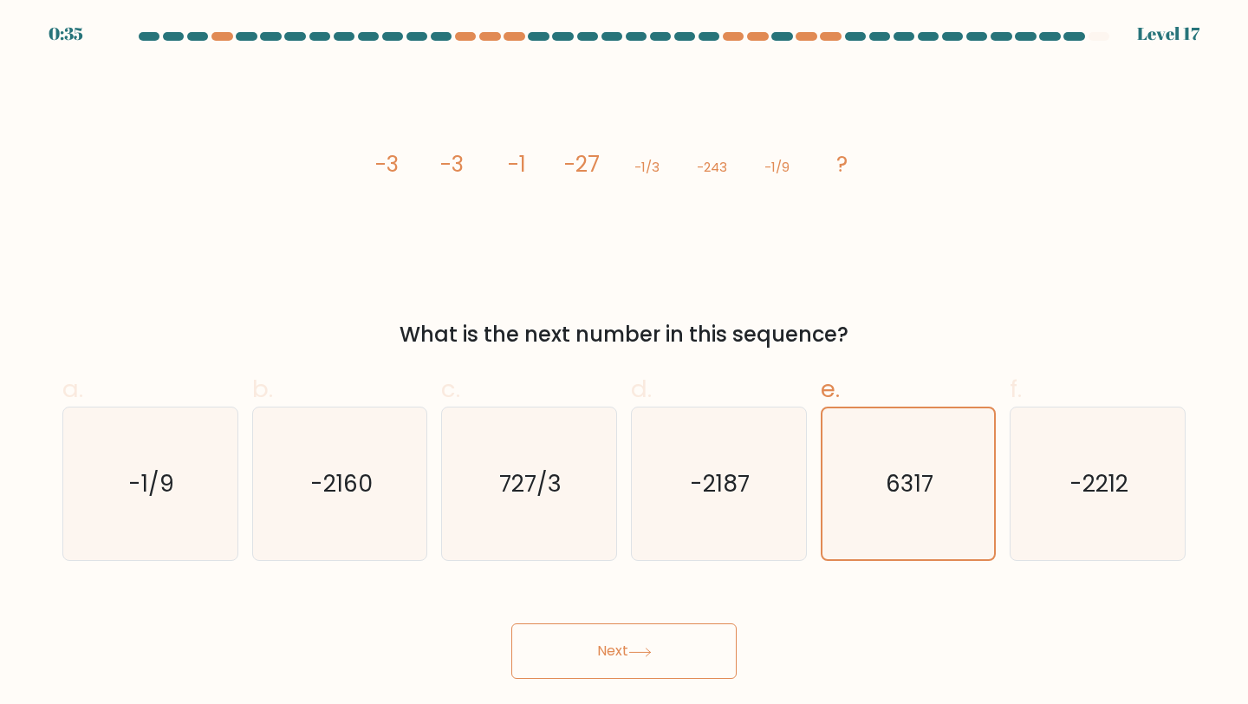
click at [703, 652] on button "Next" at bounding box center [623, 650] width 225 height 55
click at [628, 621] on div "Next" at bounding box center [624, 630] width 1144 height 97
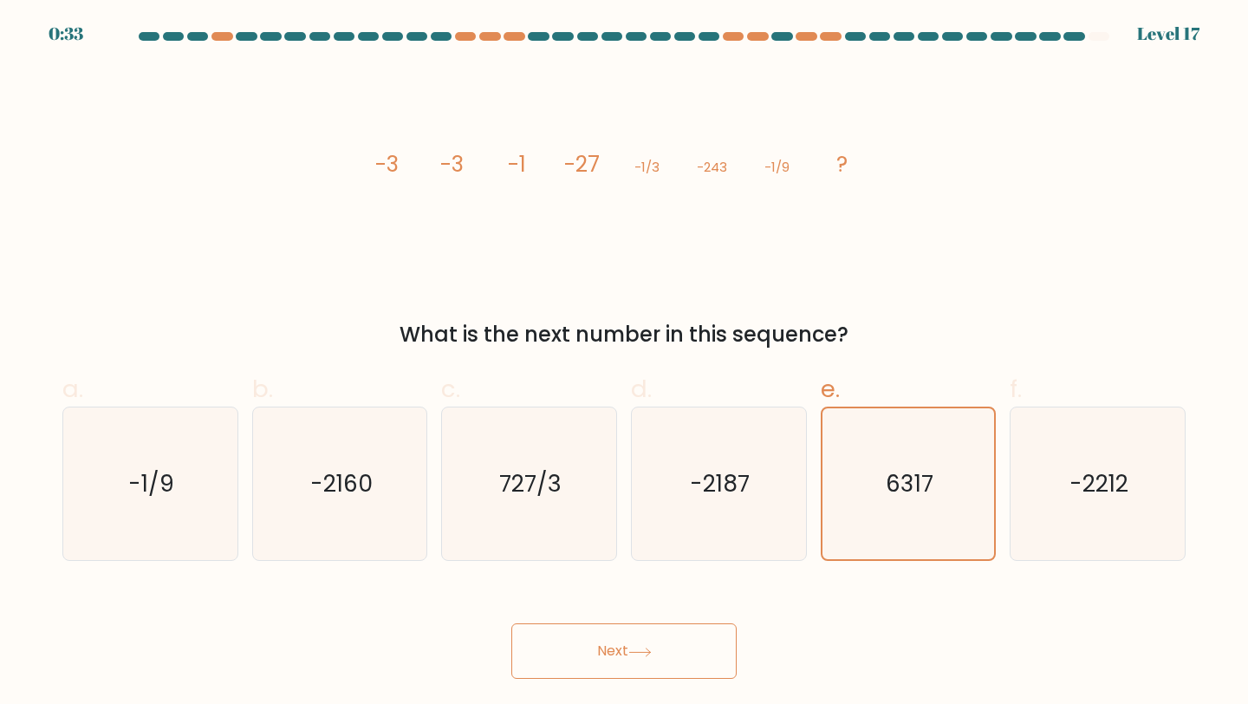
click at [602, 652] on button "Next" at bounding box center [623, 650] width 225 height 55
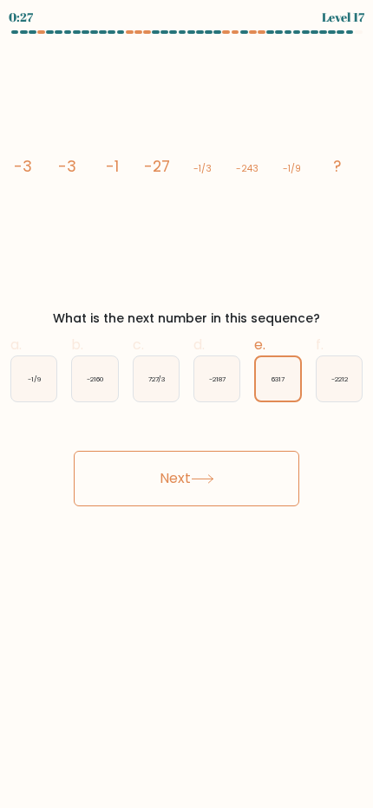
click at [211, 478] on icon at bounding box center [202, 479] width 23 height 10
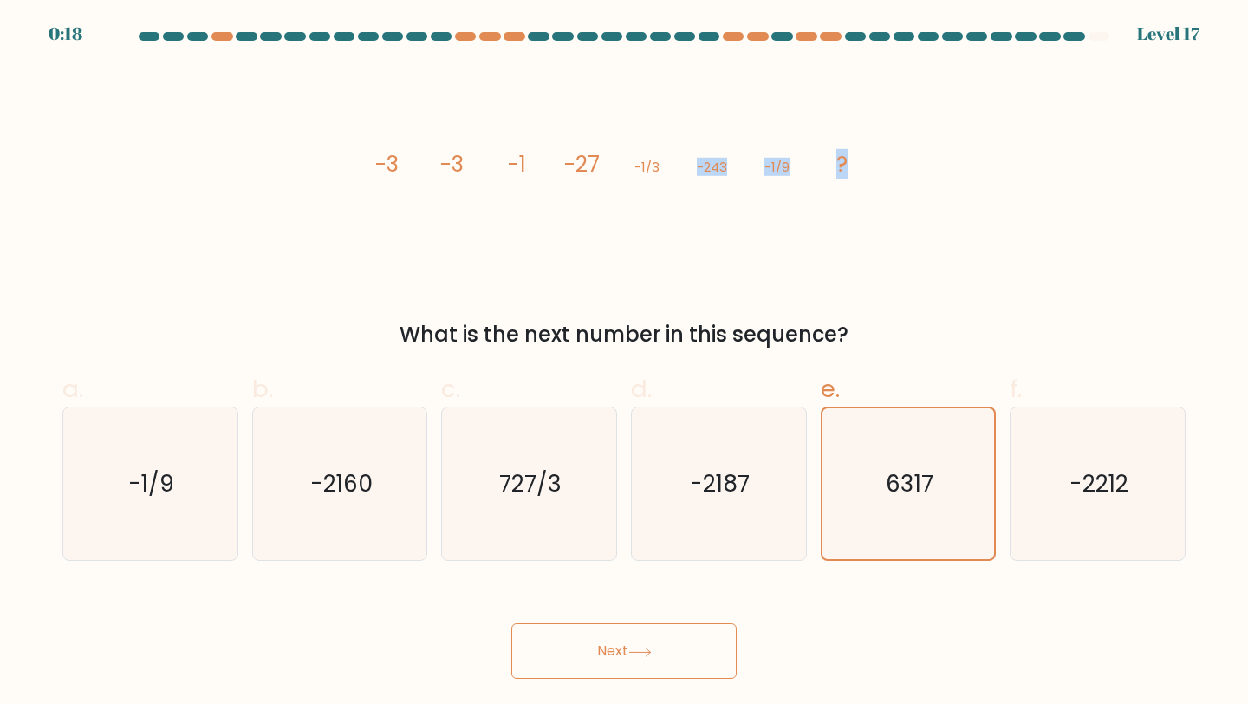
drag, startPoint x: 682, startPoint y: 139, endPoint x: 889, endPoint y: 176, distance: 210.5
click at [996, 198] on div "image/svg+xml -3 -3 -1 -27 -1/3 -243 -1/9 ? What is the next number in this seq…" at bounding box center [624, 208] width 1144 height 284
click at [886, 176] on div "image/svg+xml -3 -3 -1 -27 -1/3 -243 -1/9 ? What is the next number in this seq…" at bounding box center [624, 208] width 1144 height 284
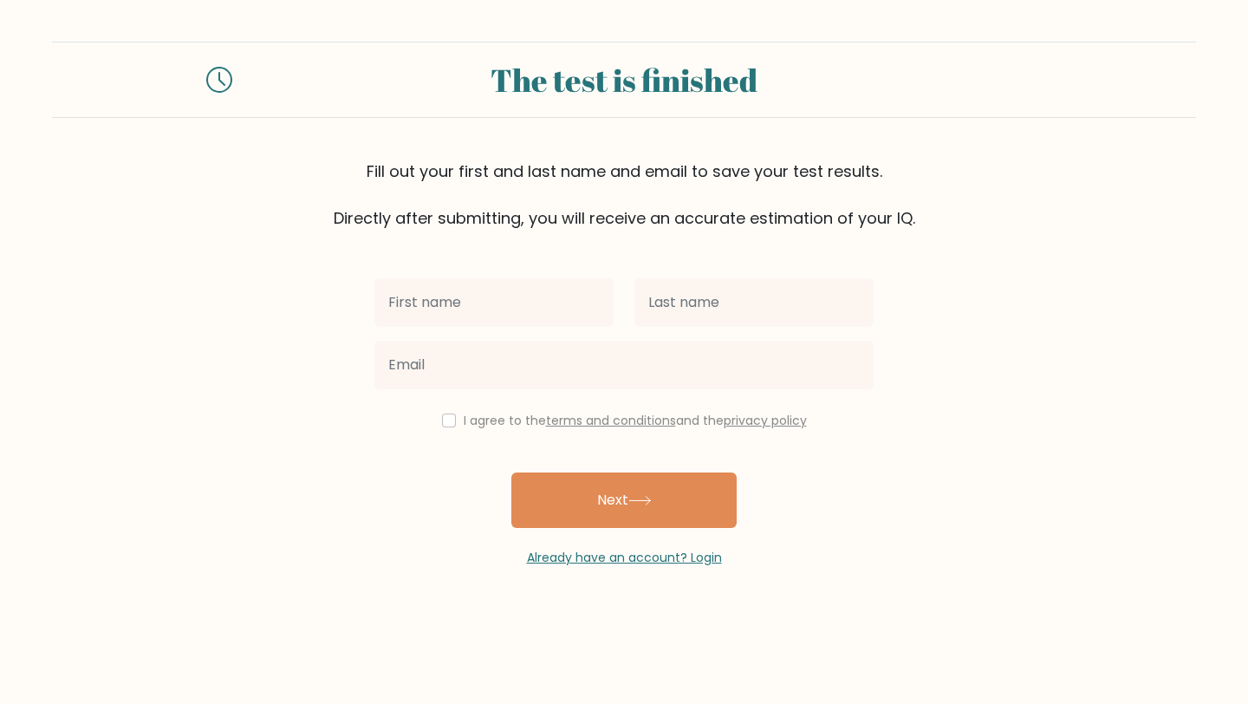
click at [438, 426] on div "I agree to the terms and conditions and the privacy policy" at bounding box center [624, 420] width 520 height 21
click at [442, 425] on input "checkbox" at bounding box center [449, 420] width 14 height 14
checkbox input "true"
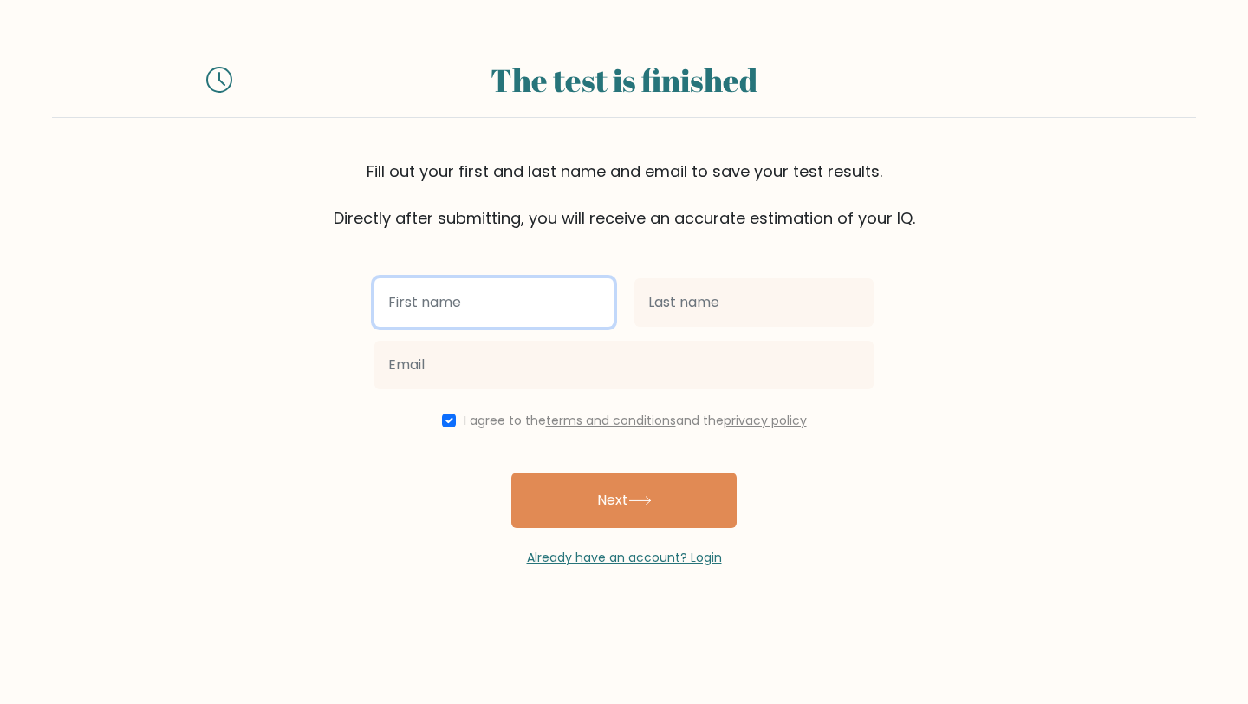
click at [471, 321] on input "text" at bounding box center [493, 302] width 239 height 49
type input "[PERSON_NAME]"
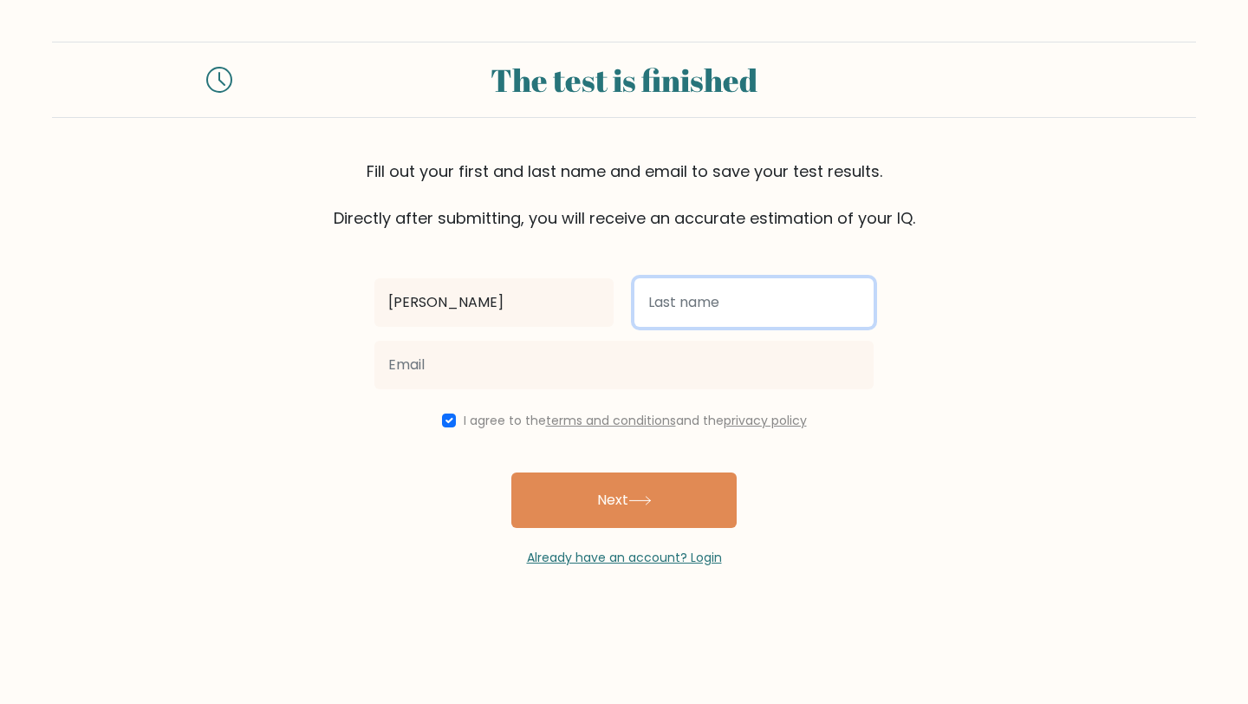
click at [745, 288] on input "text" at bounding box center [753, 302] width 239 height 49
type input "[PERSON_NAME]"
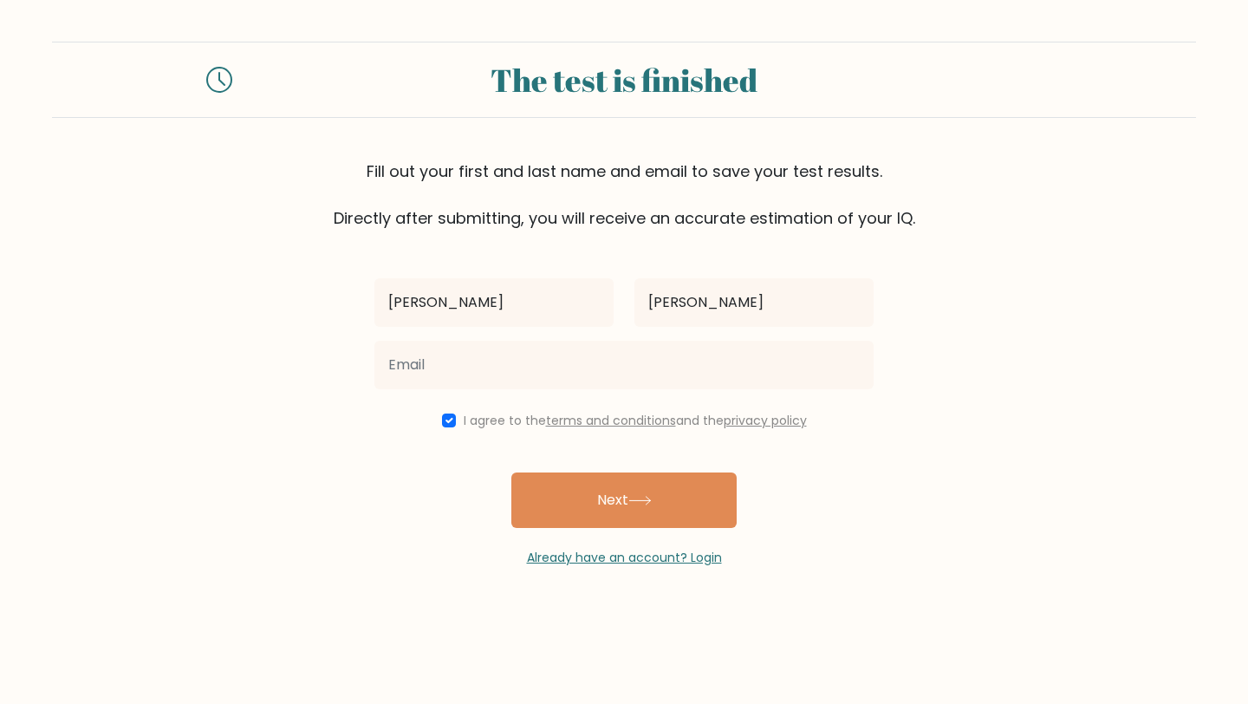
click at [682, 424] on label "I agree to the terms and conditions and the privacy policy" at bounding box center [635, 420] width 343 height 17
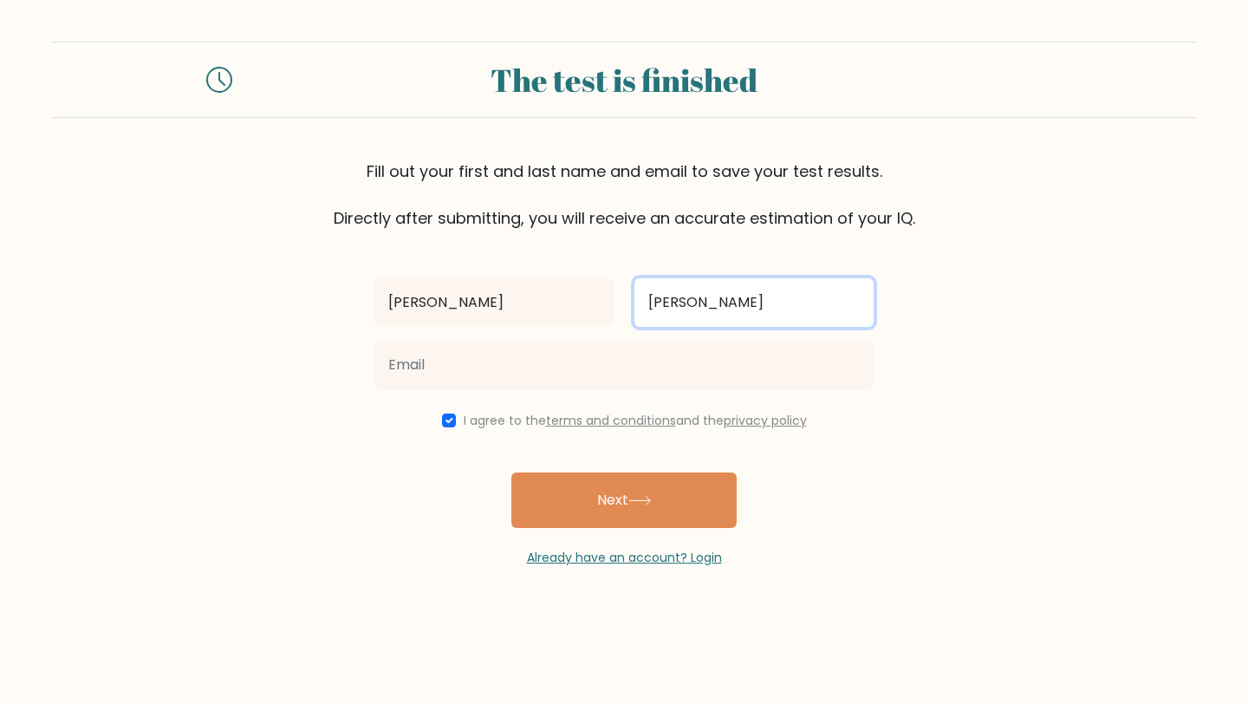
click at [680, 325] on input "[PERSON_NAME]" at bounding box center [753, 302] width 239 height 49
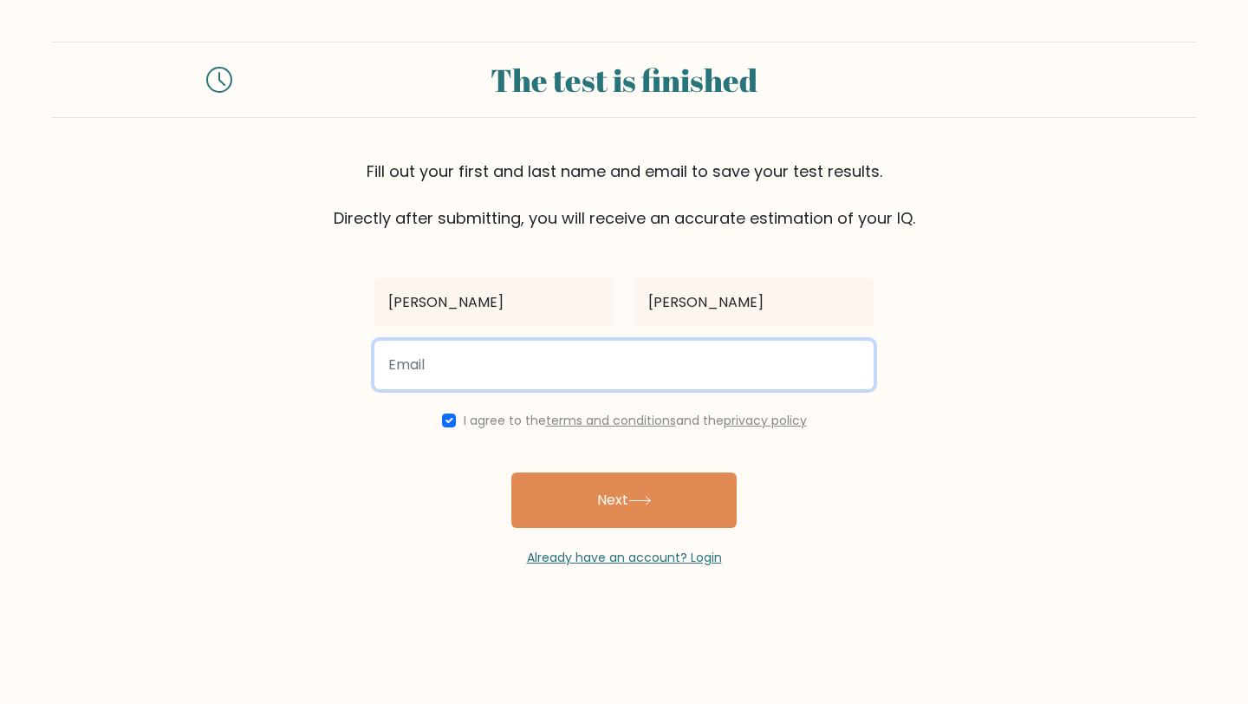
click at [677, 351] on input "email" at bounding box center [623, 365] width 499 height 49
paste input "[EMAIL_ADDRESS][DOMAIN_NAME]"
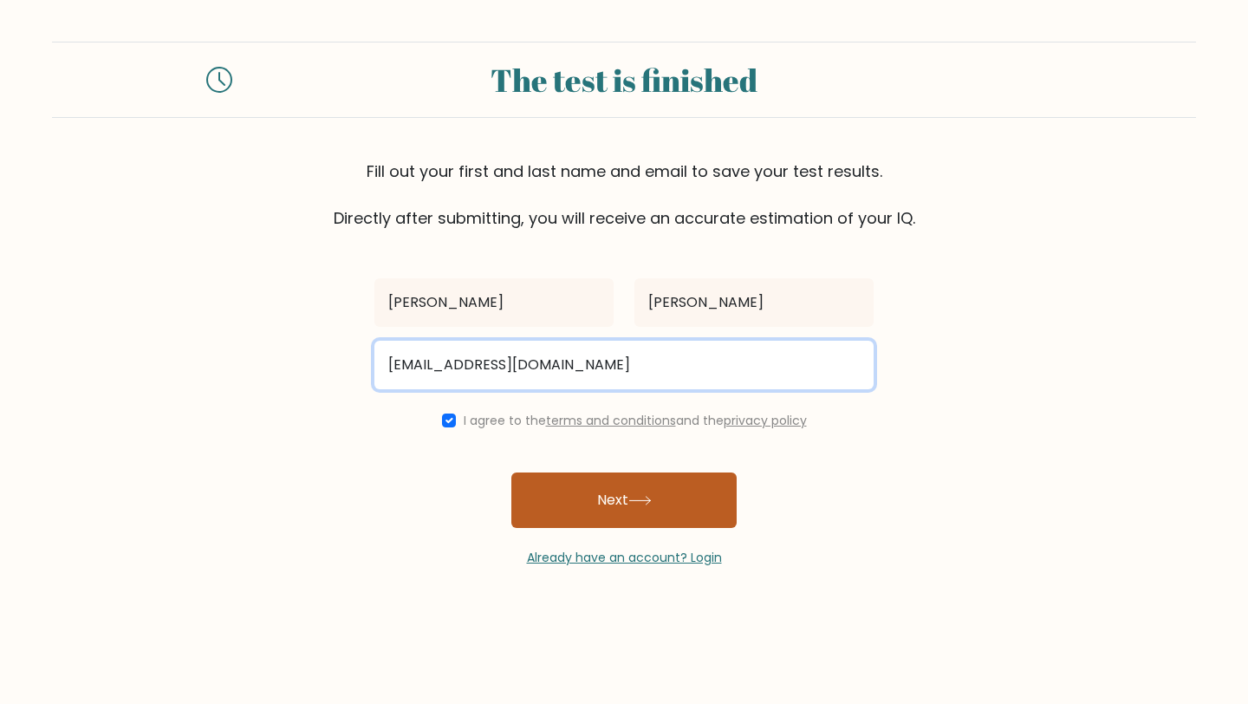
type input "[EMAIL_ADDRESS][DOMAIN_NAME]"
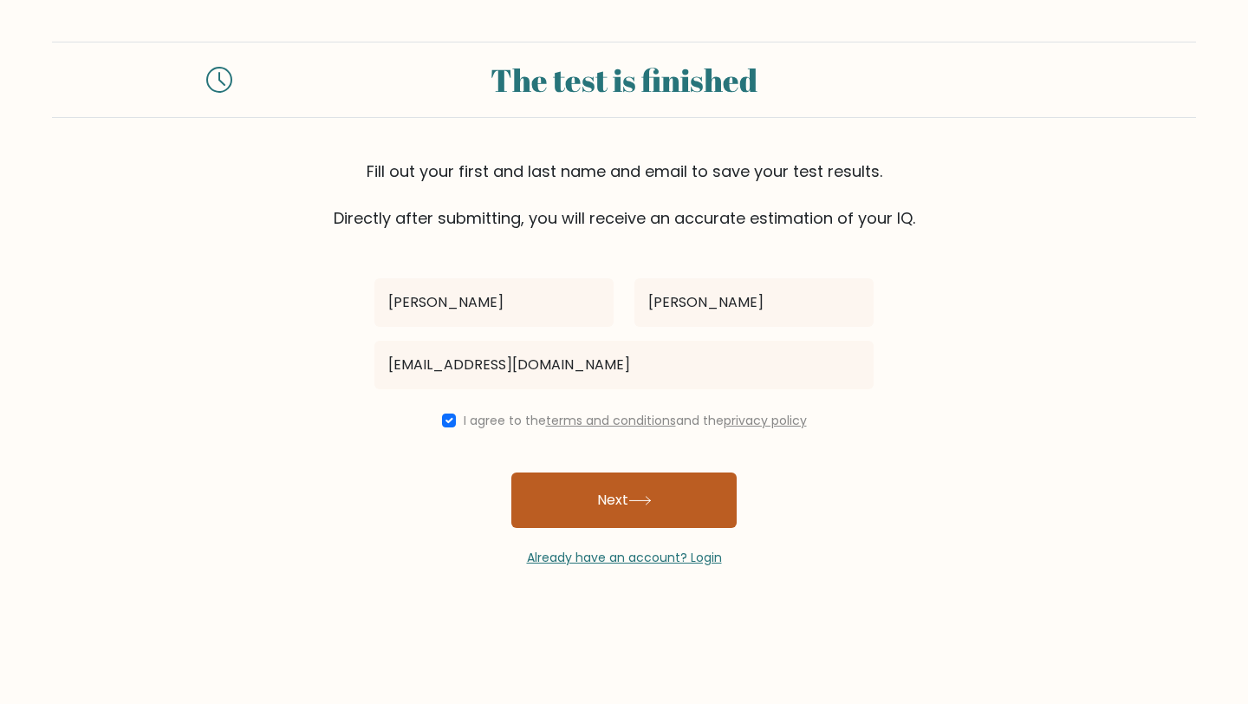
click at [634, 500] on icon at bounding box center [639, 501] width 23 height 10
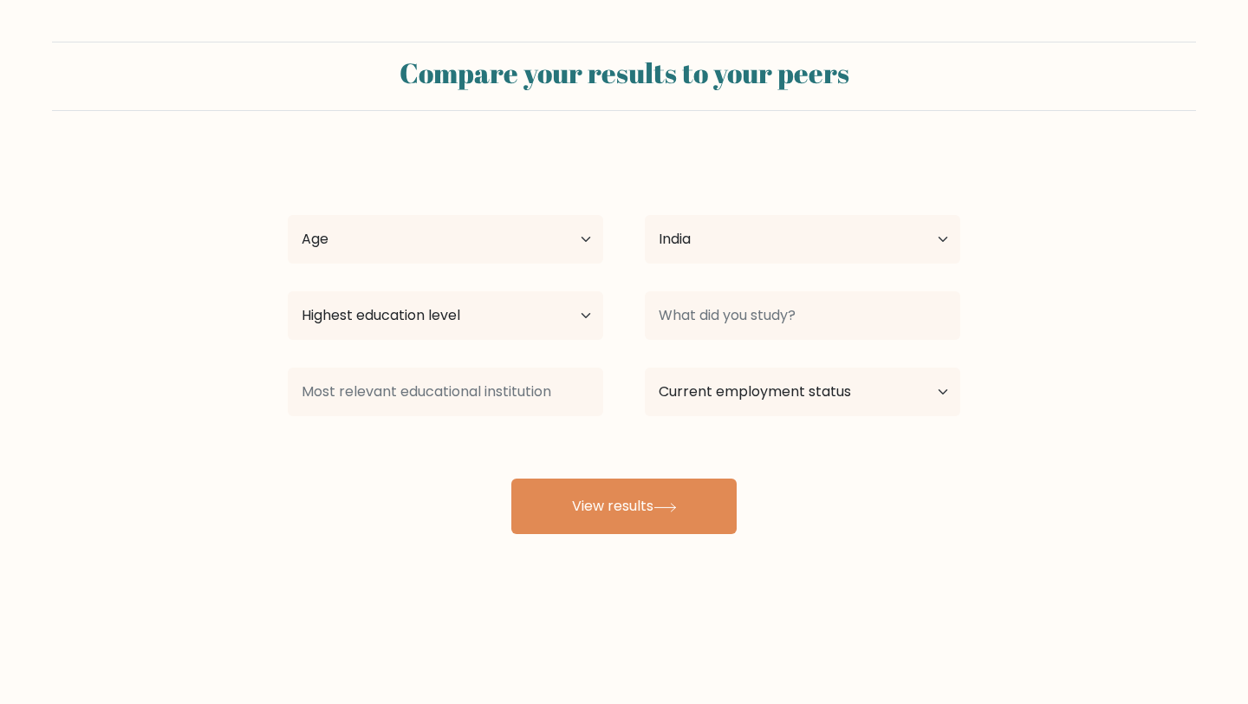
select select "IN"
click at [418, 257] on select "Age Under [DEMOGRAPHIC_DATA] [DEMOGRAPHIC_DATA] [DEMOGRAPHIC_DATA] [DEMOGRAPHIC…" at bounding box center [445, 239] width 315 height 49
select select "18_24"
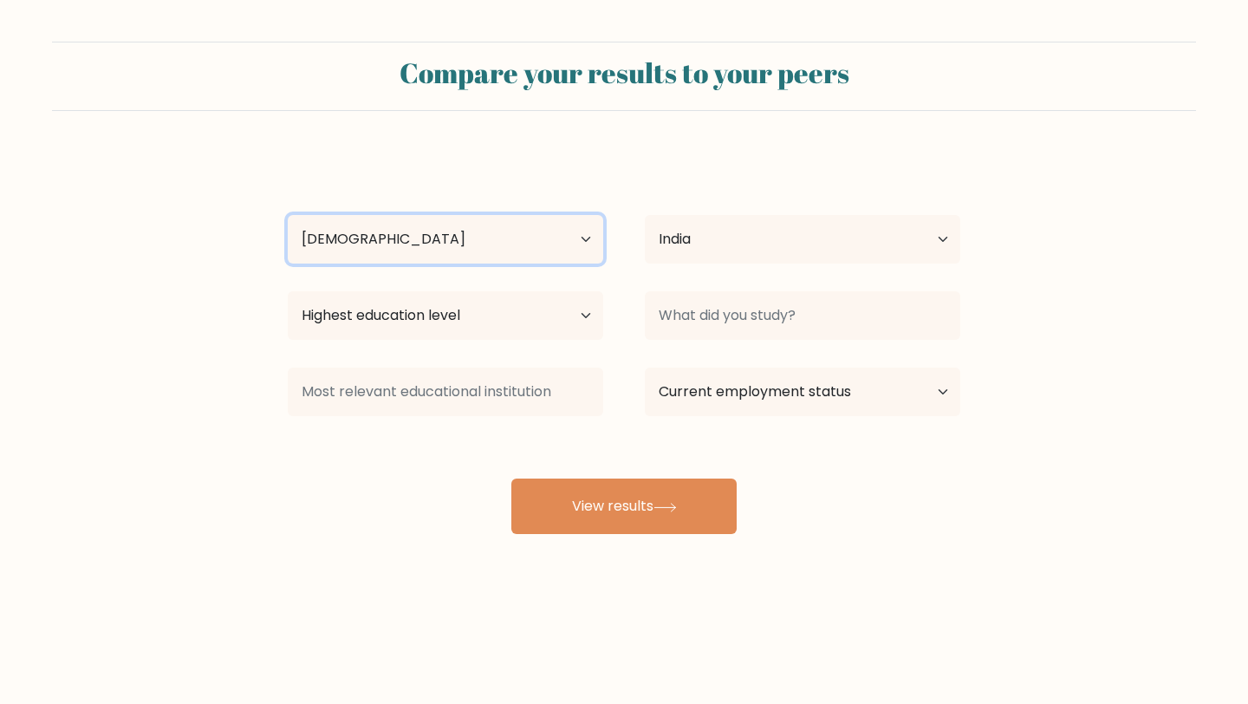
click at [288, 215] on select "Age Under [DEMOGRAPHIC_DATA] [DEMOGRAPHIC_DATA] [DEMOGRAPHIC_DATA] [DEMOGRAPHIC…" at bounding box center [445, 239] width 315 height 49
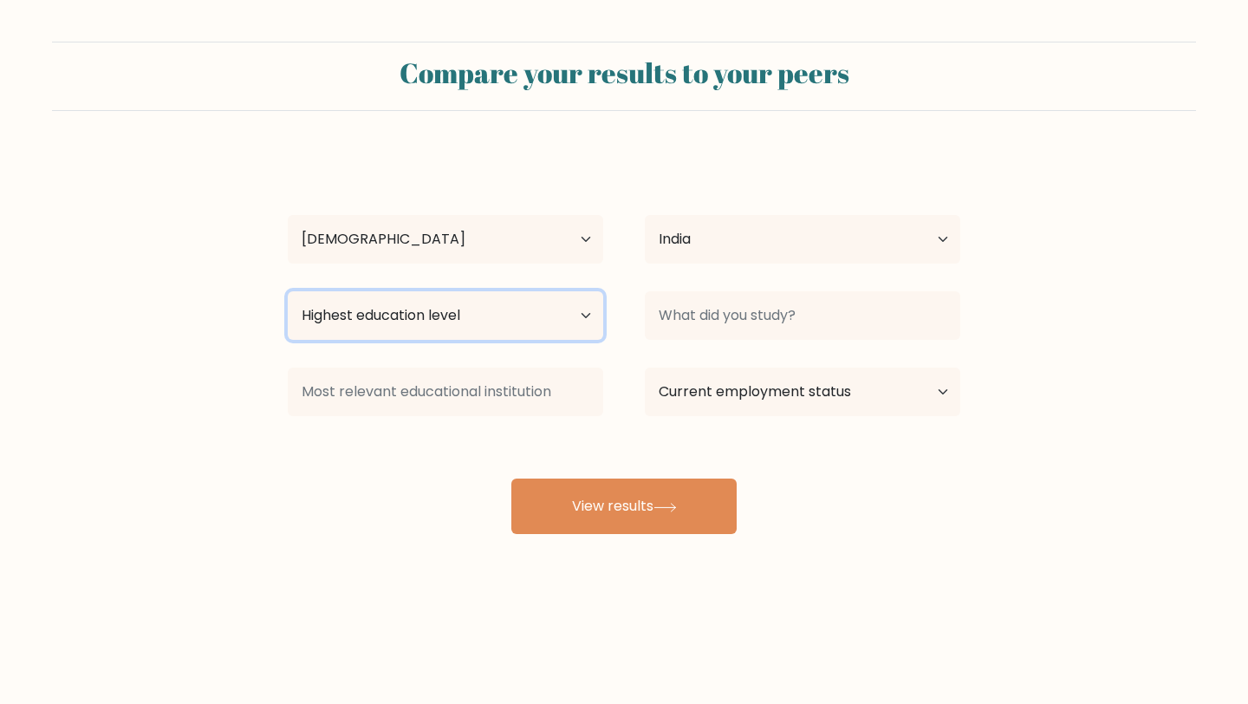
click at [405, 313] on select "Highest education level No schooling Primary Lower Secondary Upper Secondary Oc…" at bounding box center [445, 315] width 315 height 49
click at [288, 291] on select "Highest education level No schooling Primary Lower Secondary Upper Secondary Oc…" at bounding box center [445, 315] width 315 height 49
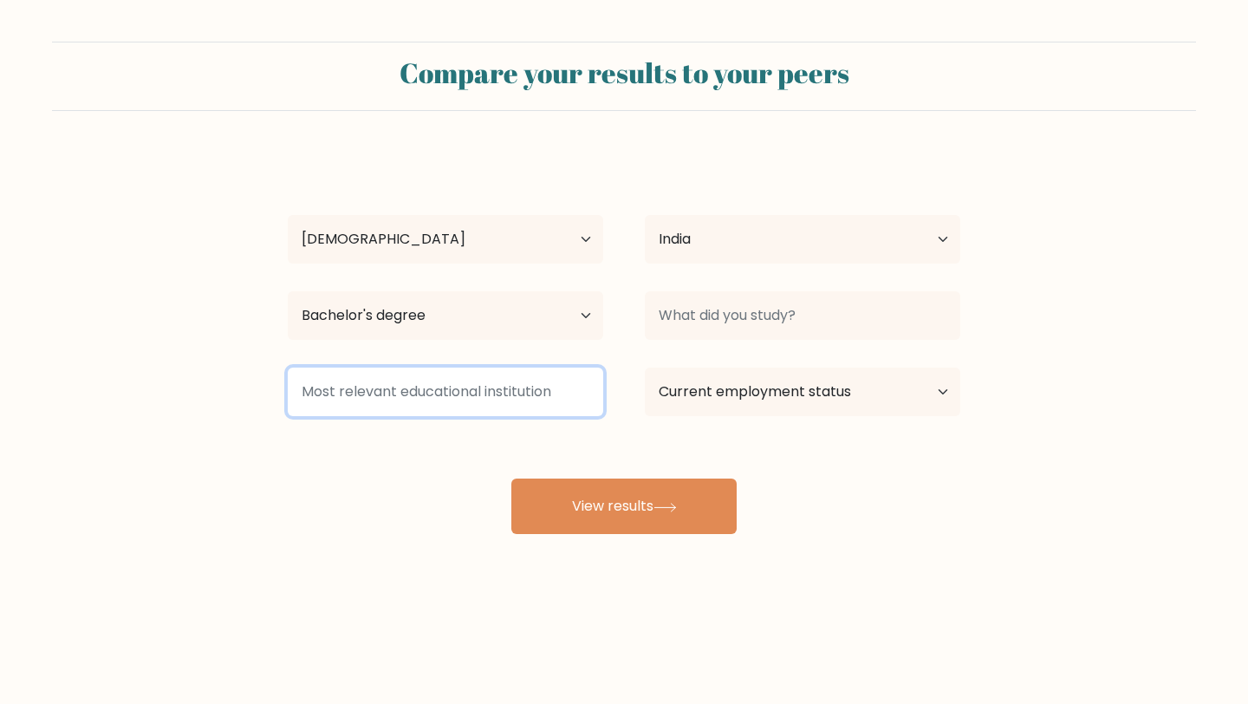
click at [409, 407] on input at bounding box center [445, 392] width 315 height 49
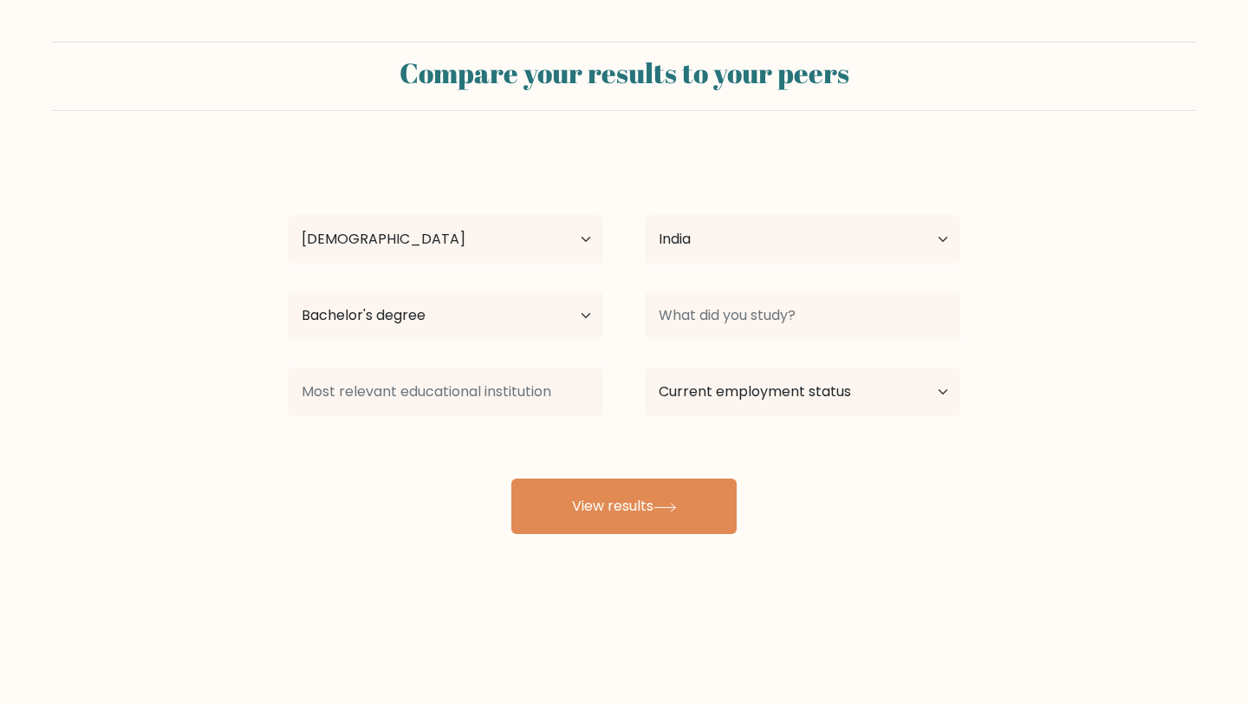
click at [422, 481] on div "[PERSON_NAME] Age Under [DEMOGRAPHIC_DATA] [DEMOGRAPHIC_DATA] [DEMOGRAPHIC_DATA…" at bounding box center [623, 343] width 693 height 381
click at [552, 321] on select "Highest education level No schooling Primary Lower Secondary Upper Secondary Oc…" at bounding box center [445, 315] width 315 height 49
click at [288, 291] on select "Highest education level No schooling Primary Lower Secondary Upper Secondary Oc…" at bounding box center [445, 315] width 315 height 49
click at [457, 222] on select "Age Under [DEMOGRAPHIC_DATA] [DEMOGRAPHIC_DATA] [DEMOGRAPHIC_DATA] [DEMOGRAPHIC…" at bounding box center [445, 239] width 315 height 49
click at [288, 215] on select "Age Under [DEMOGRAPHIC_DATA] [DEMOGRAPHIC_DATA] [DEMOGRAPHIC_DATA] [DEMOGRAPHIC…" at bounding box center [445, 239] width 315 height 49
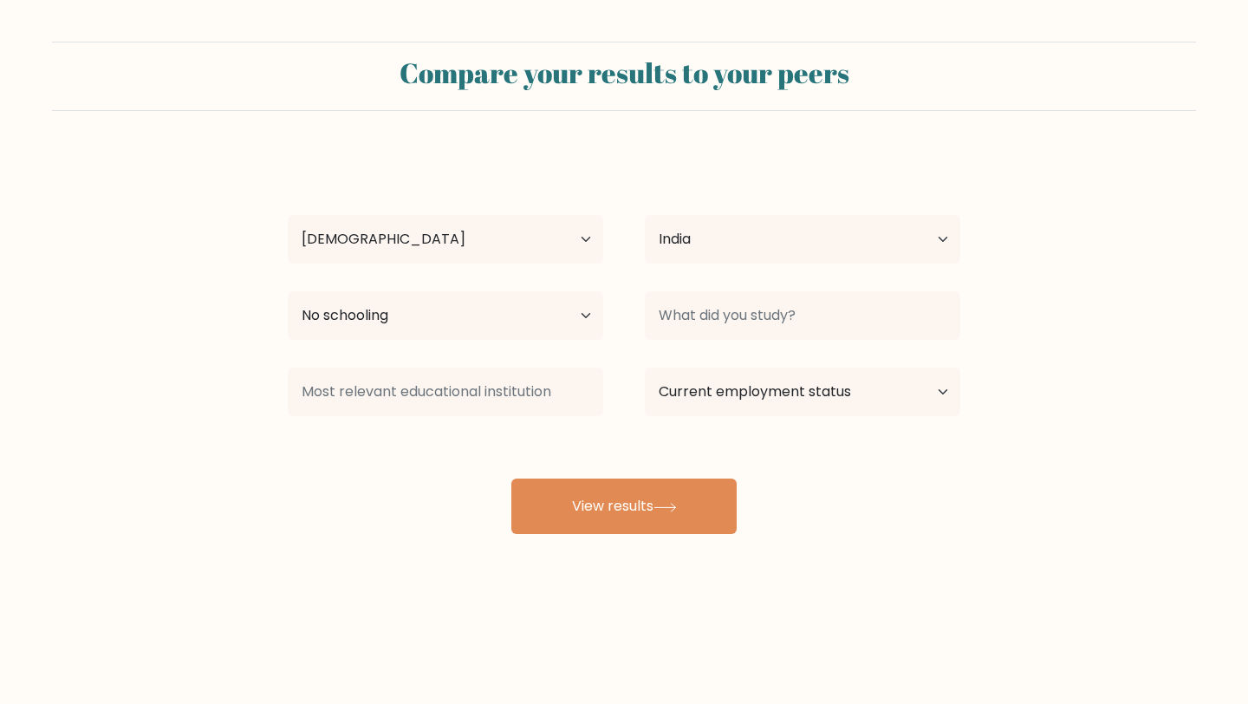
click at [625, 268] on div "Country [GEOGRAPHIC_DATA] [GEOGRAPHIC_DATA] [GEOGRAPHIC_DATA] [US_STATE] [GEOGR…" at bounding box center [802, 239] width 357 height 62
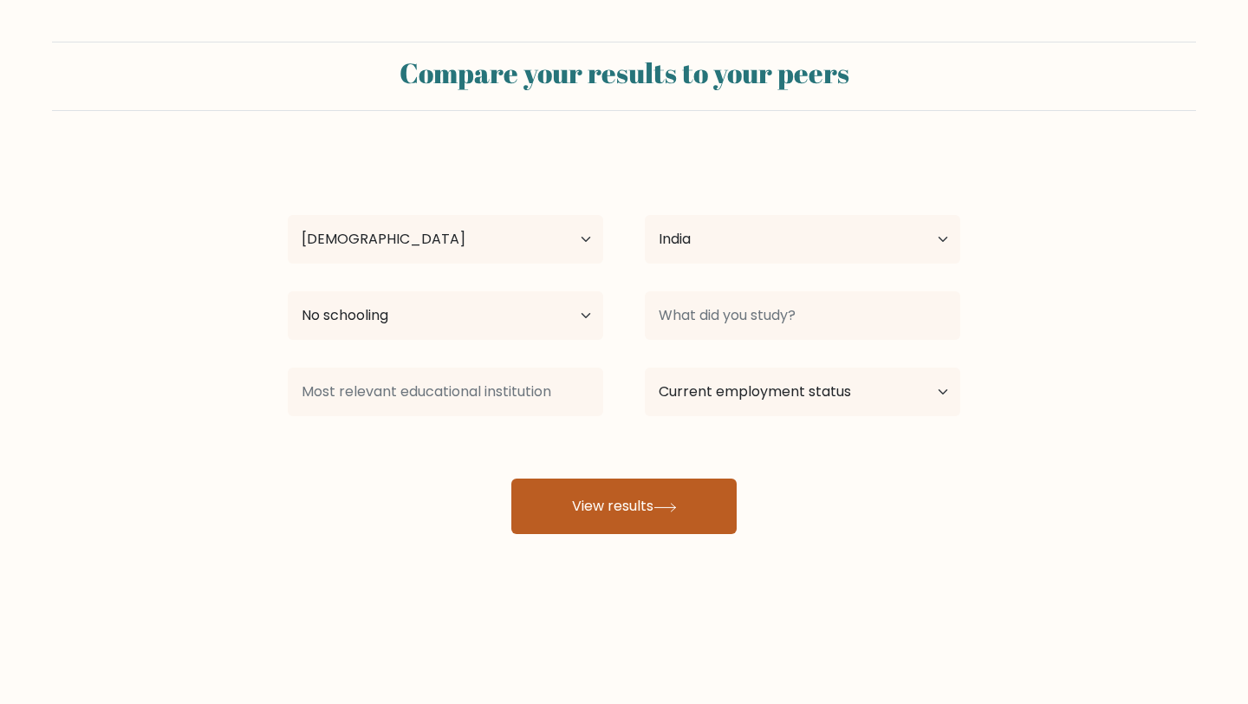
click at [627, 504] on button "View results" at bounding box center [623, 505] width 225 height 55
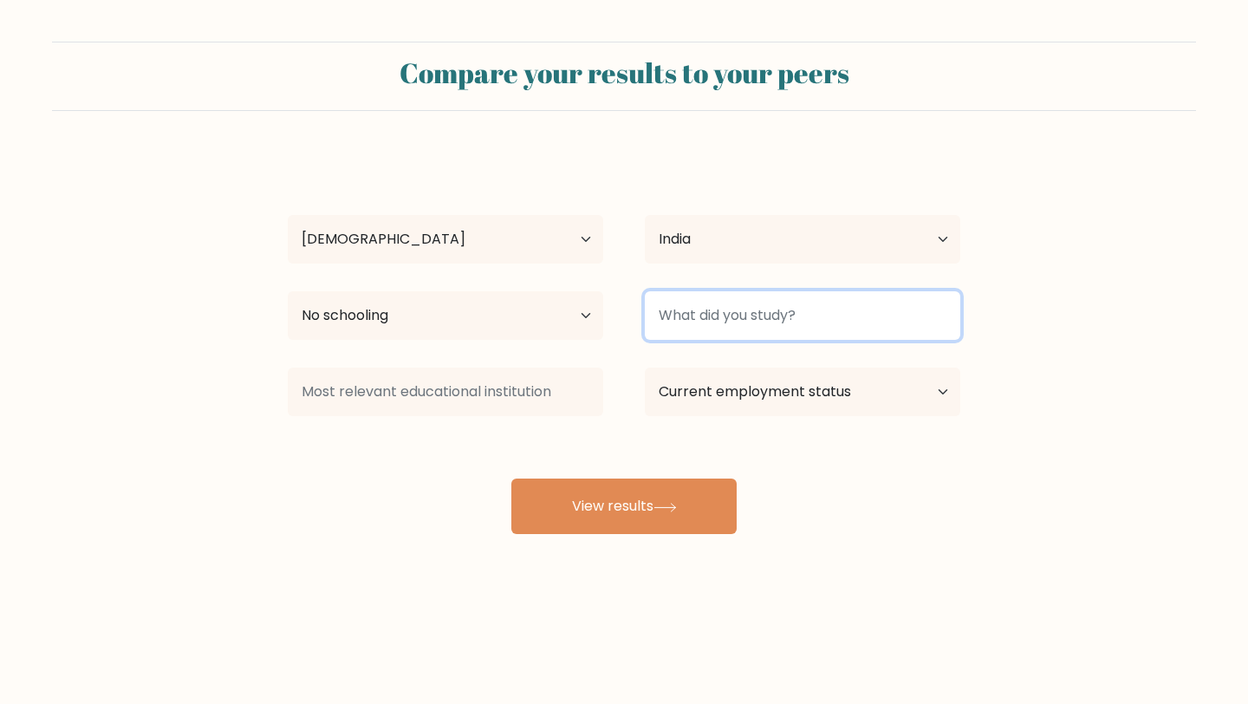
click at [713, 330] on input at bounding box center [802, 315] width 315 height 49
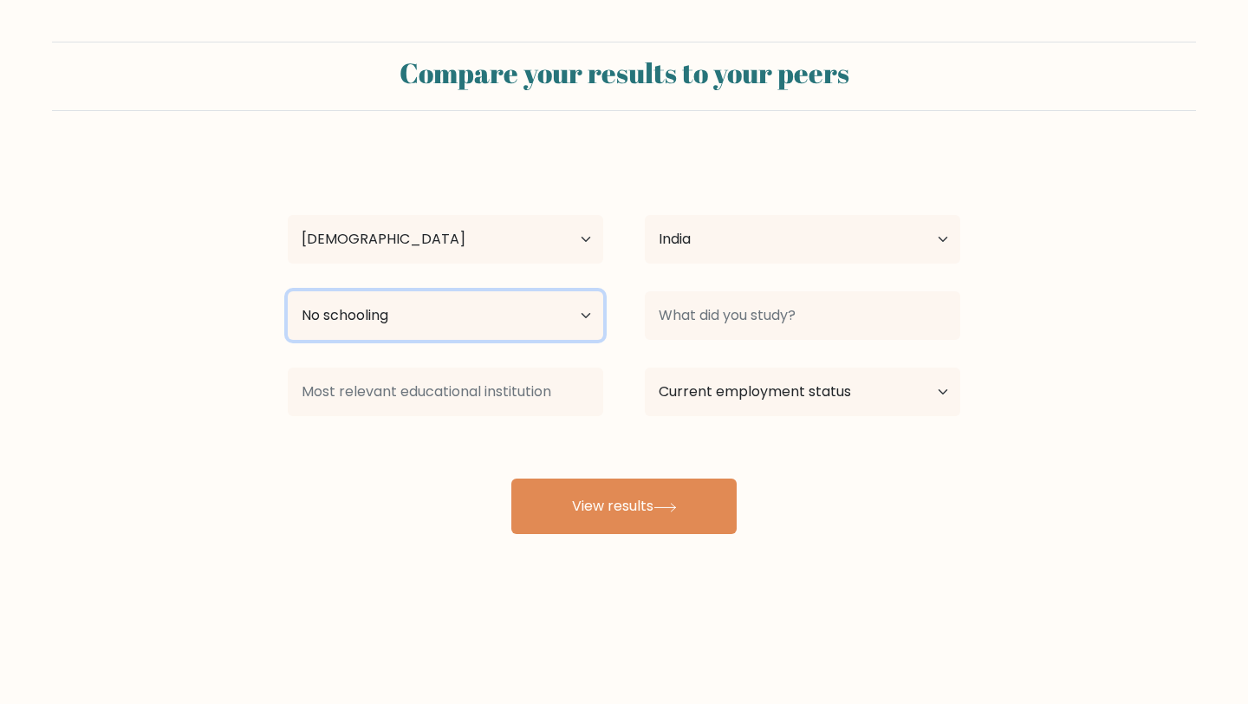
click at [589, 315] on select "Highest education level No schooling Primary Lower Secondary Upper Secondary Oc…" at bounding box center [445, 315] width 315 height 49
select select "bachelors_degree"
click at [288, 291] on select "Highest education level No schooling Primary Lower Secondary Upper Secondary Oc…" at bounding box center [445, 315] width 315 height 49
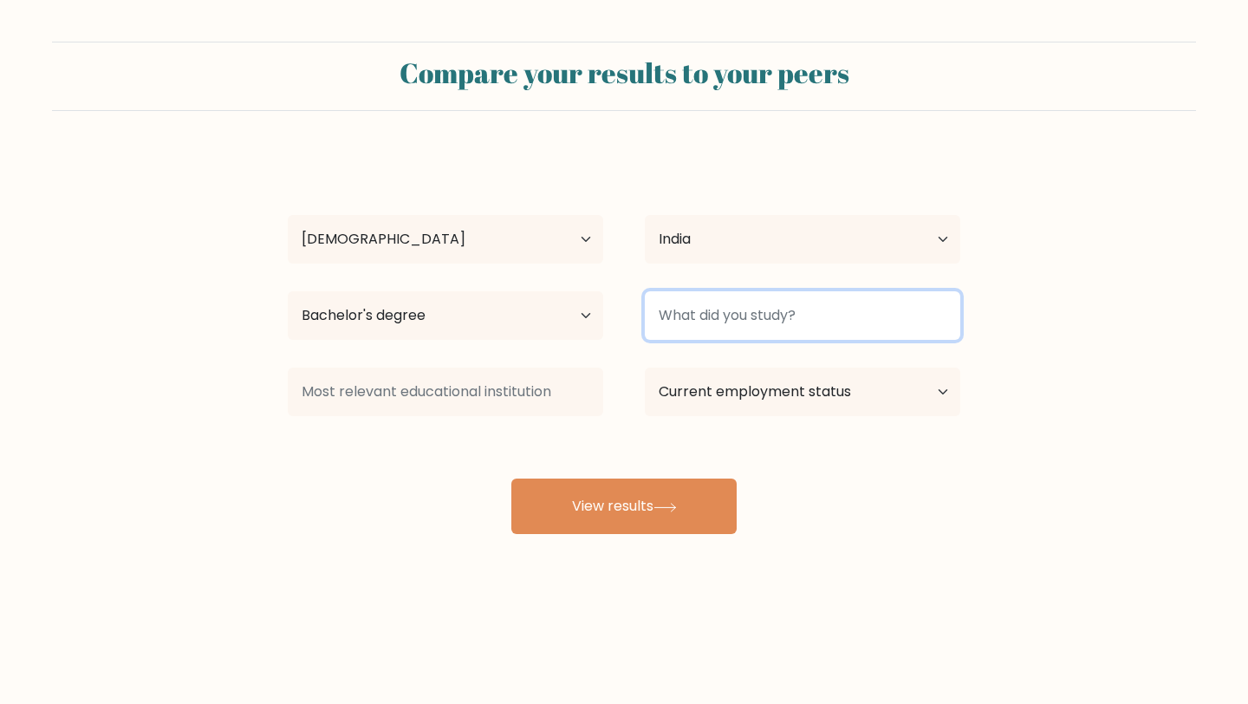
click at [718, 318] on input at bounding box center [802, 315] width 315 height 49
type input "D"
type input "BBA"
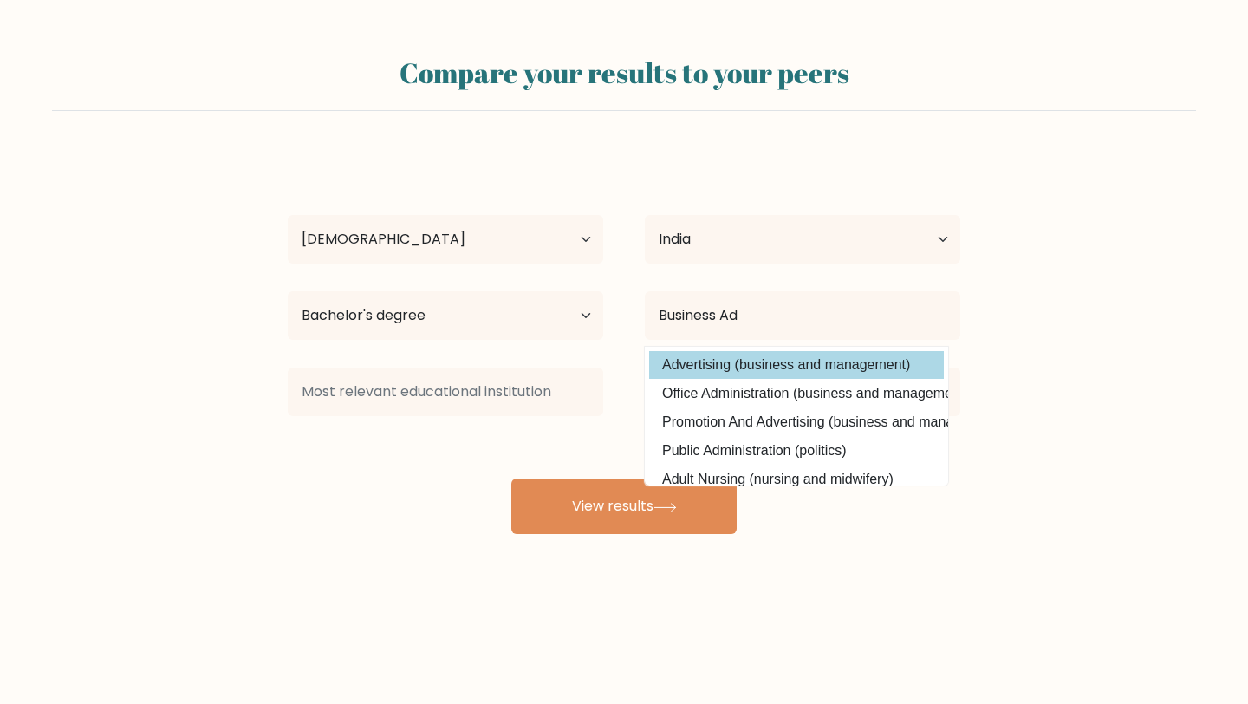
click at [748, 369] on option "Advertising (business and management)" at bounding box center [796, 365] width 295 height 28
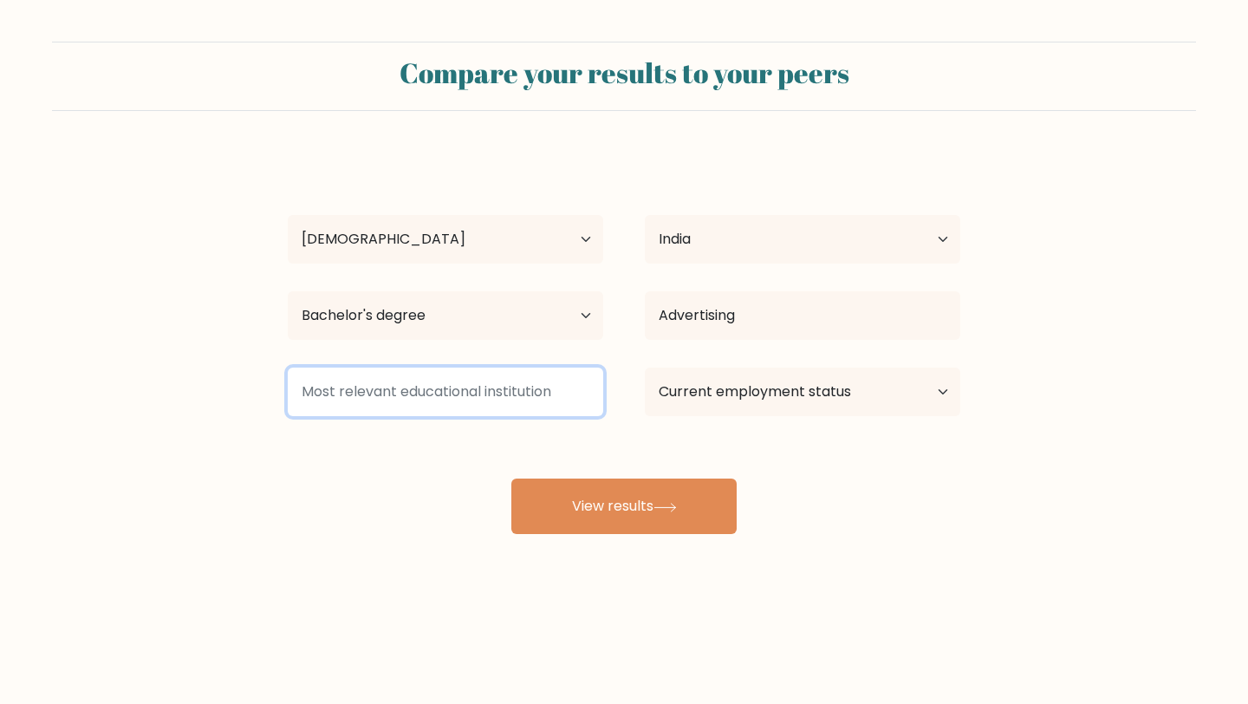
click at [532, 403] on input at bounding box center [445, 392] width 315 height 49
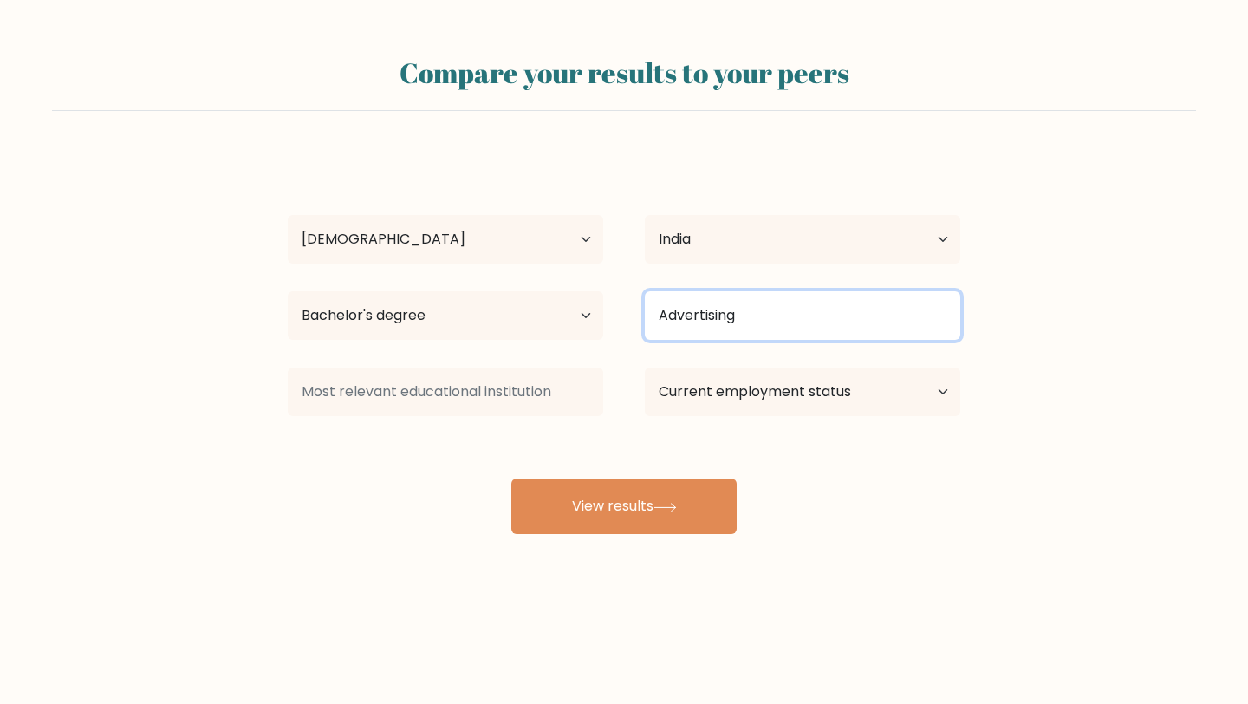
click at [740, 328] on input "Advertising" at bounding box center [802, 315] width 315 height 49
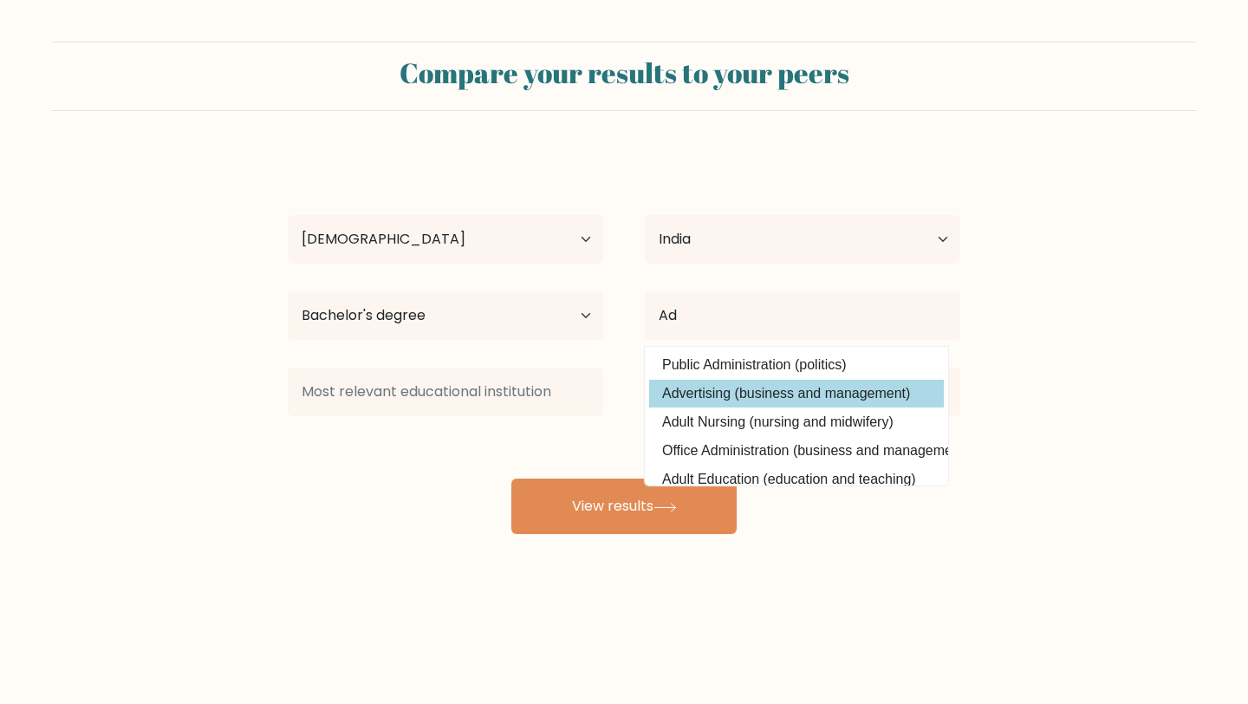
click at [727, 392] on option "Advertising (business and management)" at bounding box center [796, 394] width 295 height 28
type input "Advertising"
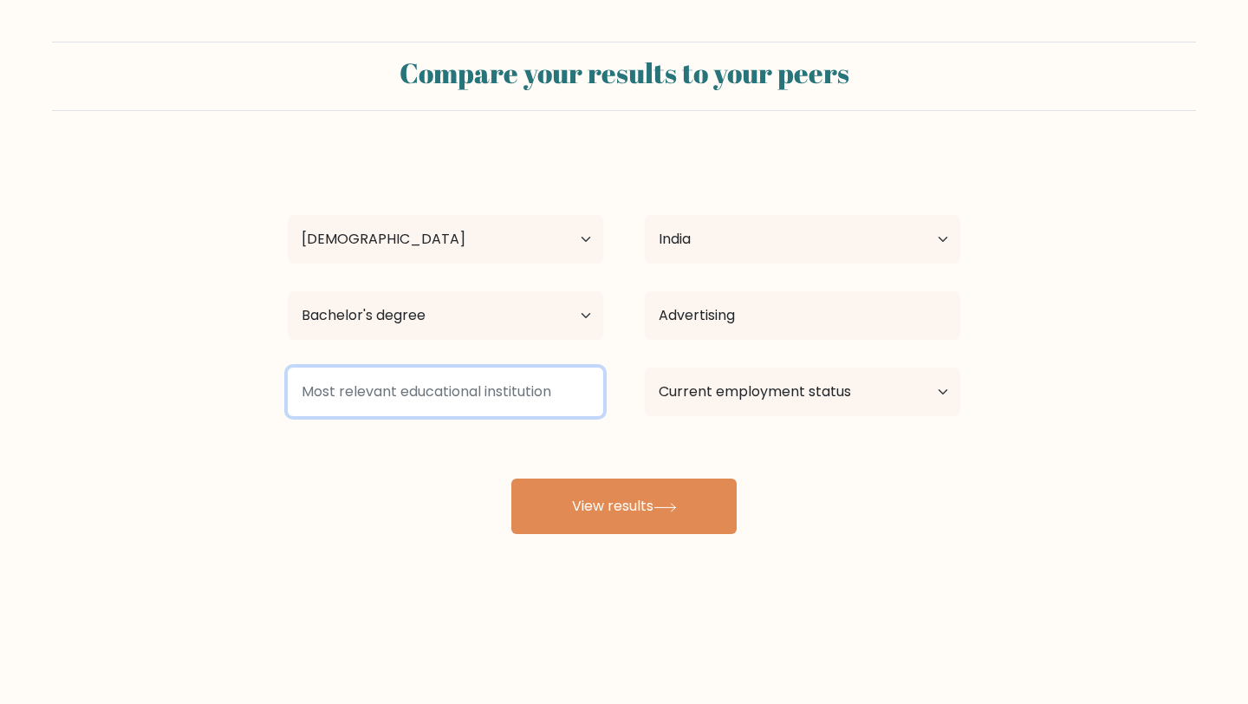
click at [561, 374] on input at bounding box center [445, 392] width 315 height 49
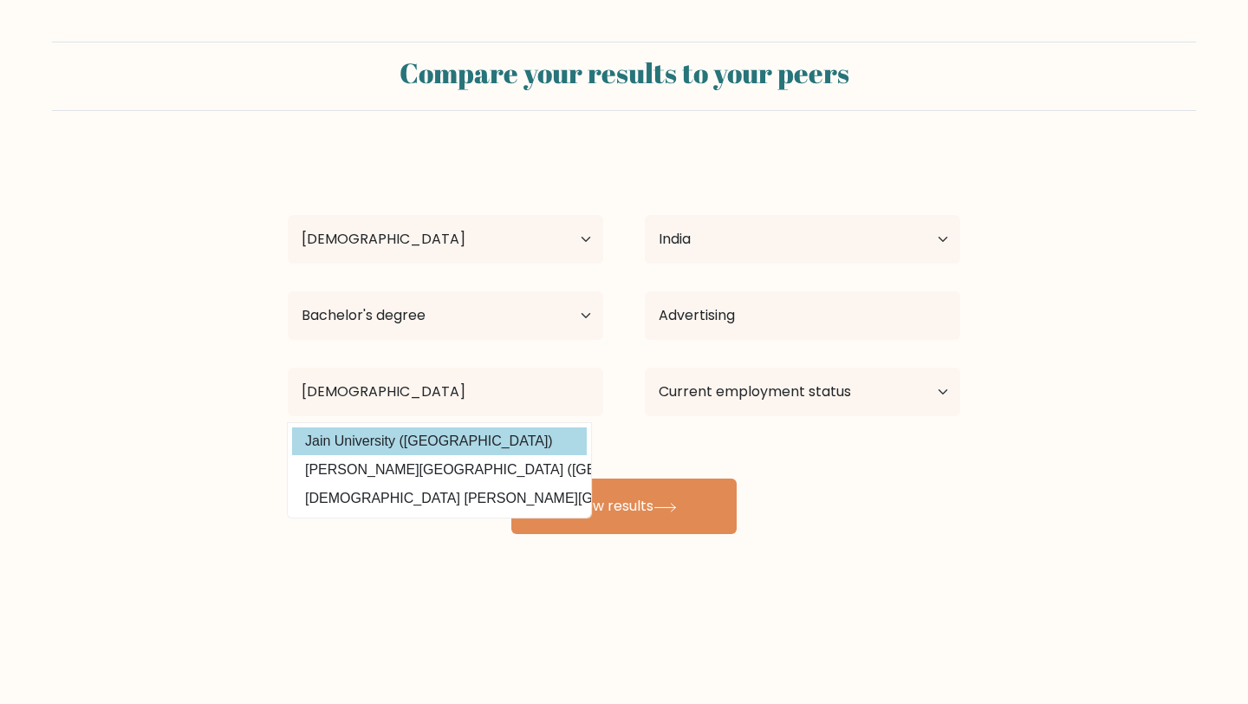
click at [542, 447] on option "Jain University ([GEOGRAPHIC_DATA])" at bounding box center [439, 441] width 295 height 28
type input "[GEOGRAPHIC_DATA]"
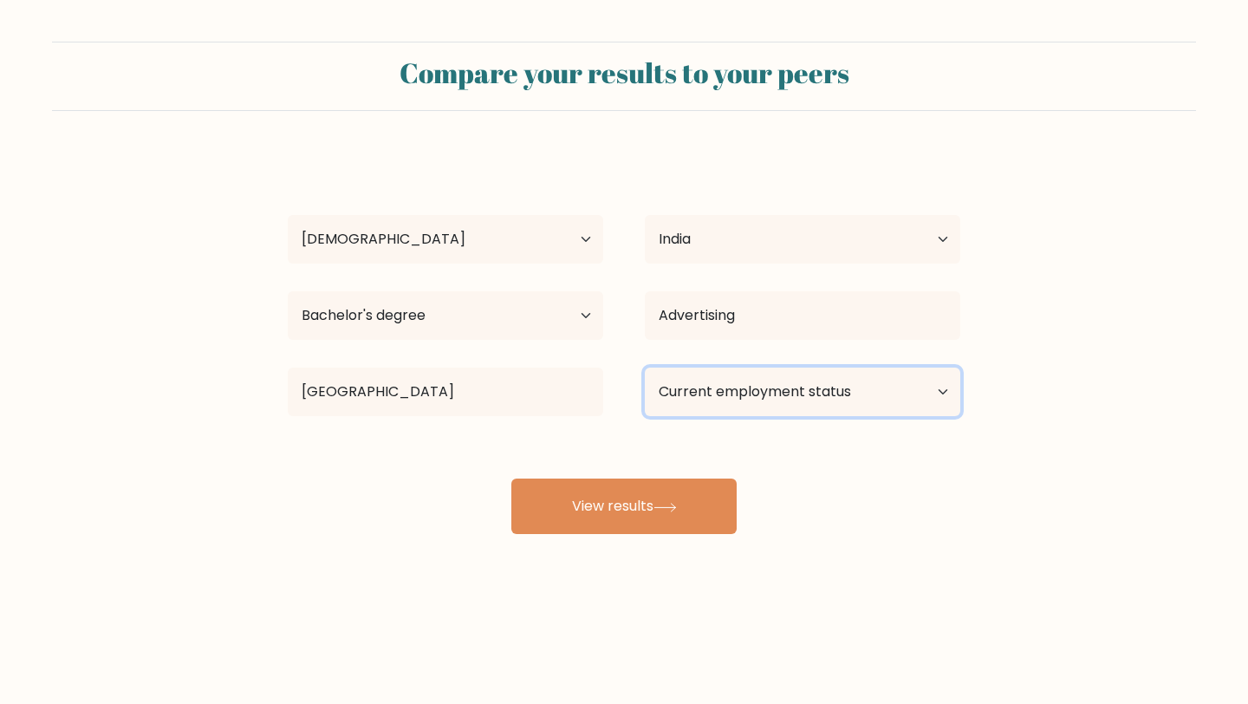
click at [674, 401] on select "Current employment status Employed Student Retired Other / prefer not to answer" at bounding box center [802, 392] width 315 height 49
select select "employed"
click at [645, 368] on select "Current employment status Employed Student Retired Other / prefer not to answer" at bounding box center [802, 392] width 315 height 49
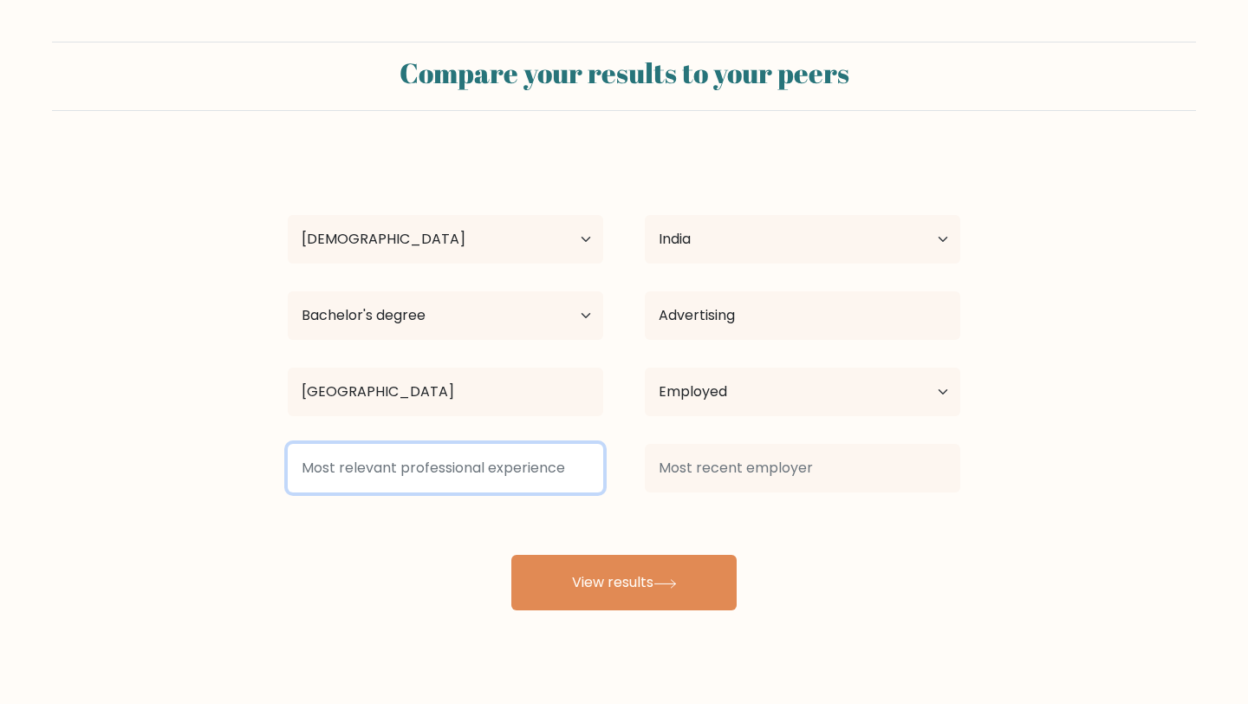
click at [568, 476] on input at bounding box center [445, 468] width 315 height 49
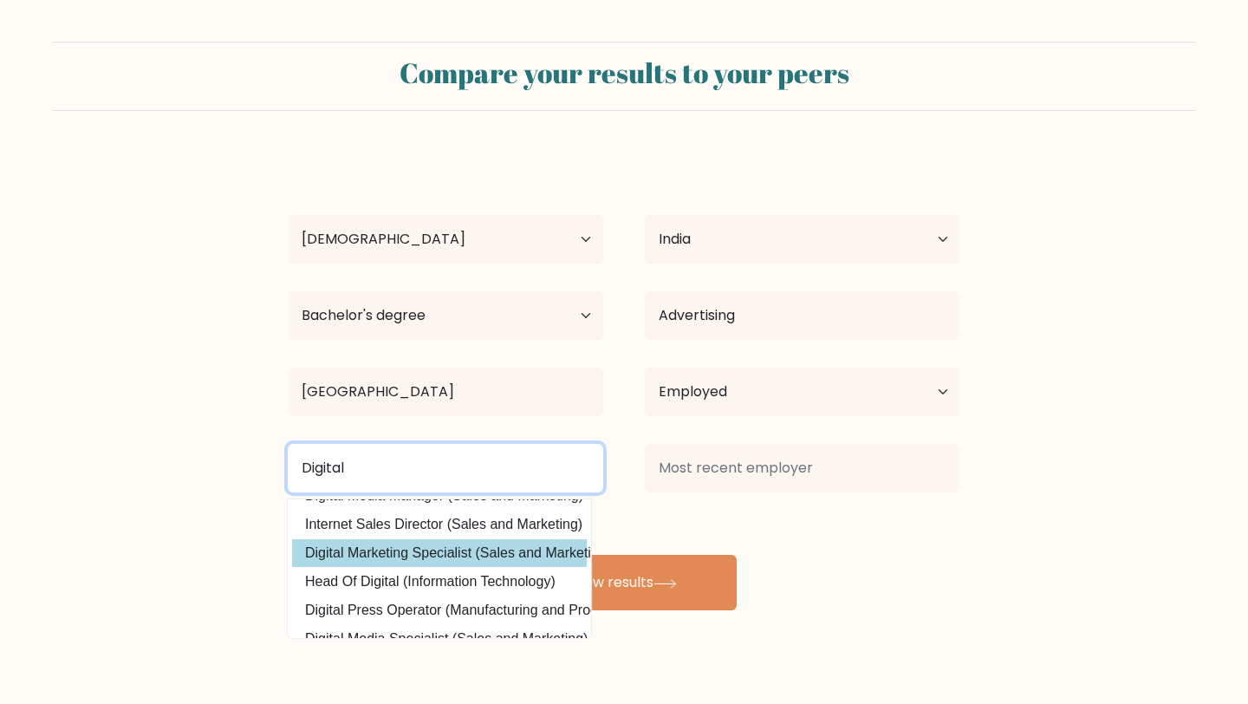
scroll to position [156, 0]
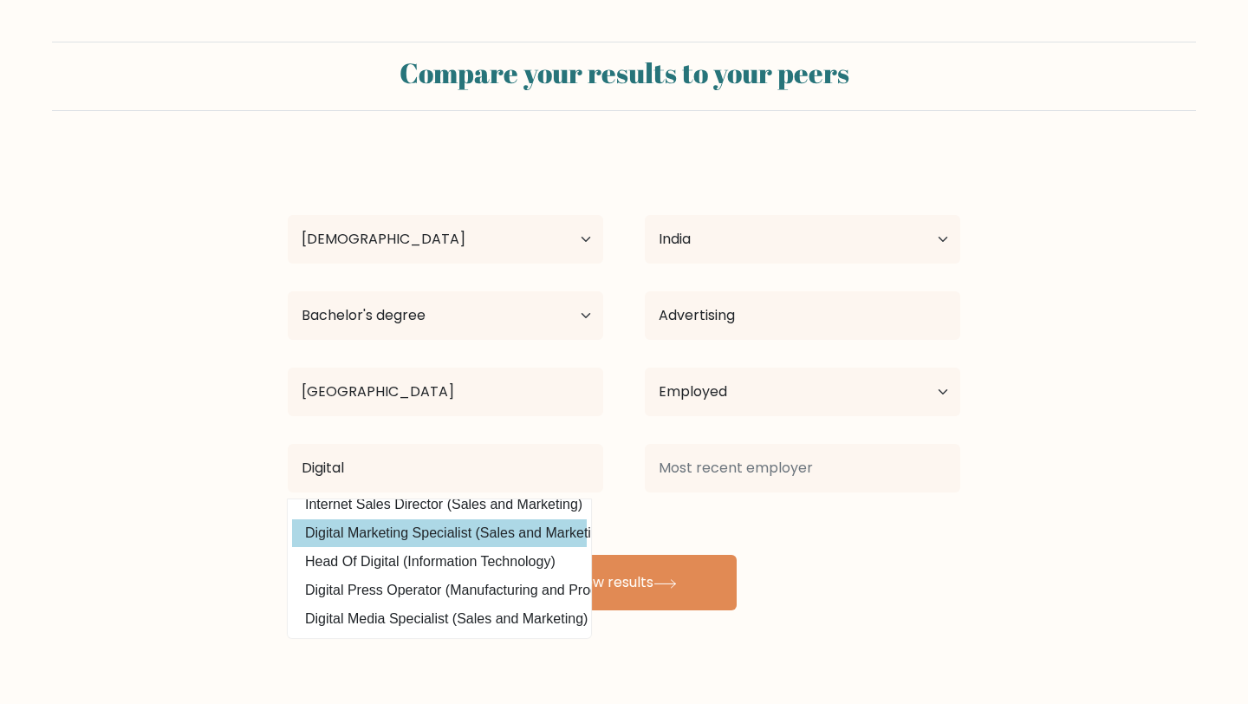
click at [383, 533] on option "Digital Marketing Specialist (Sales and Marketing)" at bounding box center [439, 533] width 295 height 28
type input "Digital Marketing Specialist"
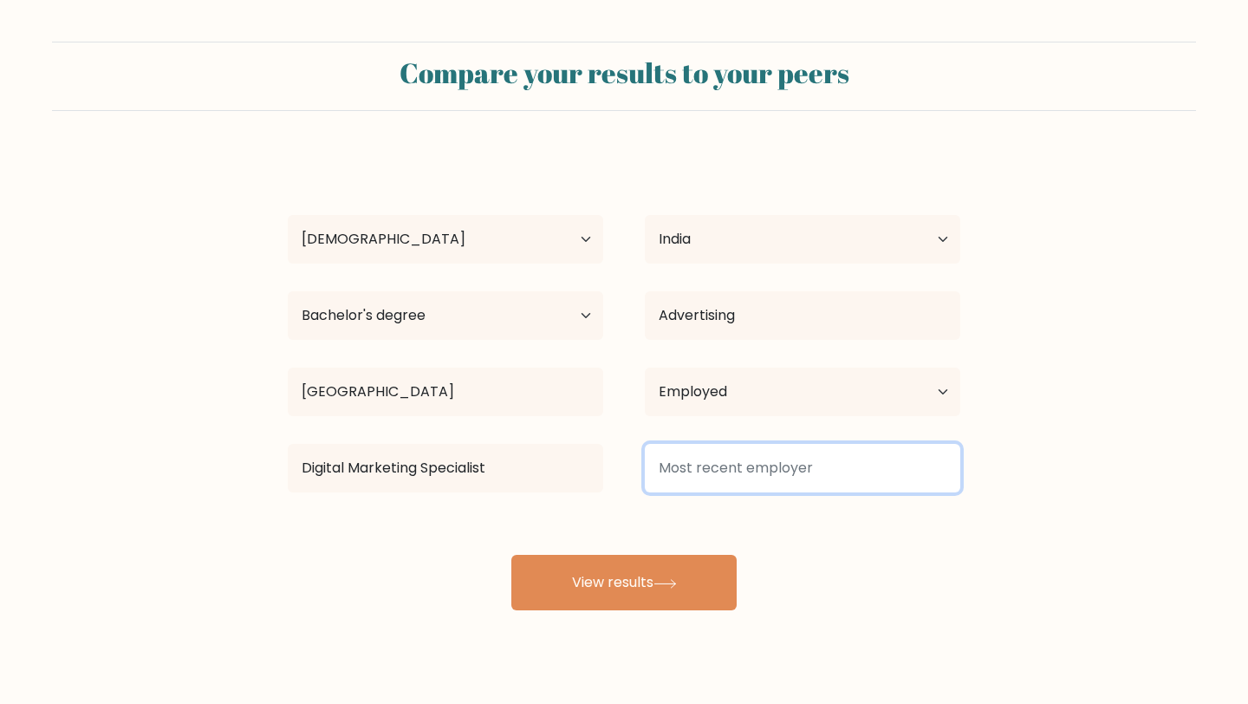
click at [730, 465] on input at bounding box center [802, 468] width 315 height 49
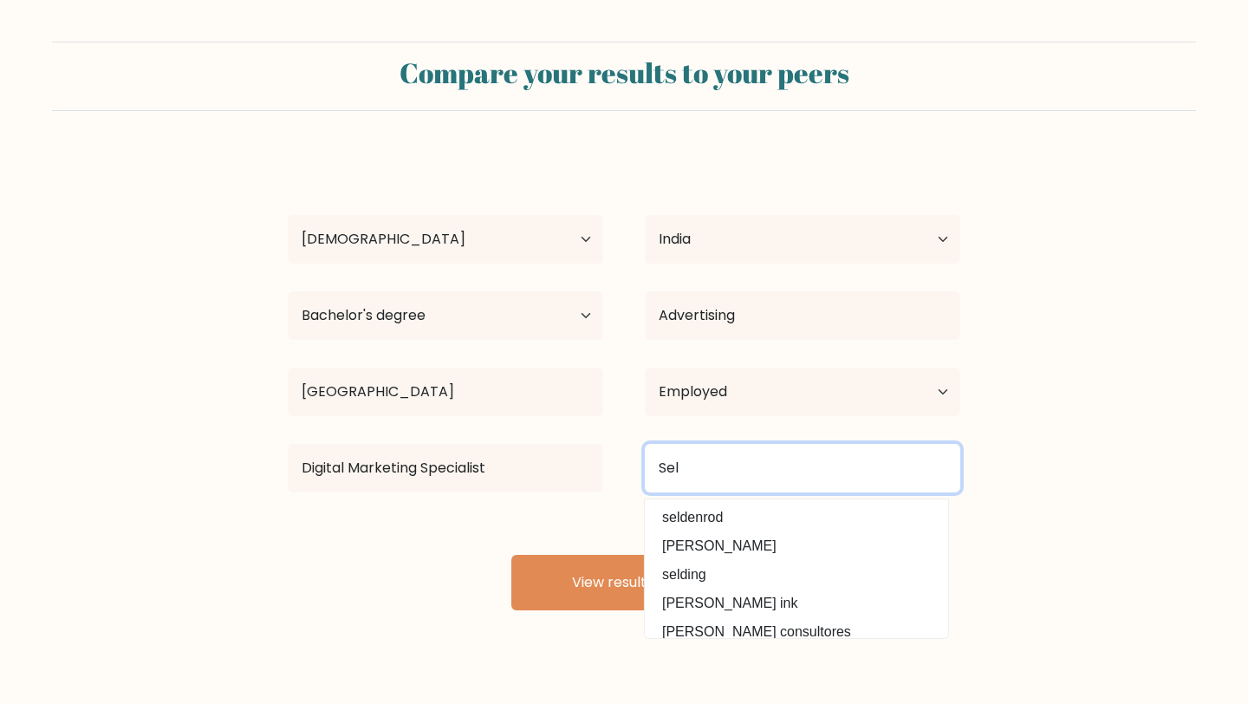
type input "Self"
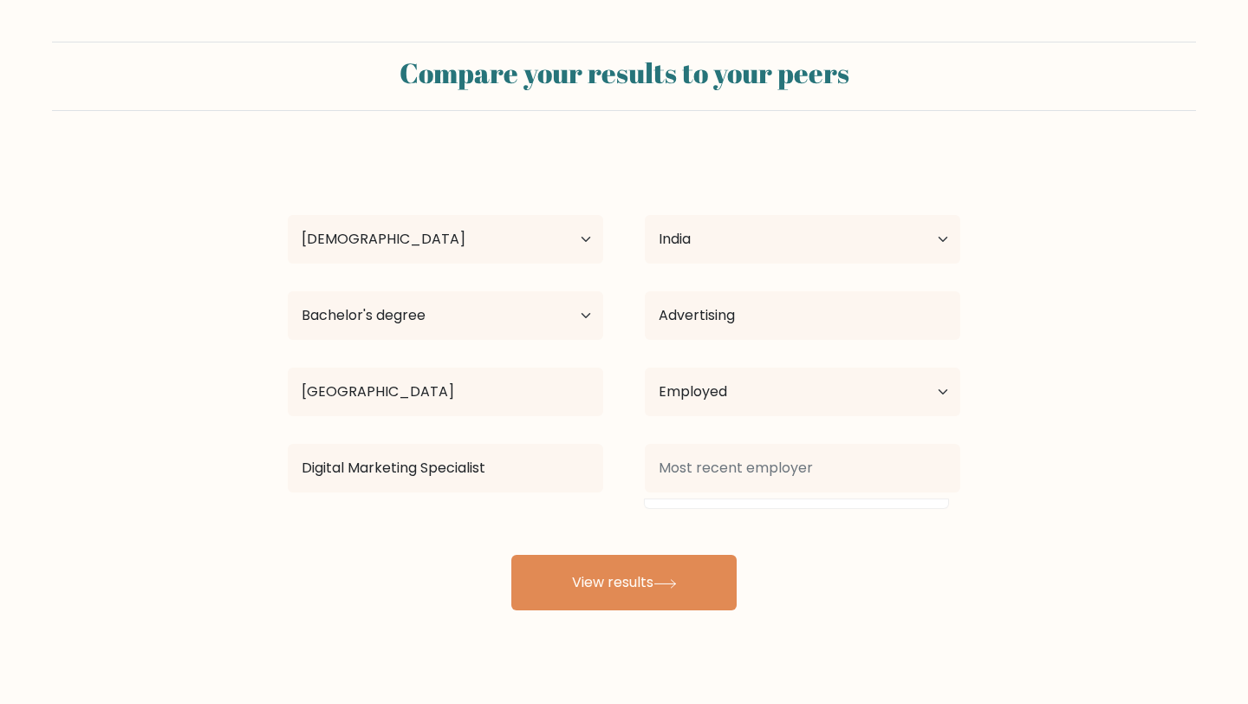
click at [730, 426] on div "[PERSON_NAME] Age Under [DEMOGRAPHIC_DATA] [DEMOGRAPHIC_DATA] [DEMOGRAPHIC_DATA…" at bounding box center [623, 382] width 693 height 458
click at [755, 394] on select "Current employment status Employed Student Retired Other / prefer not to answer" at bounding box center [802, 392] width 315 height 49
select select "other"
click at [645, 368] on select "Current employment status Employed Student Retired Other / prefer not to answer" at bounding box center [802, 392] width 315 height 49
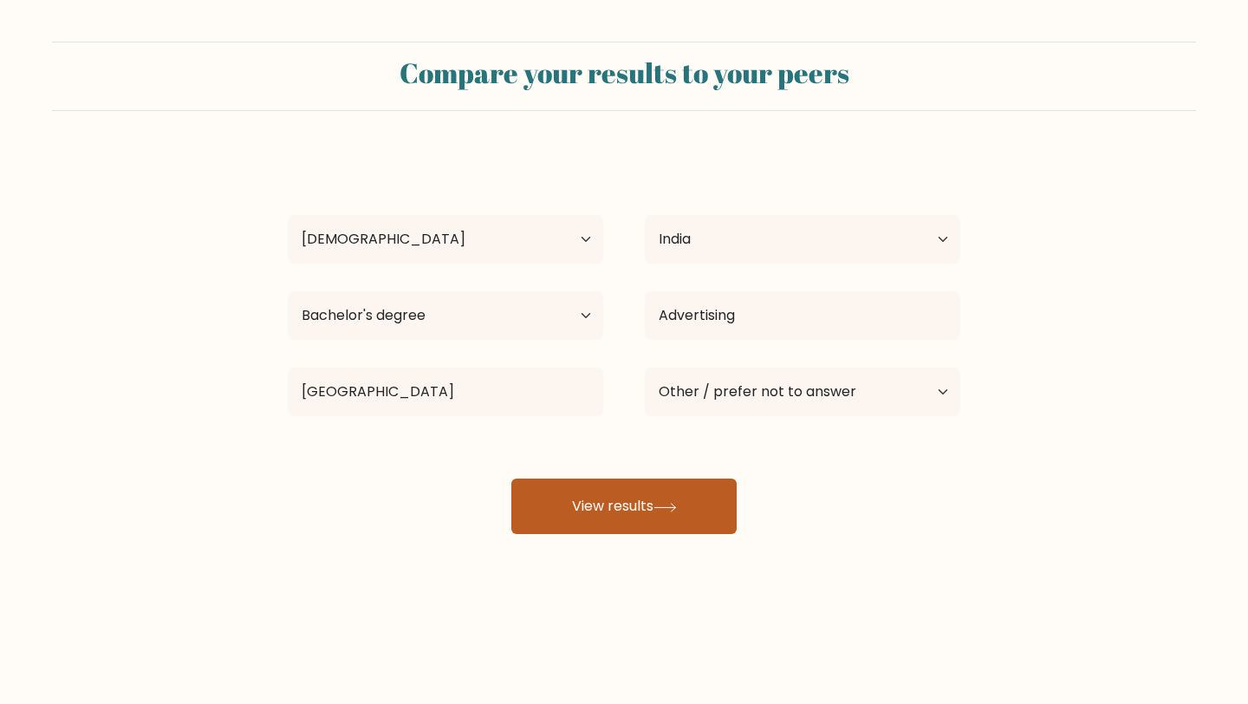
click at [666, 501] on button "View results" at bounding box center [623, 505] width 225 height 55
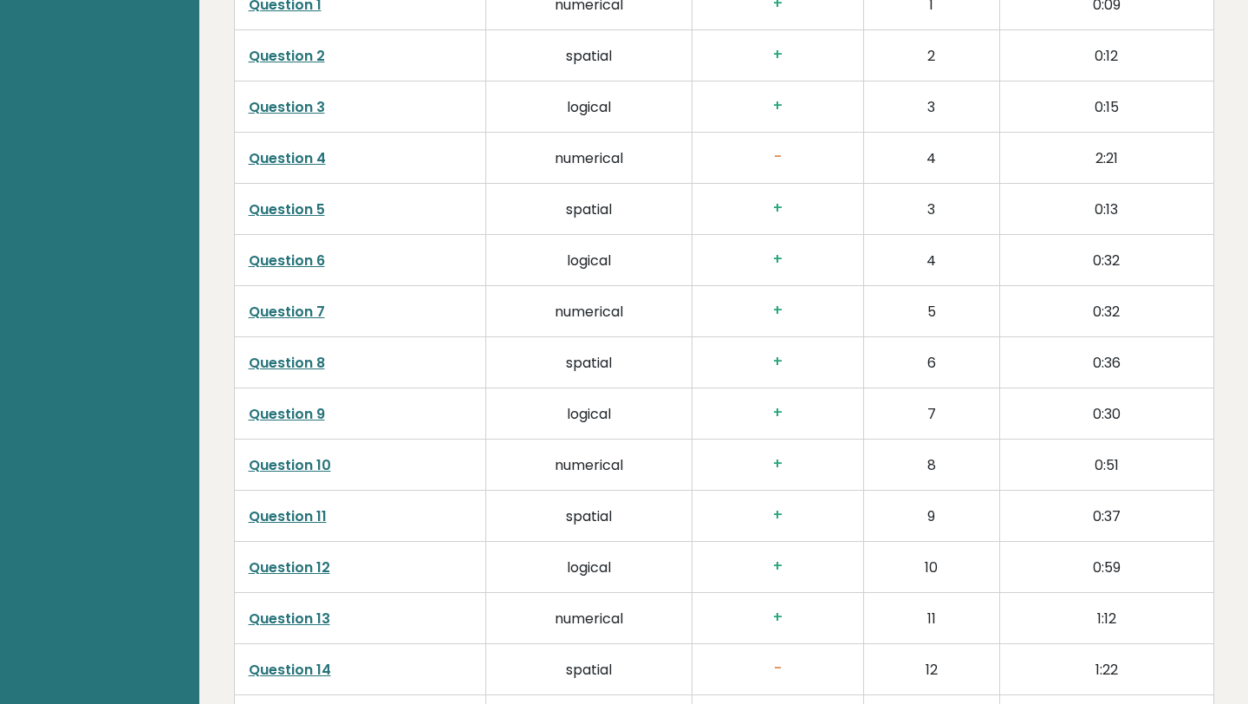
scroll to position [2871, 0]
